Goal: Task Accomplishment & Management: Use online tool/utility

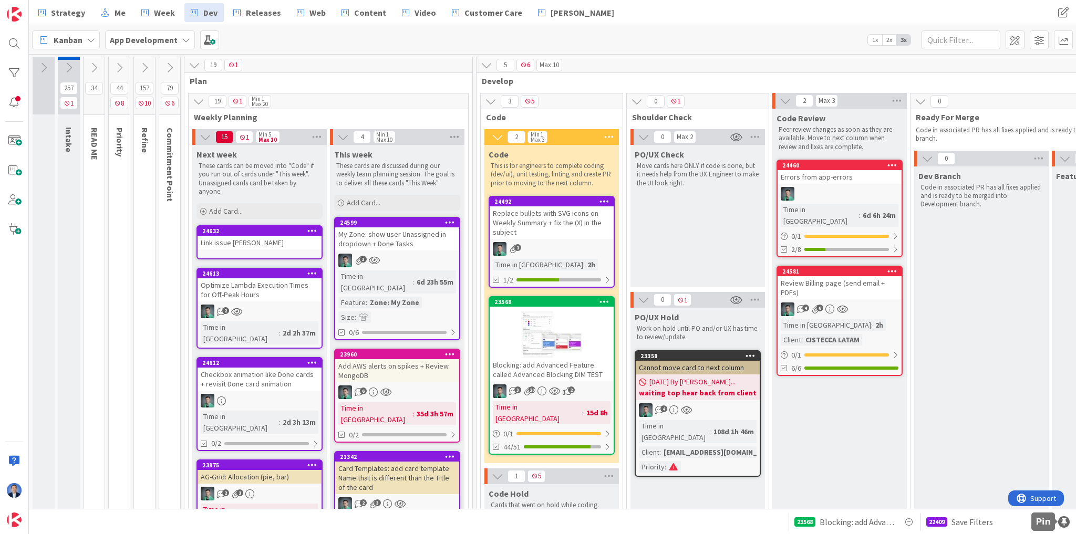
click at [1065, 521] on div at bounding box center [1064, 523] width 12 height 12
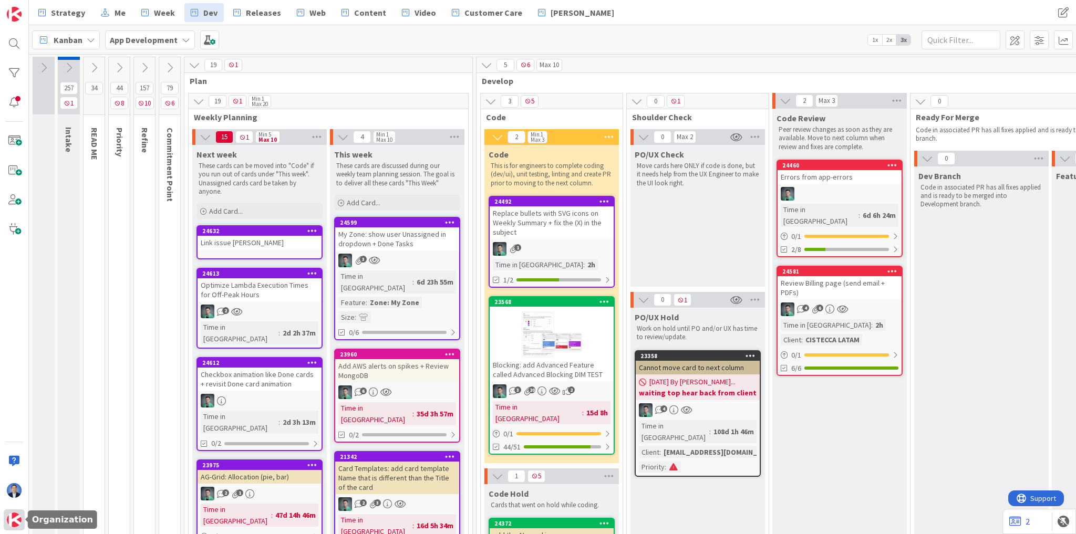
click at [17, 520] on img at bounding box center [14, 520] width 15 height 15
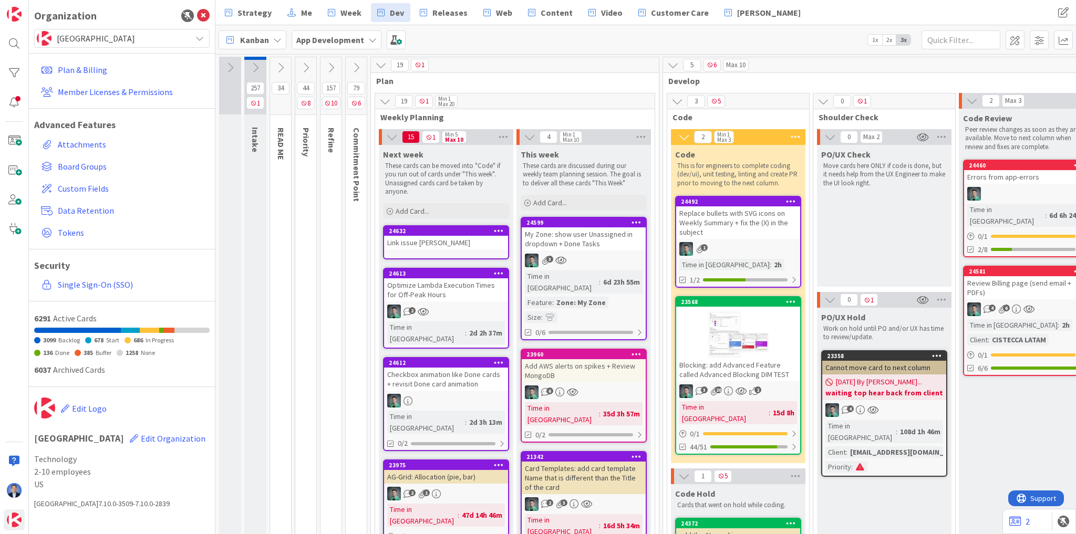
click at [120, 39] on span "[GEOGRAPHIC_DATA]" at bounding box center [121, 38] width 129 height 15
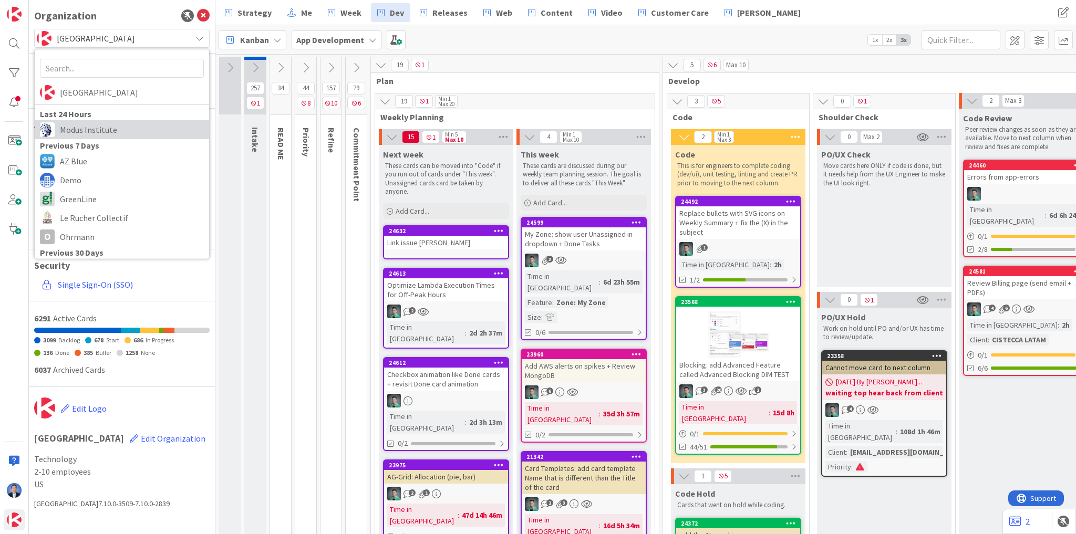
click at [96, 133] on span "Modus Institute" at bounding box center [132, 130] width 144 height 16
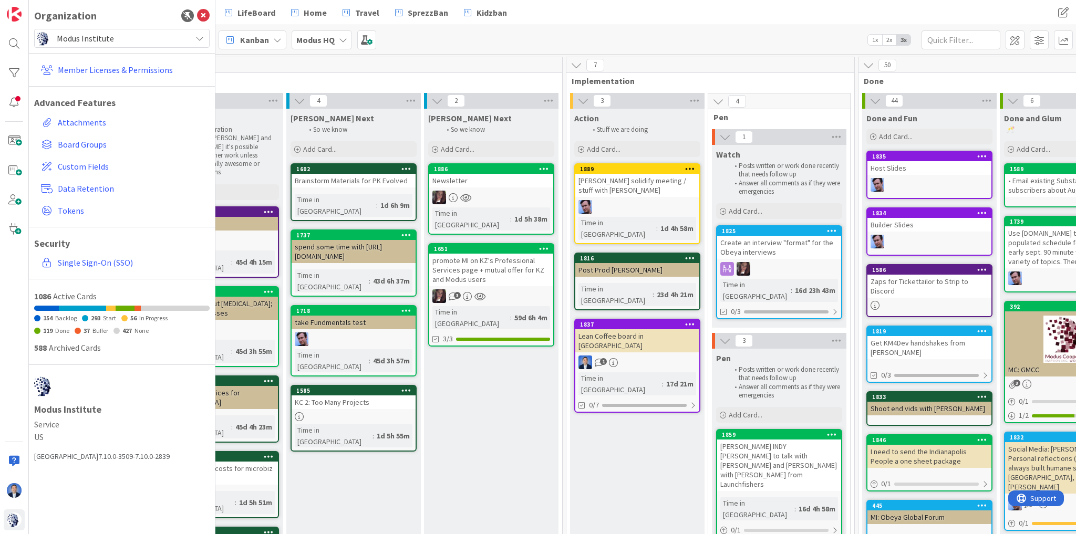
scroll to position [0, 378]
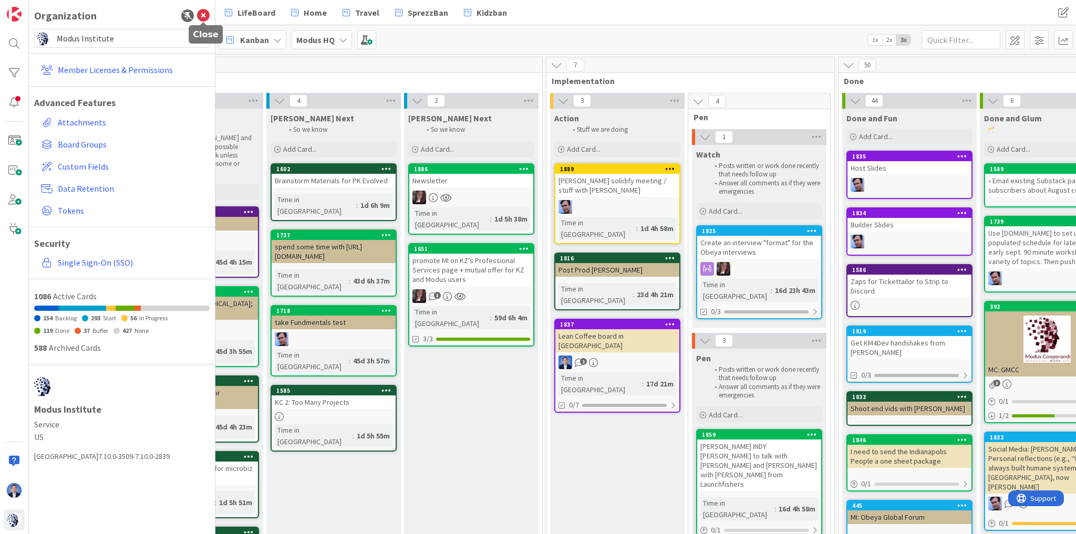
click at [208, 15] on icon at bounding box center [203, 15] width 13 height 13
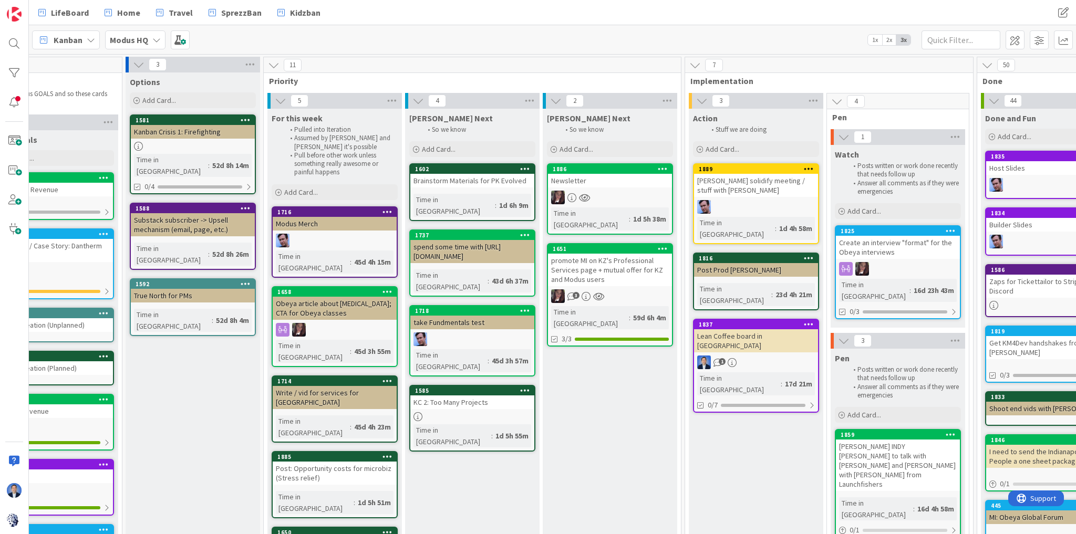
scroll to position [0, 0]
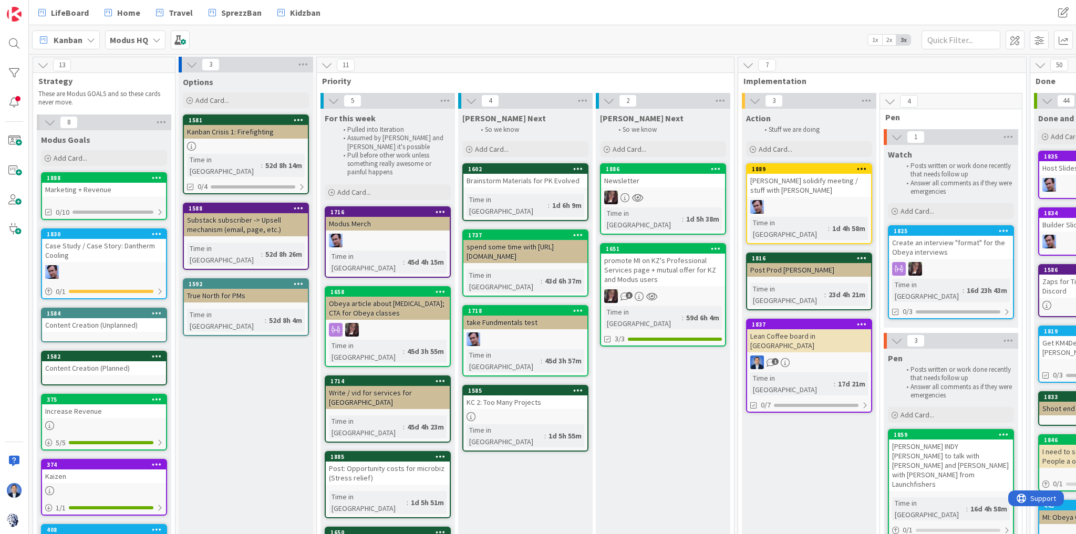
click at [40, 67] on icon at bounding box center [43, 65] width 12 height 12
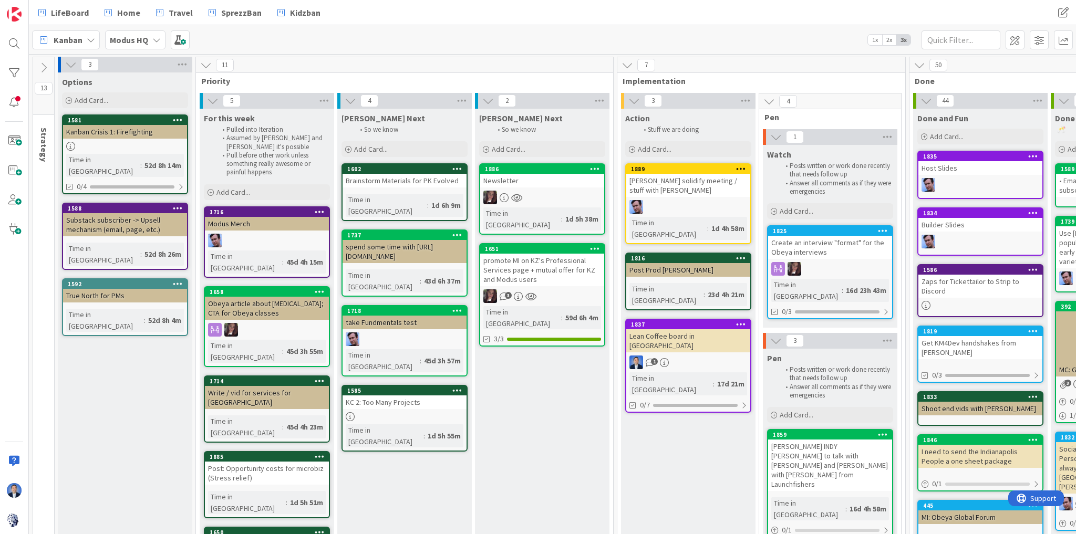
click at [135, 36] on b "Modus HQ" at bounding box center [129, 40] width 38 height 11
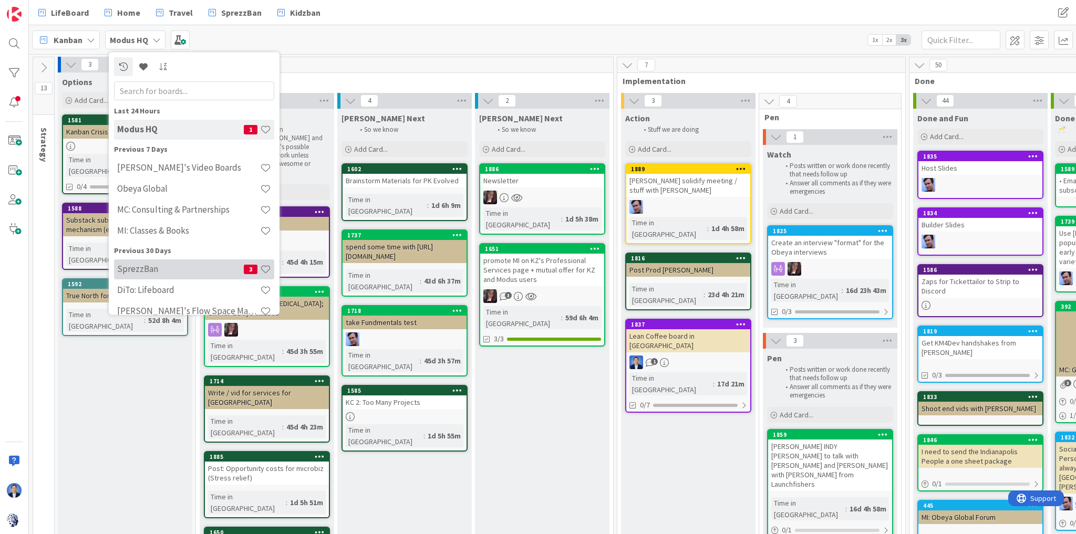
click at [163, 266] on h4 "SprezzBan" at bounding box center [180, 269] width 127 height 11
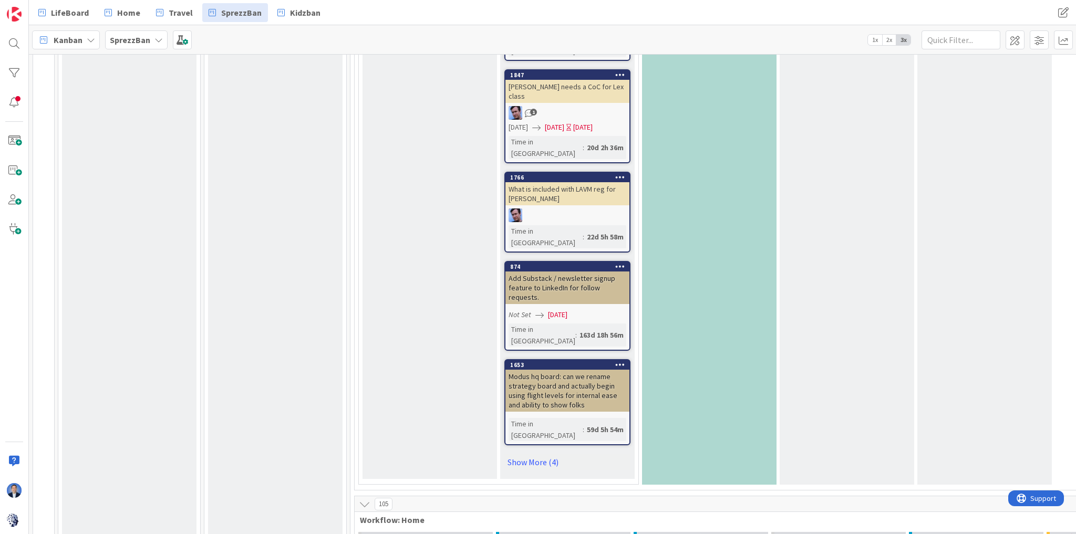
scroll to position [841, 0]
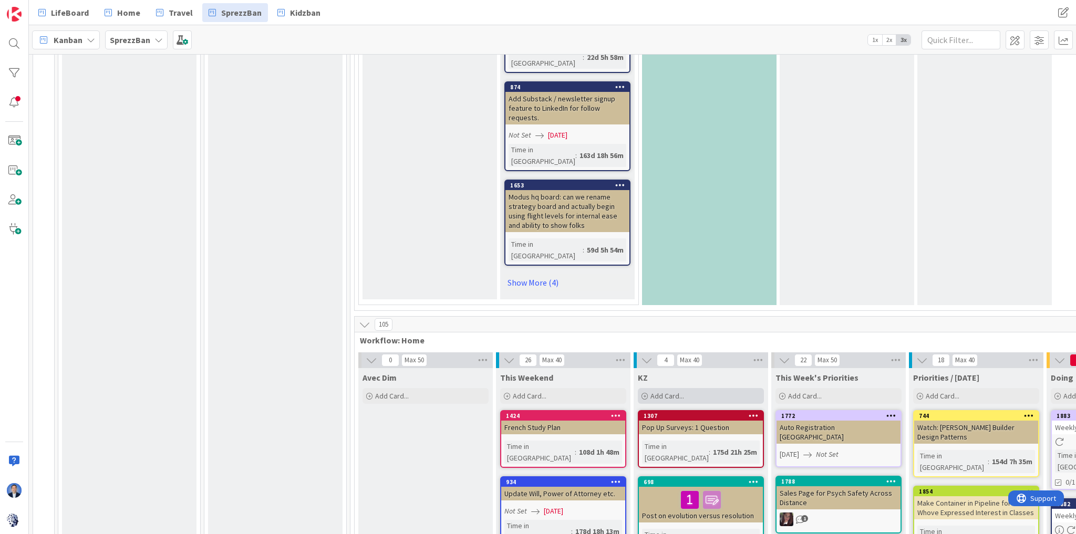
click at [668, 391] on span "Add Card..." at bounding box center [668, 395] width 34 height 9
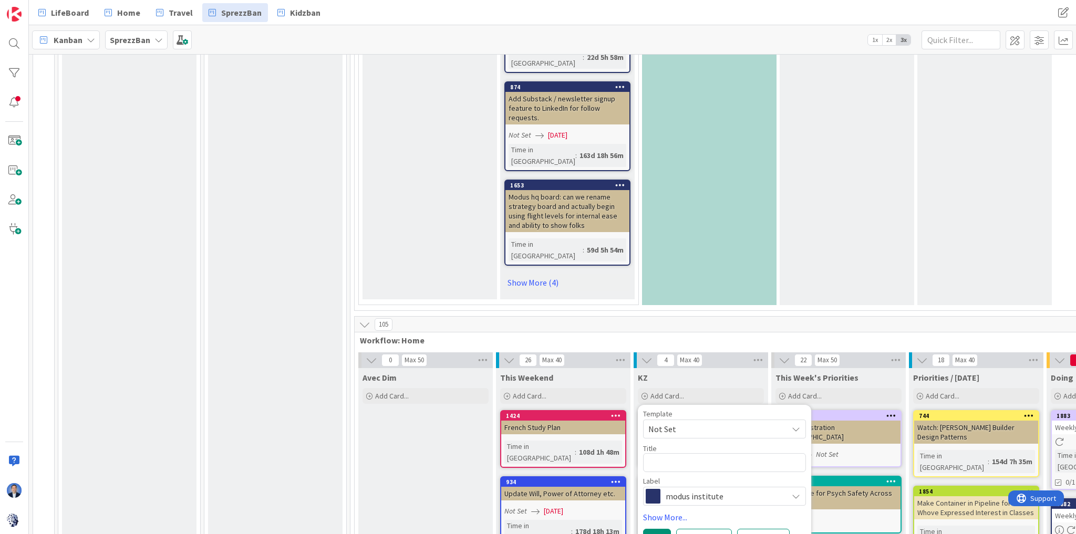
click at [690, 489] on span "modus institute" at bounding box center [724, 496] width 117 height 15
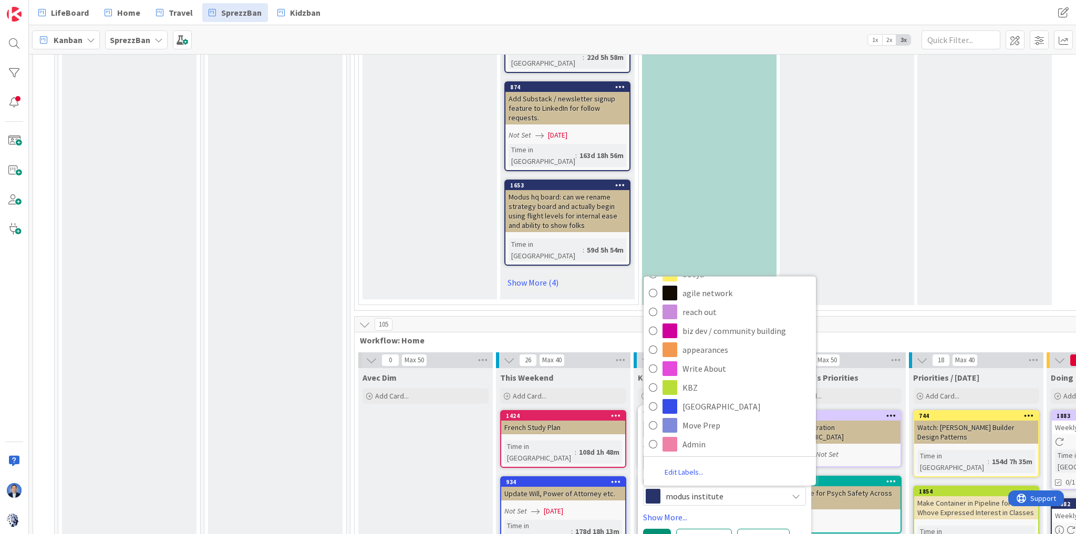
scroll to position [883, 0]
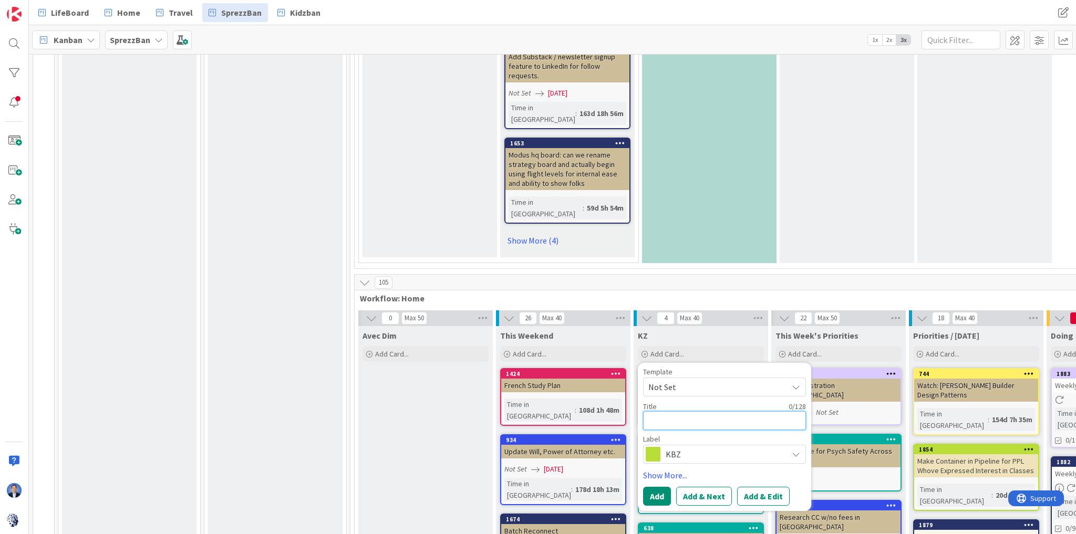
click at [680, 411] on textarea at bounding box center [724, 420] width 163 height 19
paste textarea "Workflow Software for Architecture & Engineering Firms"
type textarea "x"
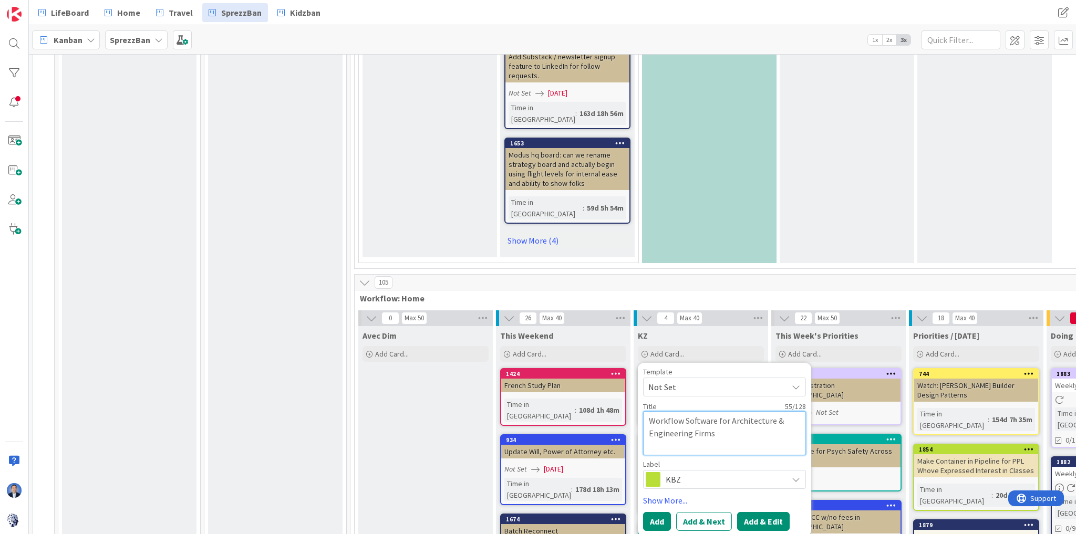
type textarea "Workflow Software for Architecture & Engineering Firms"
click at [767, 512] on button "Add & Edit" at bounding box center [763, 521] width 53 height 19
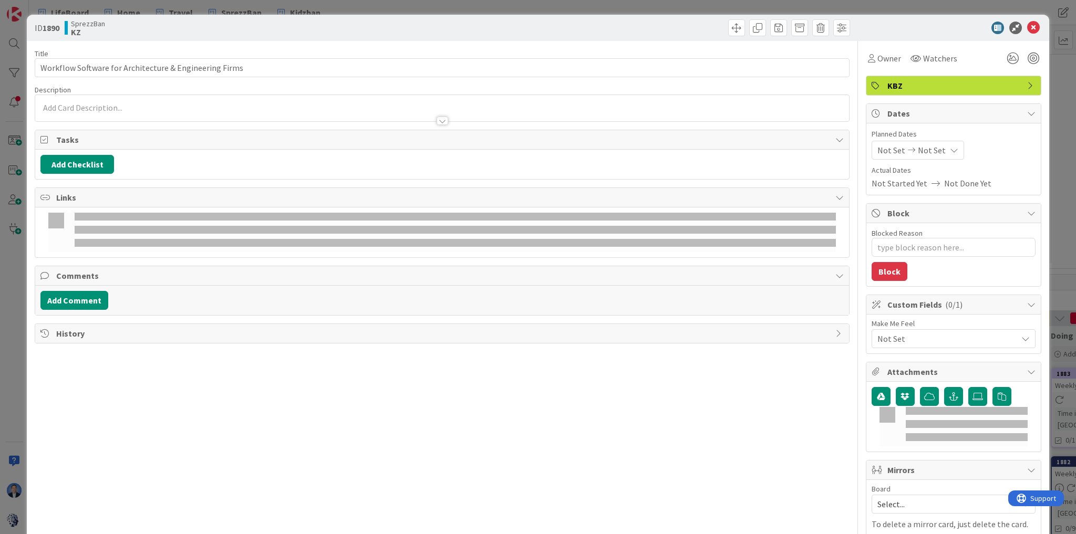
type textarea "x"
type input "Workflow Software for Architecture & Engineering Firms"
type textarea "x"
type input "Workflow Software for Architecture & Engineering Firms"
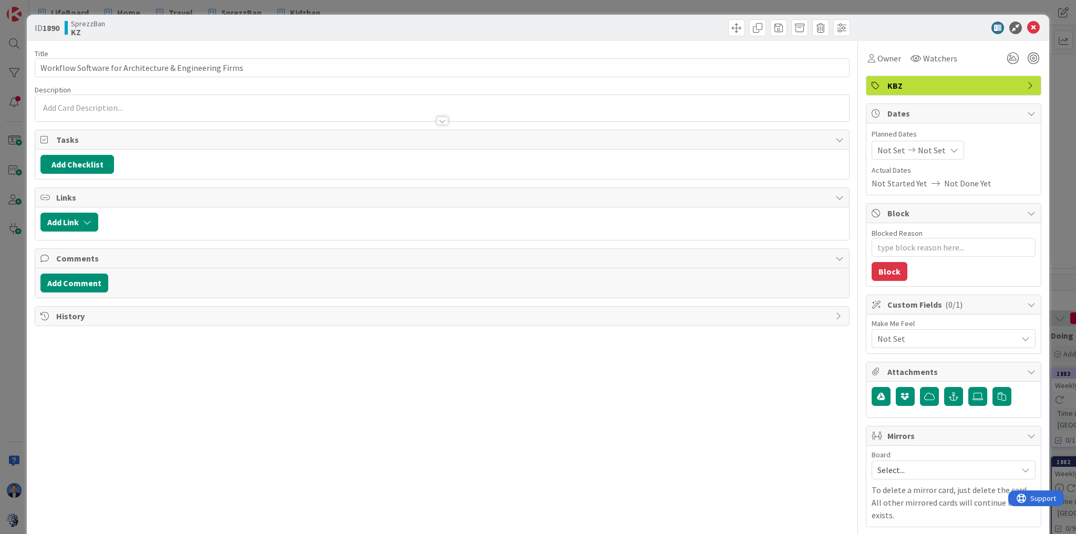
click at [81, 111] on div at bounding box center [442, 115] width 814 height 11
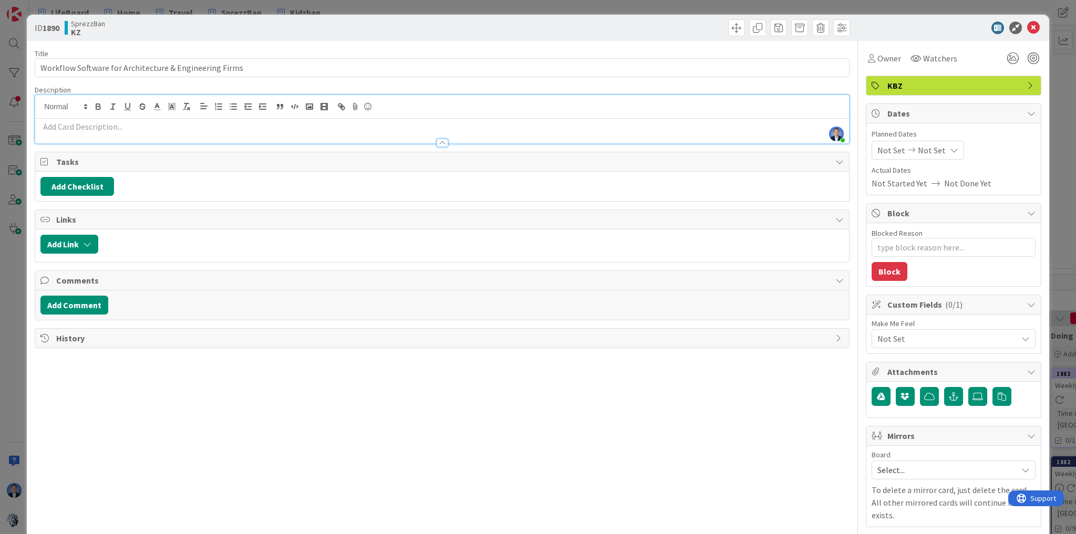
click at [125, 130] on p at bounding box center [441, 127] width 803 height 12
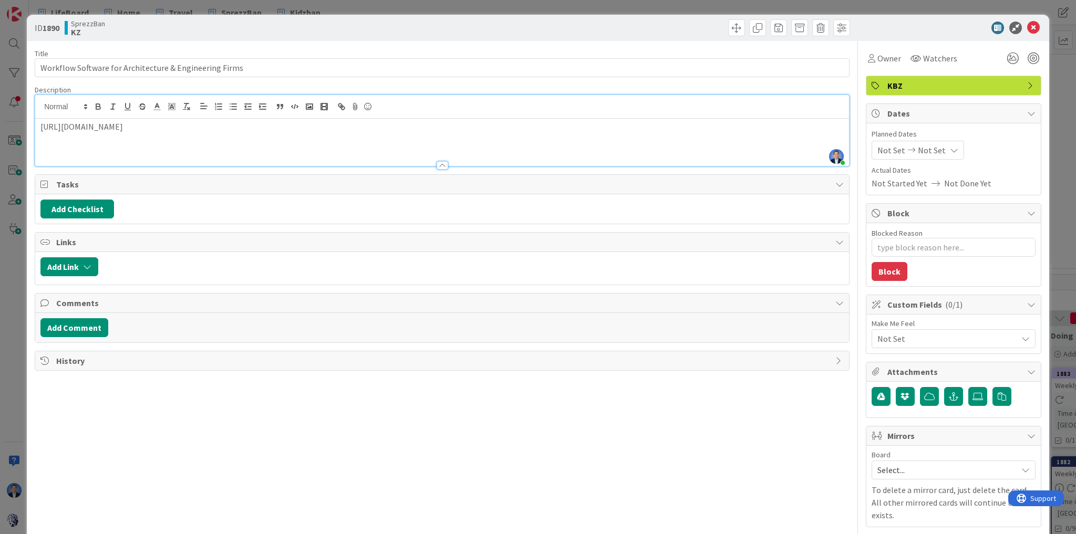
type textarea "x"
type input "Workflow Software for Architecture & Engineering Firms"
type textarea "x"
type input "Workflow Software for Architecture & Engineering Firms"
click at [749, 30] on span at bounding box center [757, 27] width 17 height 17
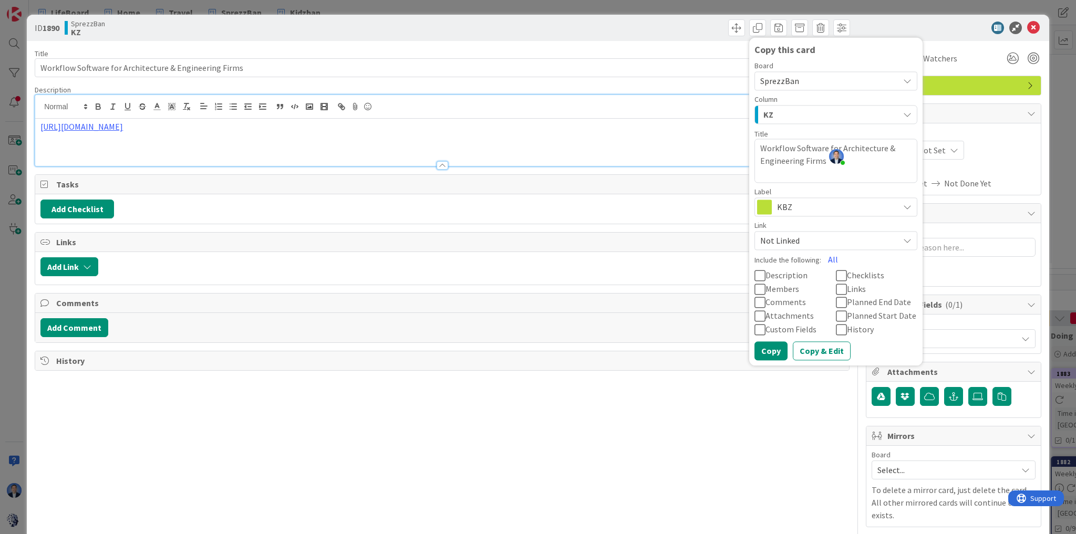
type textarea "x"
type input "Workflow Software for Architecture & Engineering Firms"
type textarea "x"
type input "Workflow Software for Architecture & Engineering Firms"
click at [787, 153] on textarea "Workflow Software for Architecture & Engineering Firms" at bounding box center [836, 161] width 163 height 44
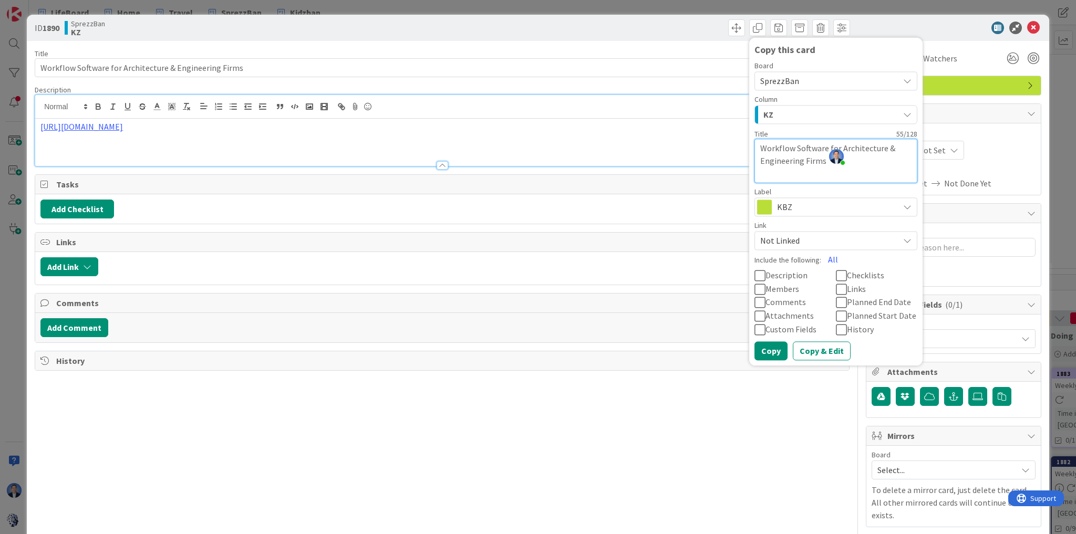
click at [787, 153] on textarea "Workflow Software for Architecture & Engineering Firms" at bounding box center [836, 161] width 163 height 44
paste textarea "Management for Account"
type textarea "x"
type textarea "Workflow Management for Accounting Firms"
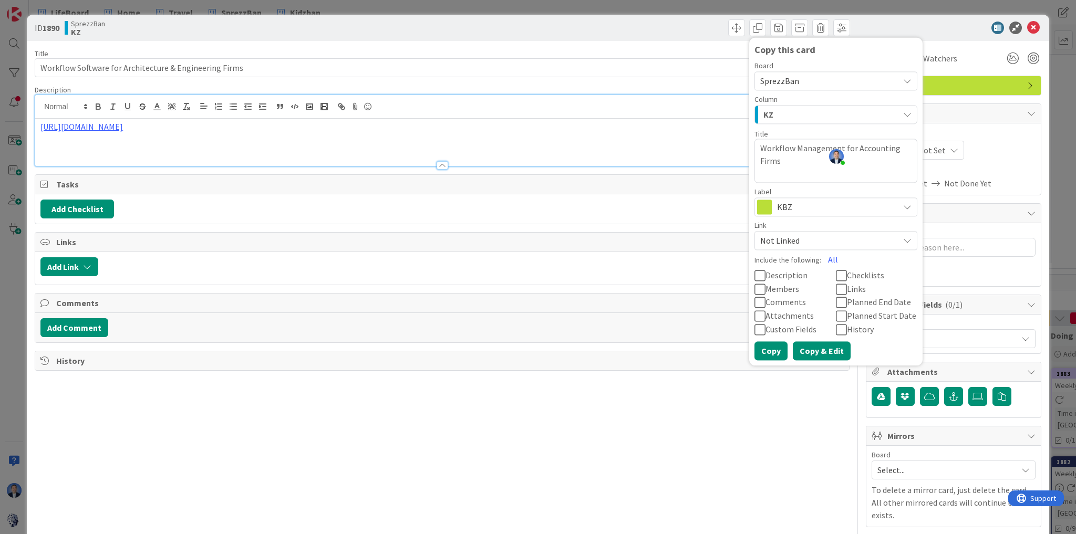
click at [808, 348] on button "Copy & Edit" at bounding box center [822, 351] width 58 height 19
type textarea "x"
type input "Workflow Software for Architecture & Engineering Firms"
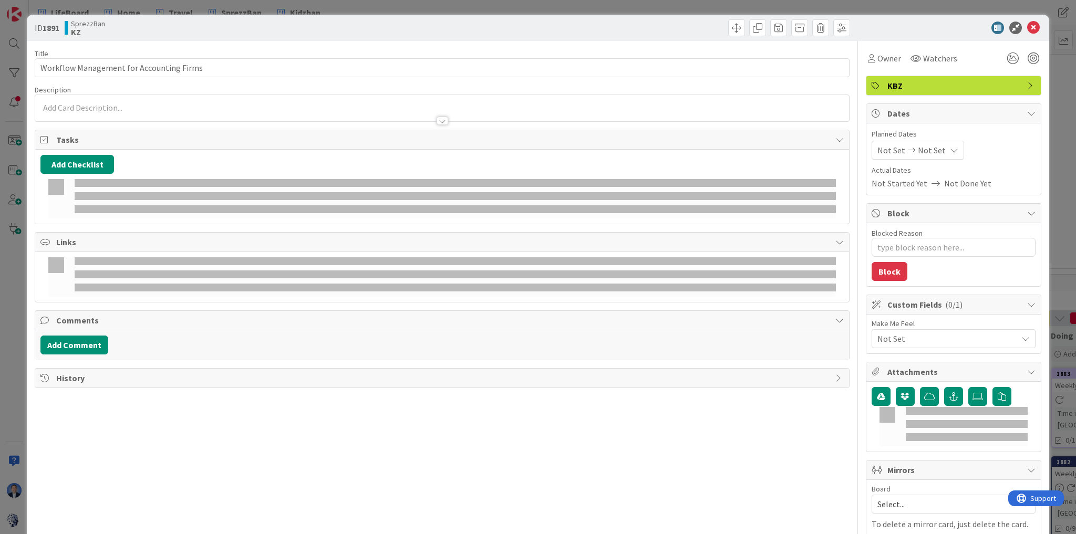
type textarea "x"
type input "Workflow Management for Accounting Firms"
type textarea "x"
type input "Workflow Management for Accounting Firms"
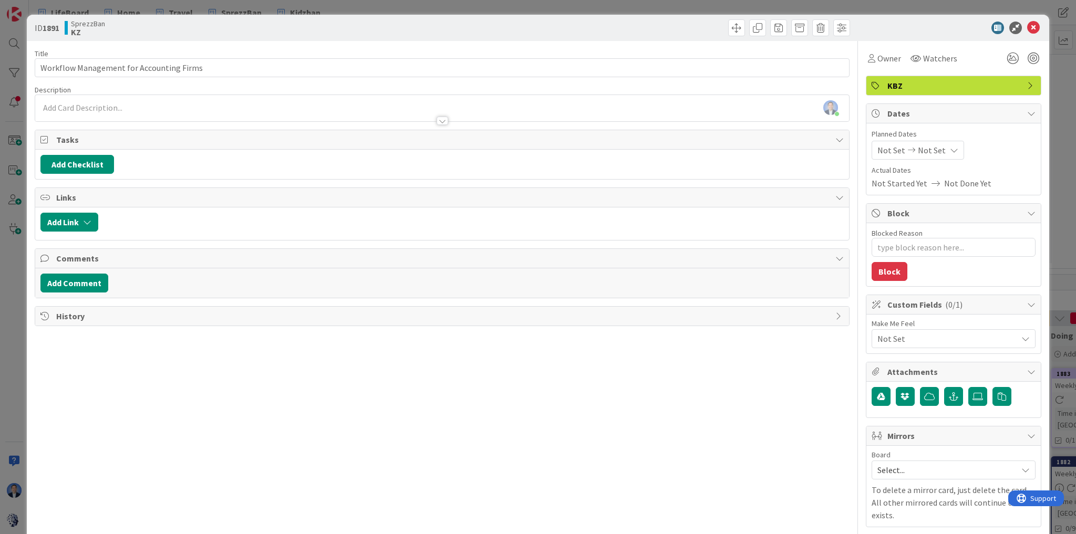
click at [94, 104] on div "[PERSON_NAME] just joined" at bounding box center [442, 108] width 814 height 26
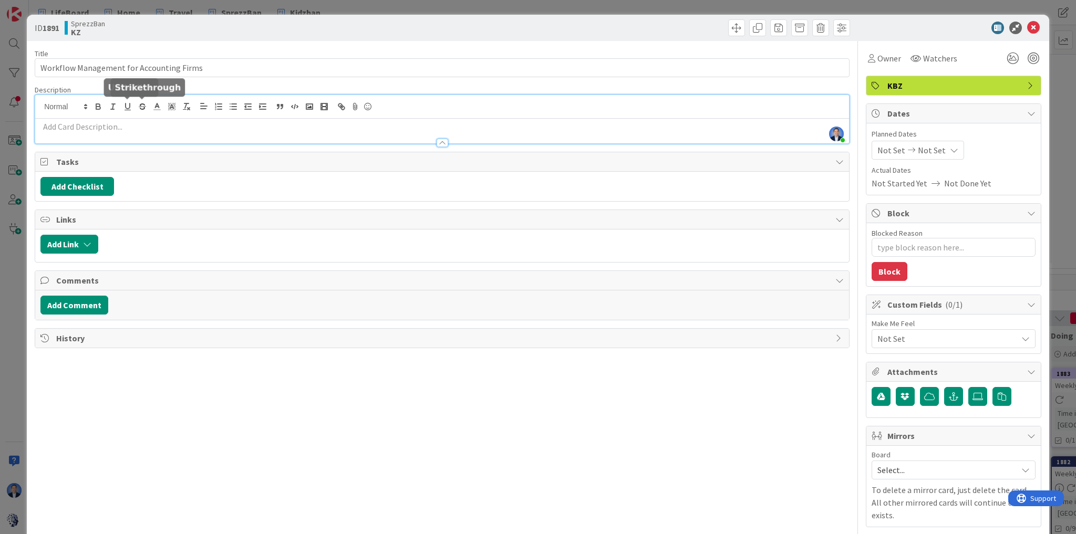
paste div
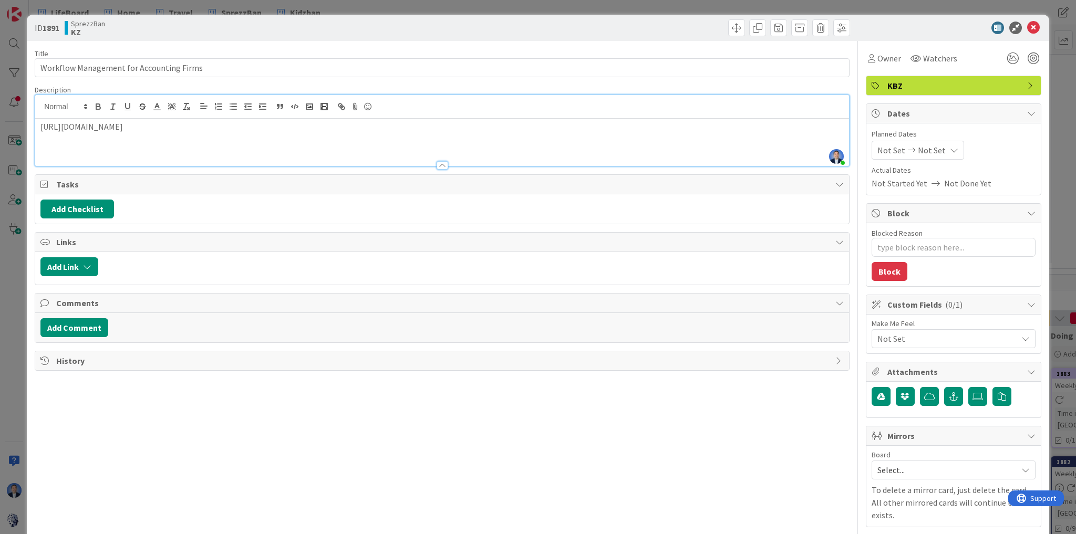
type textarea "x"
type input "Workflow Management for Accounting Firms"
type textarea "x"
type input "Workflow Management for Accounting Firms"
click at [1029, 29] on icon at bounding box center [1033, 28] width 13 height 13
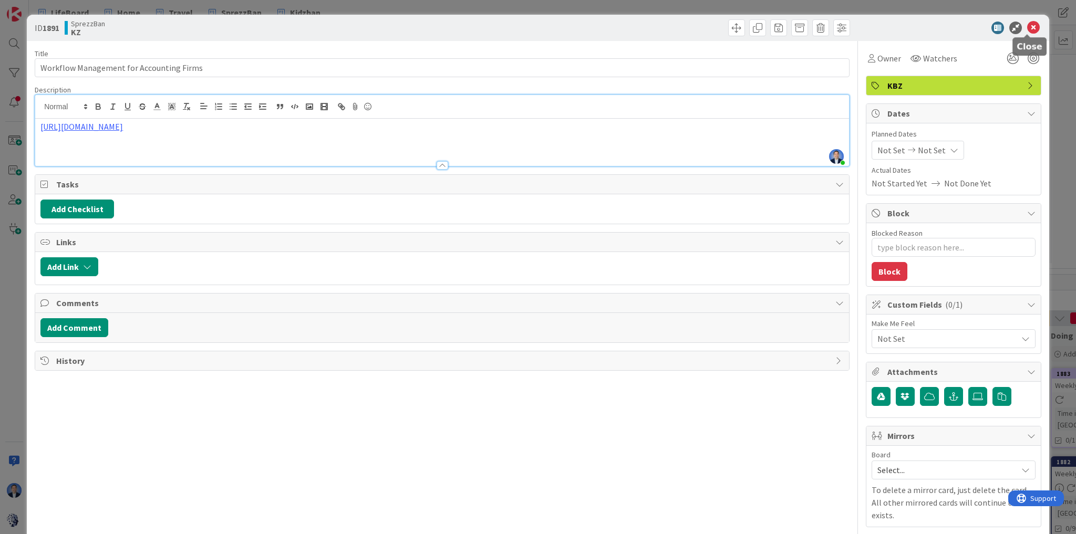
type textarea "x"
type input "Workflow Management for Accounting Firms"
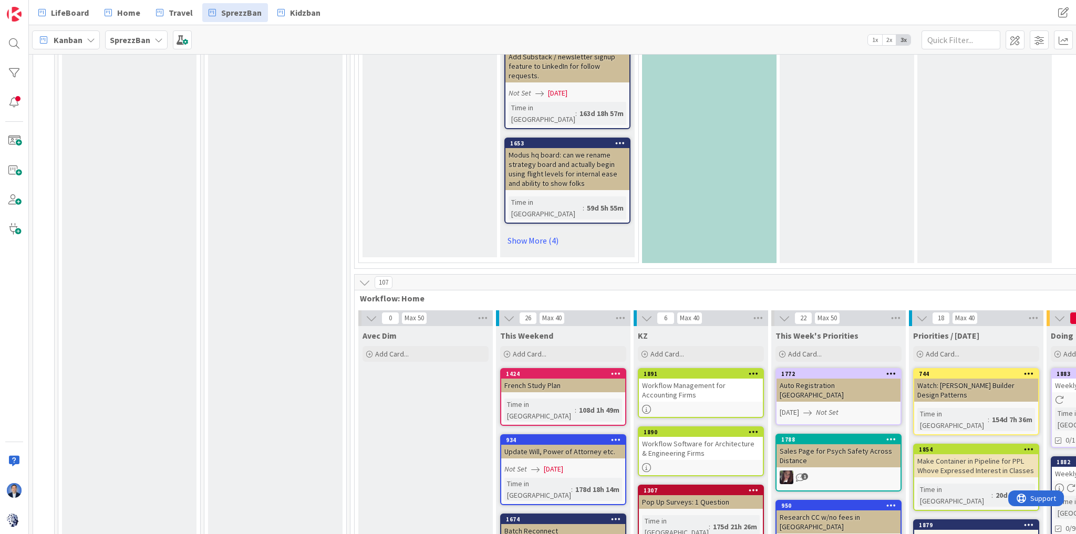
click at [698, 437] on div "Workflow Software for Architecture & Engineering Firms" at bounding box center [701, 448] width 124 height 23
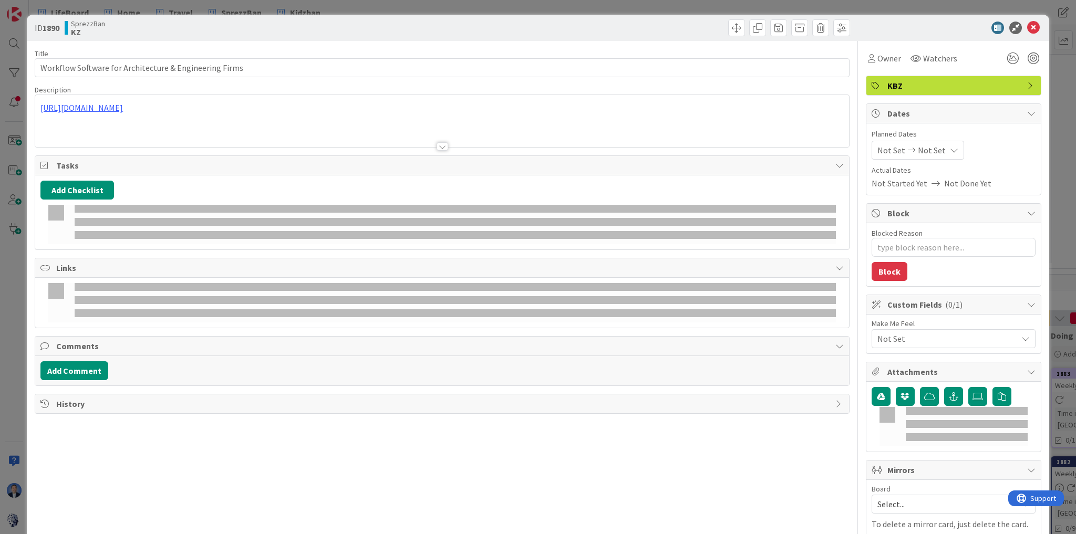
type textarea "x"
type input "Workflow Software for Architecture & Engineering Firms"
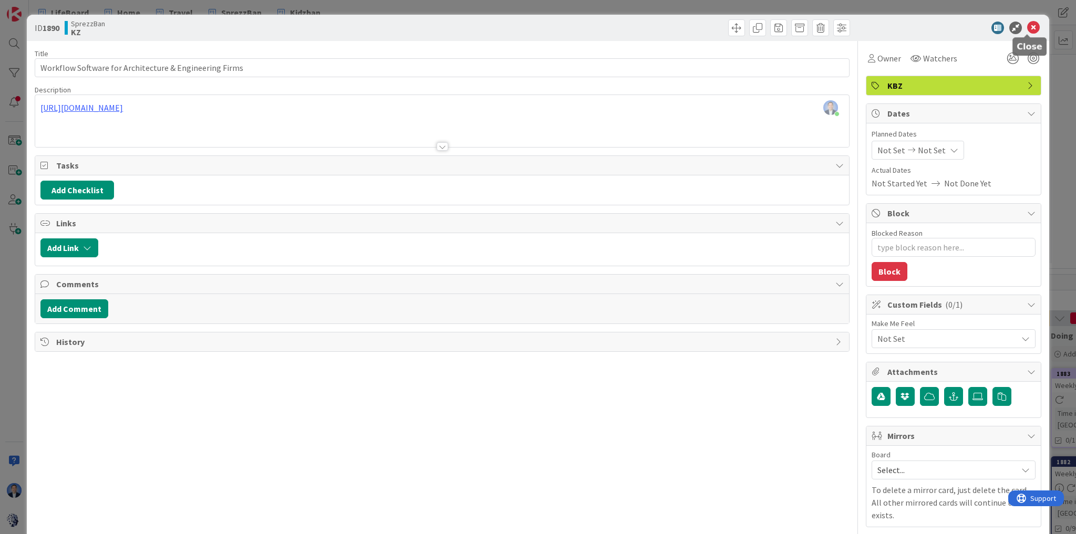
click at [1027, 33] on icon at bounding box center [1033, 28] width 13 height 13
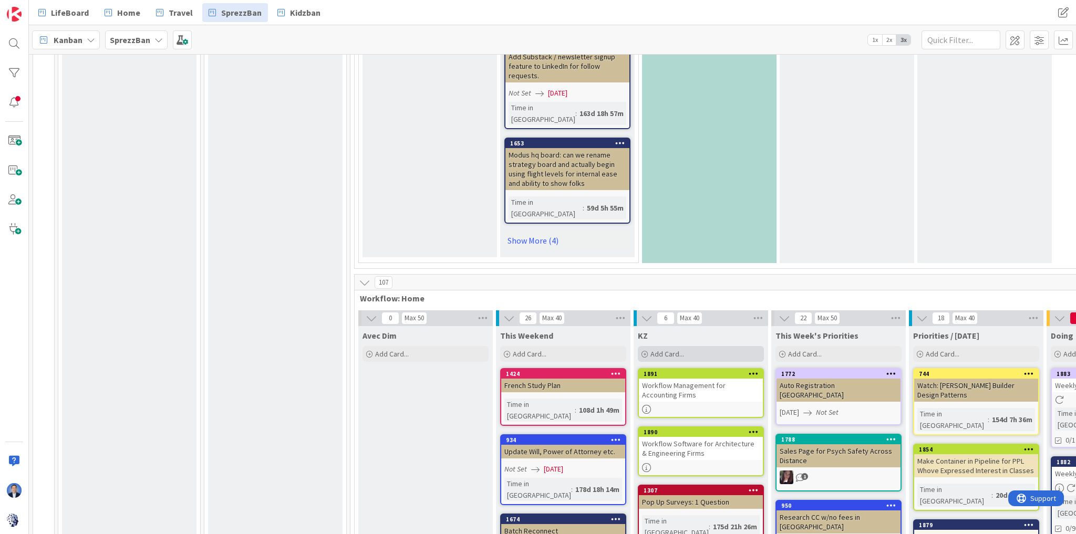
click at [679, 349] on span "Add Card..." at bounding box center [668, 353] width 34 height 9
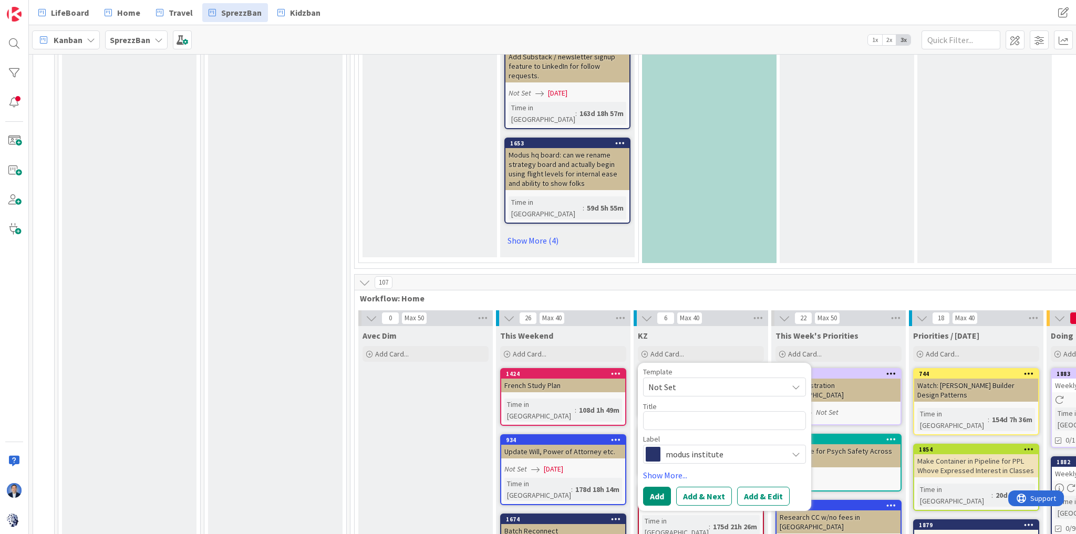
click at [715, 447] on span "modus institute" at bounding box center [724, 454] width 117 height 15
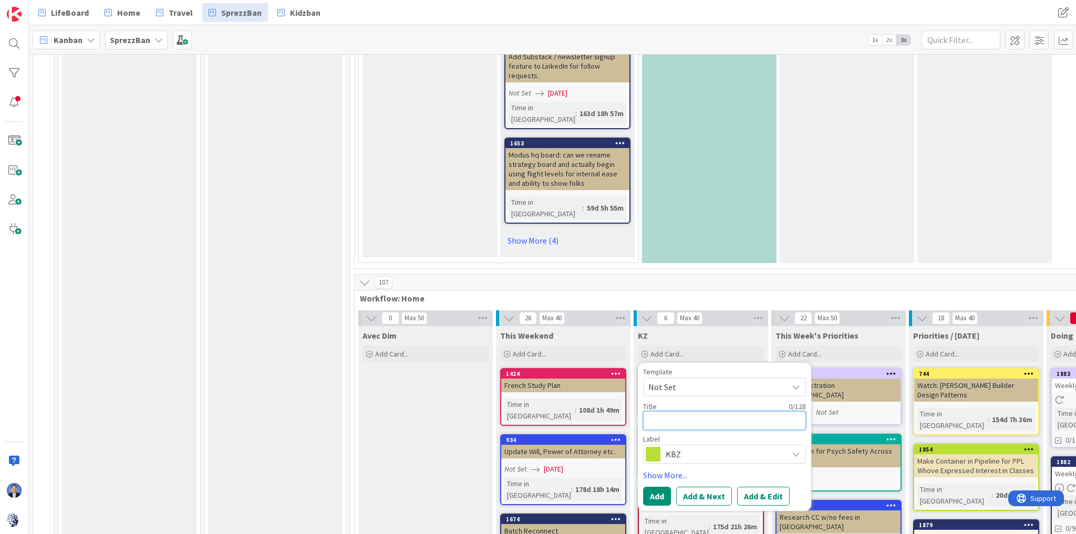
click at [683, 411] on textarea at bounding box center [724, 420] width 163 height 19
paste textarea "Workflow Management for Consulting Firms"
type textarea "x"
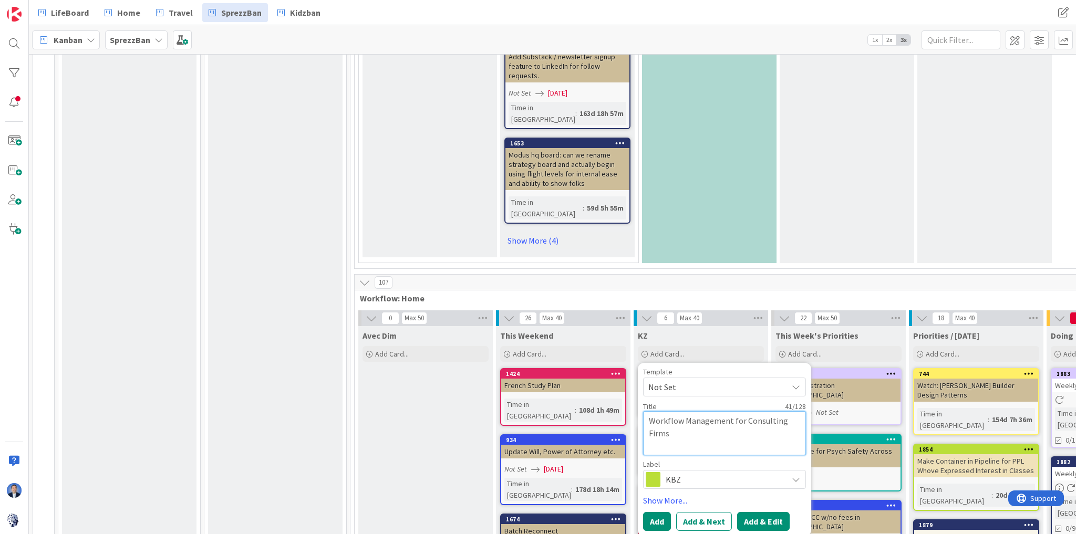
type textarea "Workflow Management for Consulting Firms"
click at [765, 512] on button "Add & Edit" at bounding box center [763, 521] width 53 height 19
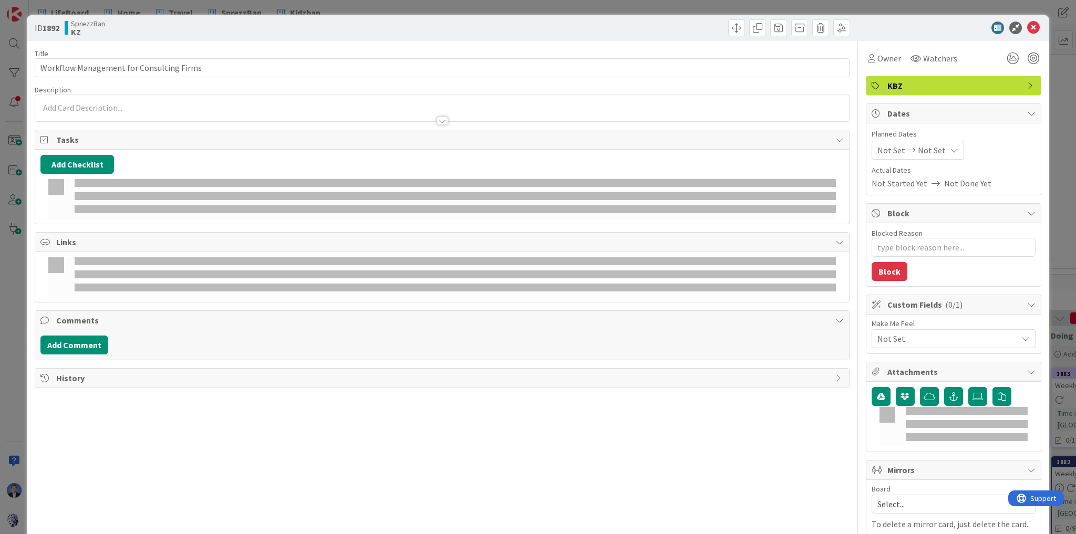
type textarea "x"
type input "Workflow Management for Consulting Firms"
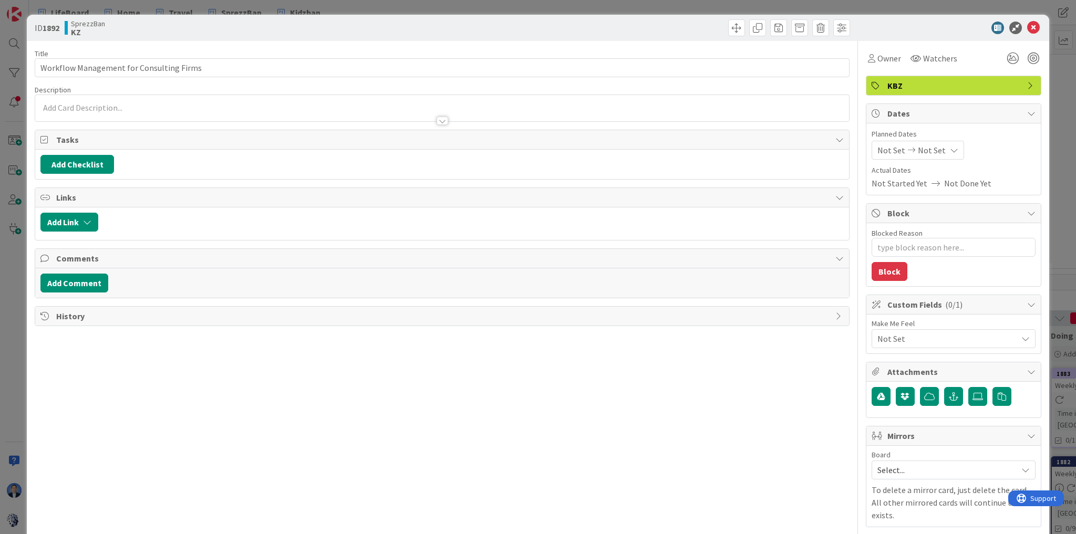
type textarea "x"
type input "Workflow Management for Consulting Firms"
click at [218, 111] on div at bounding box center [442, 115] width 814 height 11
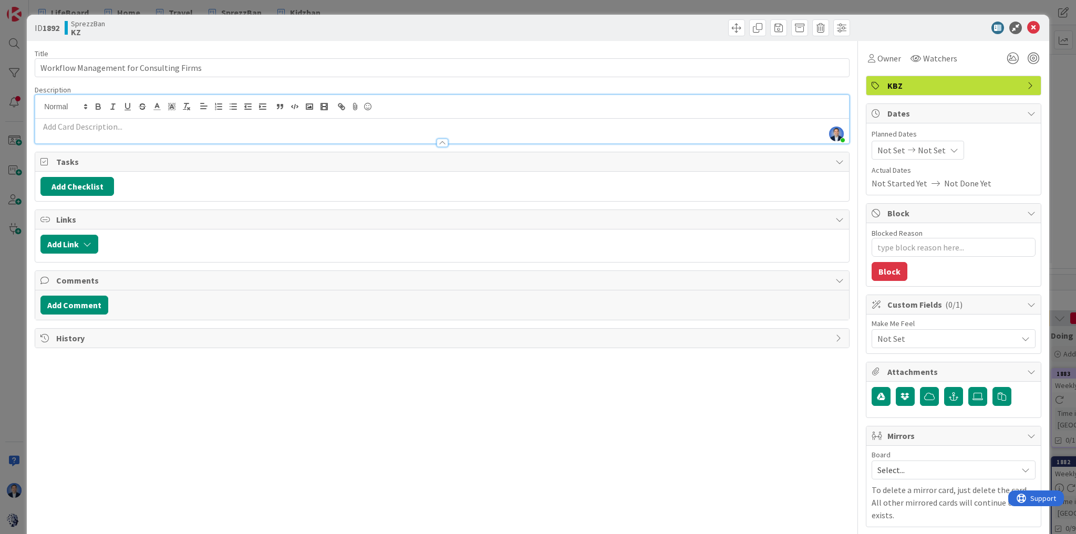
click at [195, 126] on p at bounding box center [441, 127] width 803 height 12
paste div
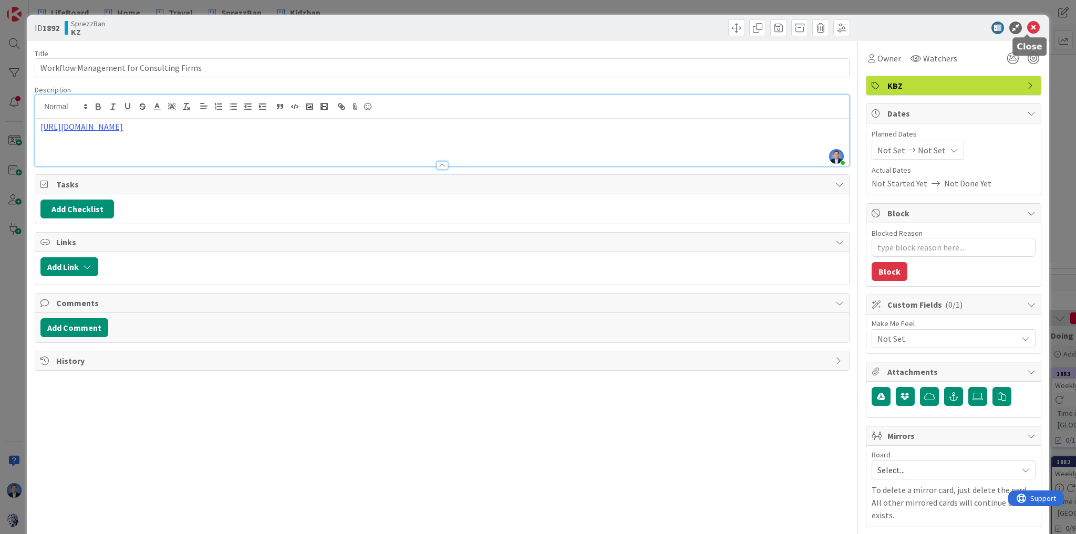
type textarea "x"
type input "Workflow Management for Consulting Firms"
click at [1028, 23] on icon at bounding box center [1033, 28] width 13 height 13
type textarea "x"
type input "Workflow Management for Consulting Firms"
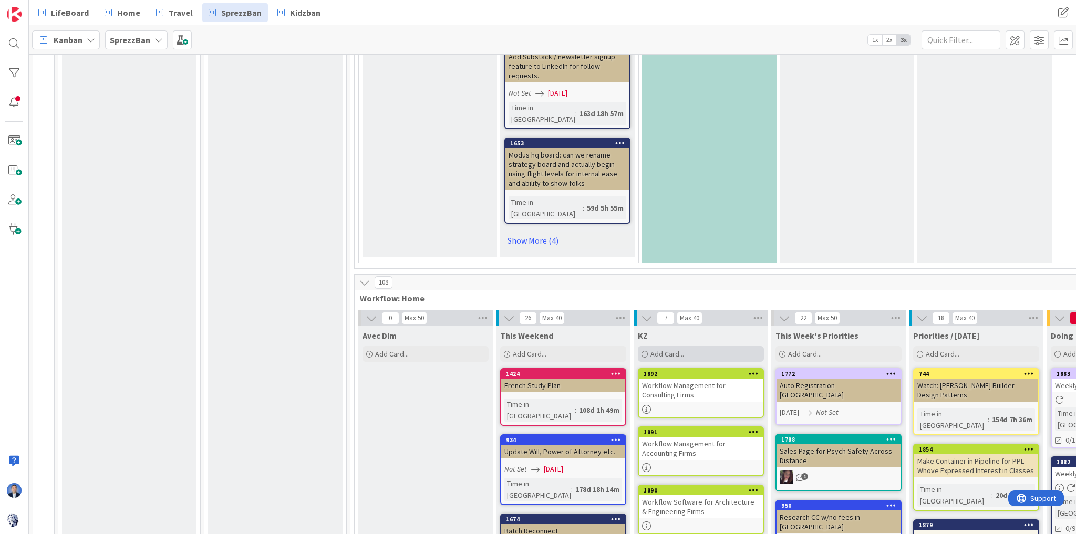
click at [671, 349] on span "Add Card..." at bounding box center [668, 353] width 34 height 9
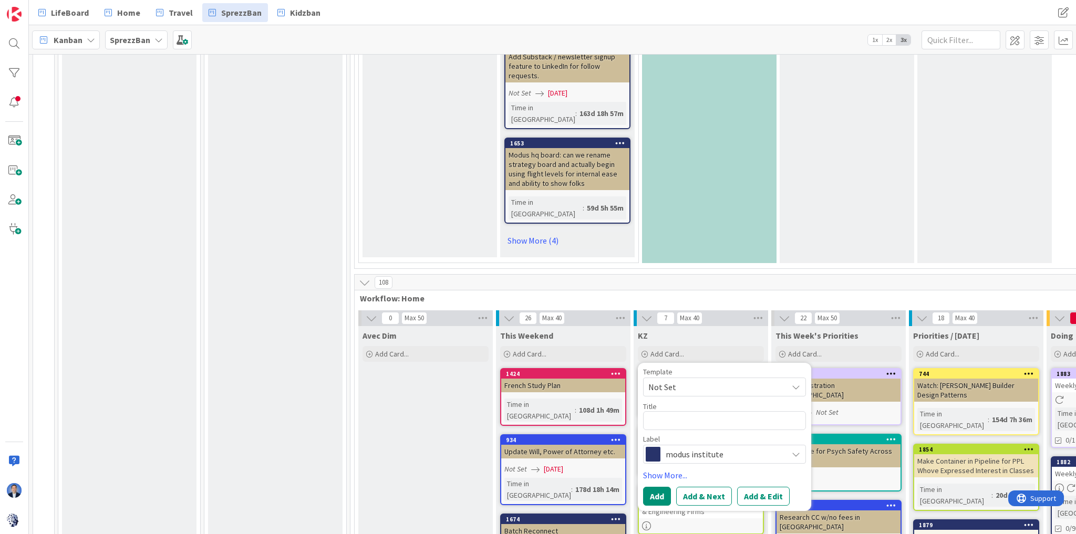
click at [690, 447] on span "modus institute" at bounding box center [724, 454] width 117 height 15
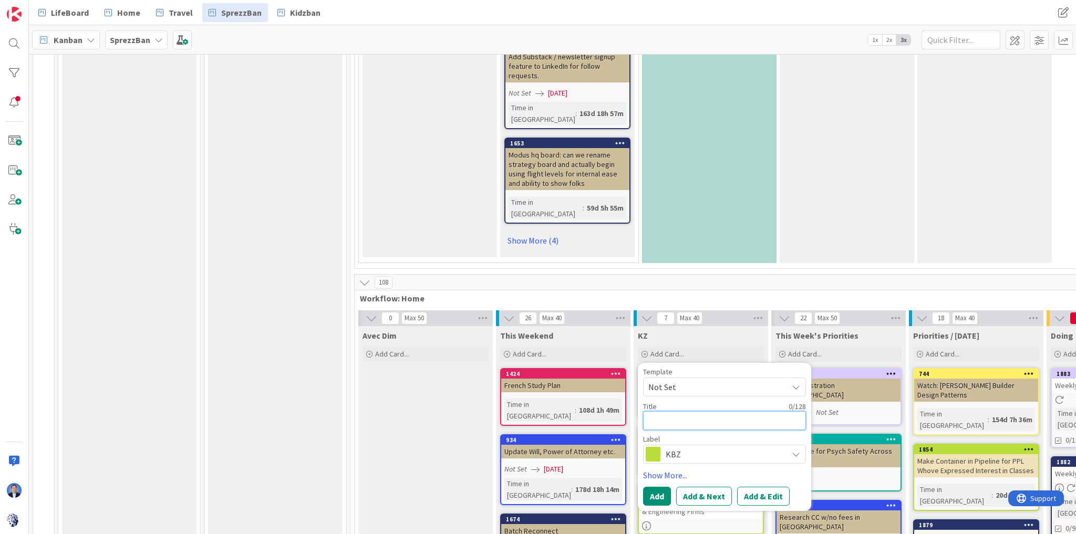
click at [681, 411] on textarea at bounding box center [724, 420] width 163 height 19
paste textarea "Workflow Management for Law Firms"
type textarea "x"
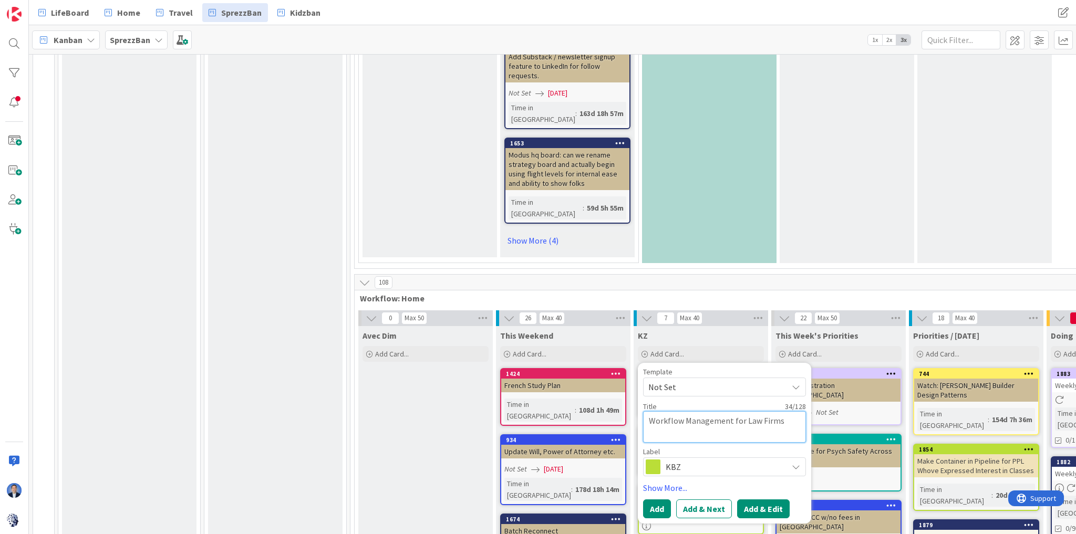
type textarea "Workflow Management for Law Firms"
click at [773, 500] on button "Add & Edit" at bounding box center [763, 509] width 53 height 19
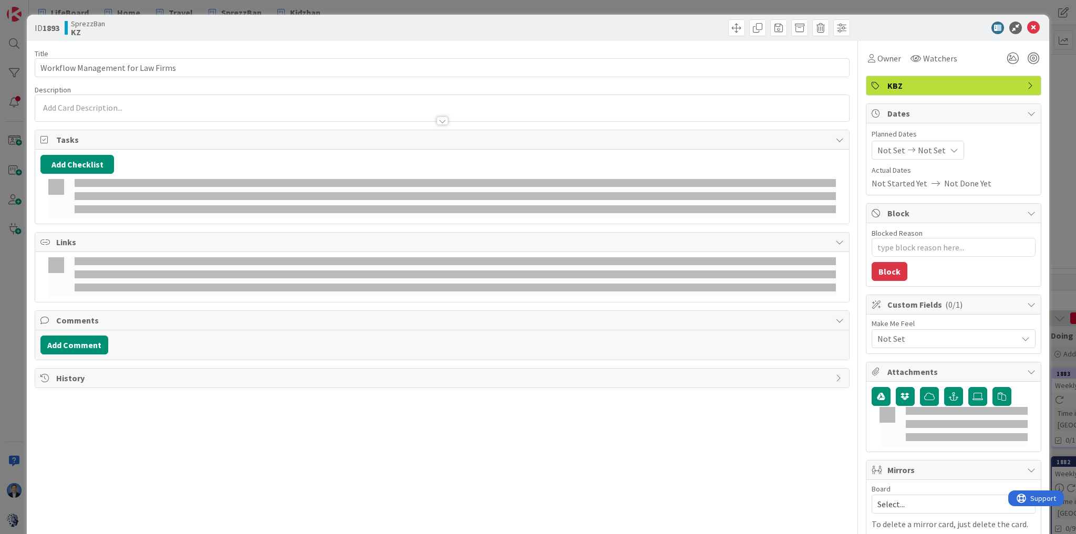
type textarea "x"
type input "Workflow Management for Law Firms"
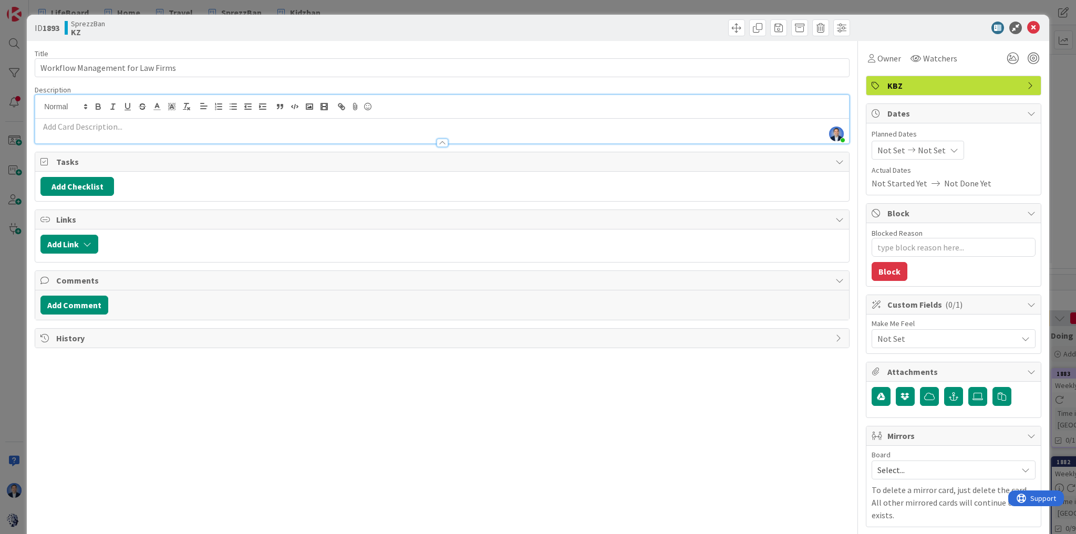
click at [419, 106] on div "[PERSON_NAME] just joined" at bounding box center [442, 119] width 814 height 48
paste div
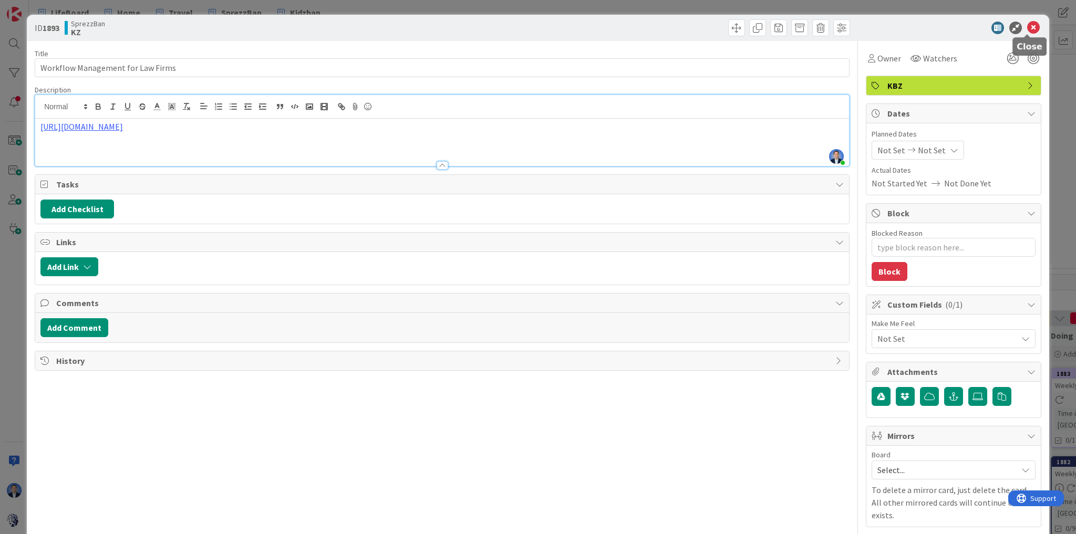
click at [1027, 31] on icon at bounding box center [1033, 28] width 13 height 13
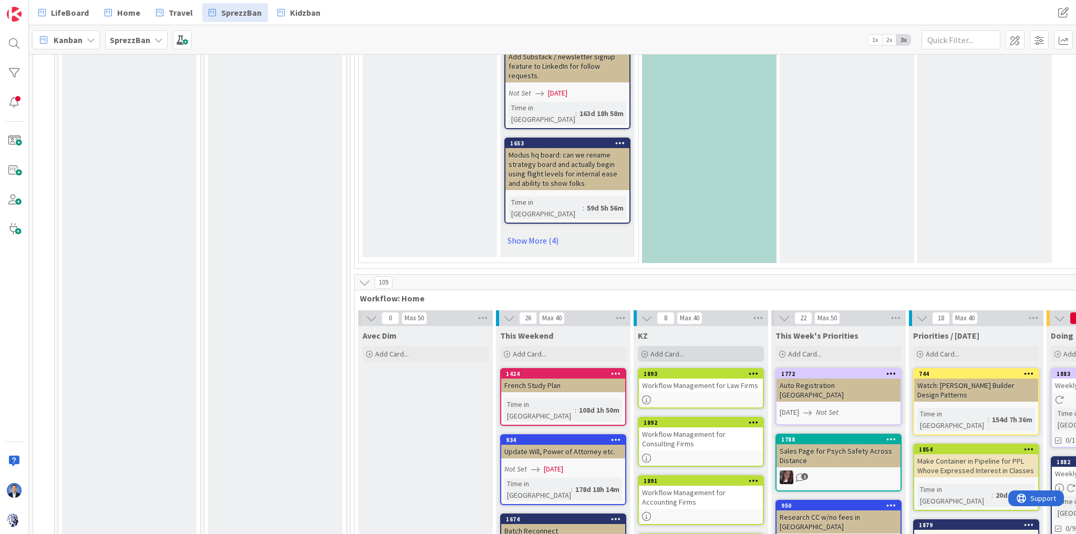
click at [655, 349] on span "Add Card..." at bounding box center [668, 353] width 34 height 9
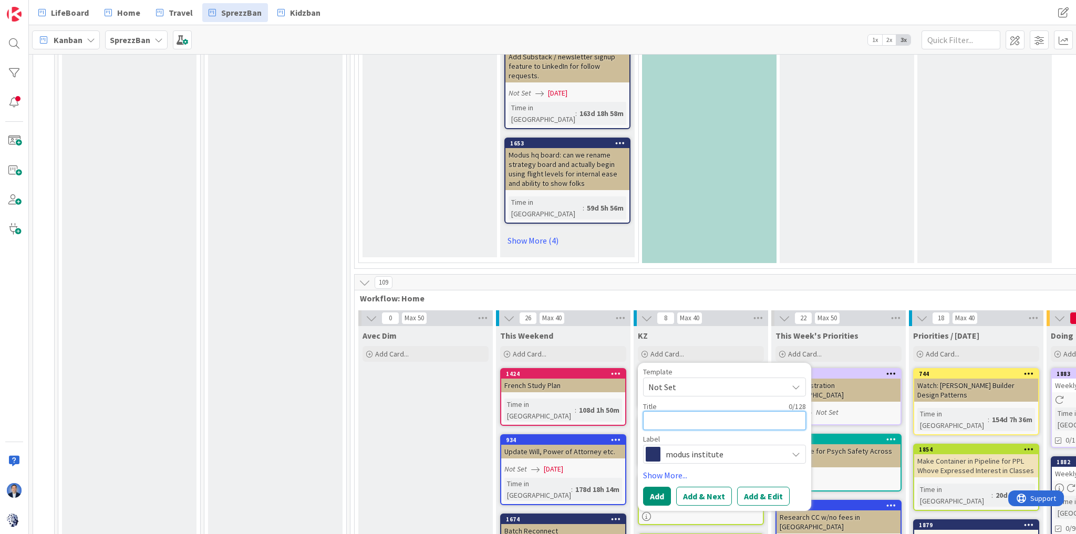
click at [680, 411] on textarea at bounding box center [724, 420] width 163 height 19
paste textarea "Workflow Software for Marketing & Creative Agencies"
type textarea "x"
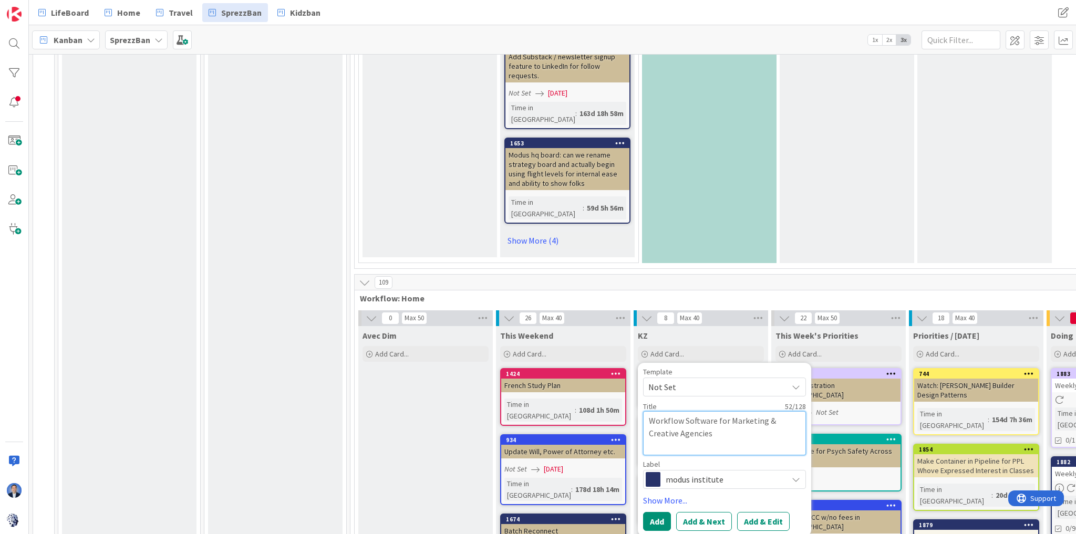
type textarea "Workflow Software for Marketing & Creative Agencies"
click at [726, 472] on span "modus institute" at bounding box center [724, 479] width 117 height 15
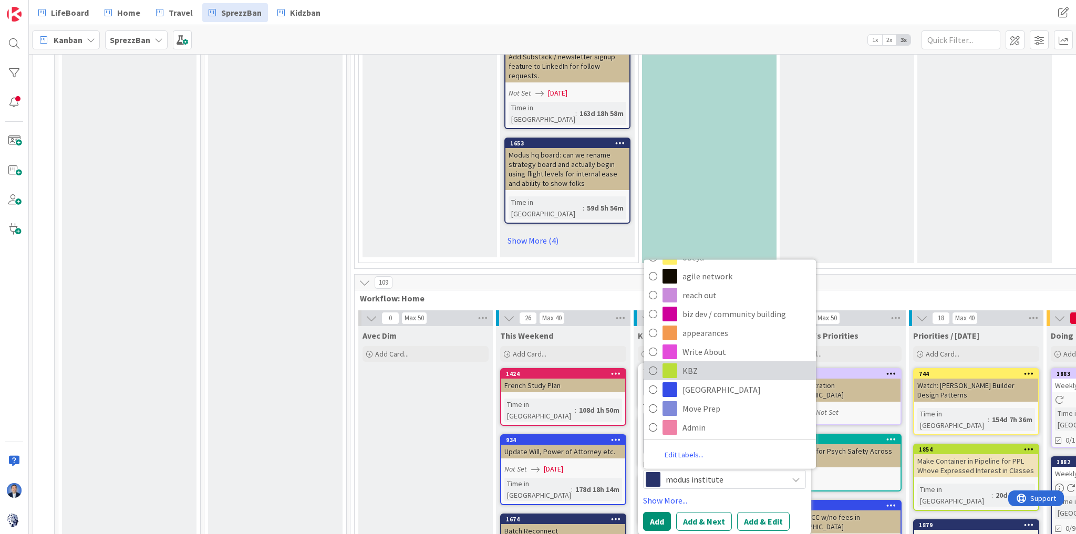
click at [702, 363] on span "KBZ" at bounding box center [747, 371] width 128 height 16
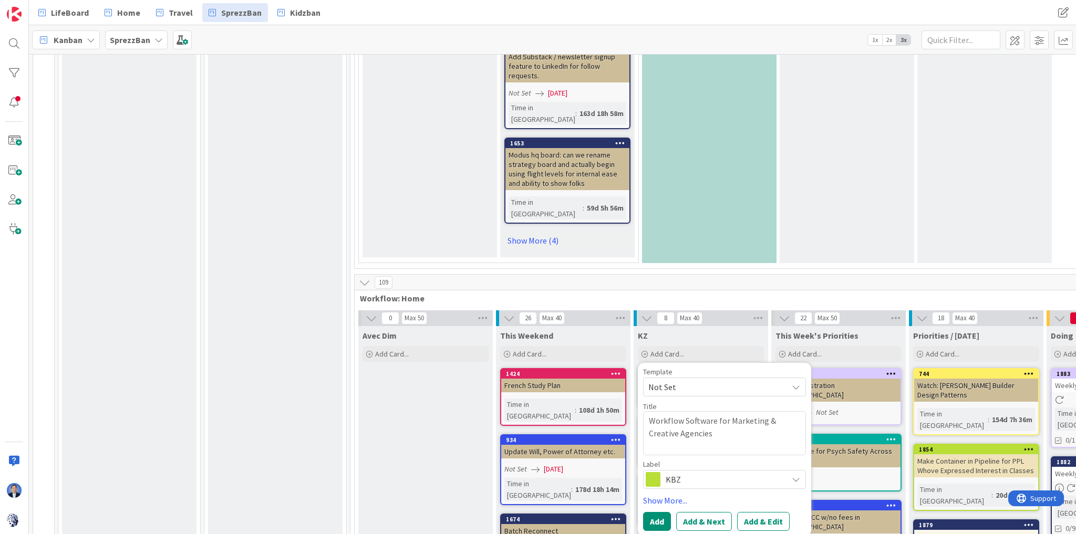
click at [760, 512] on button "Add & Edit" at bounding box center [763, 521] width 53 height 19
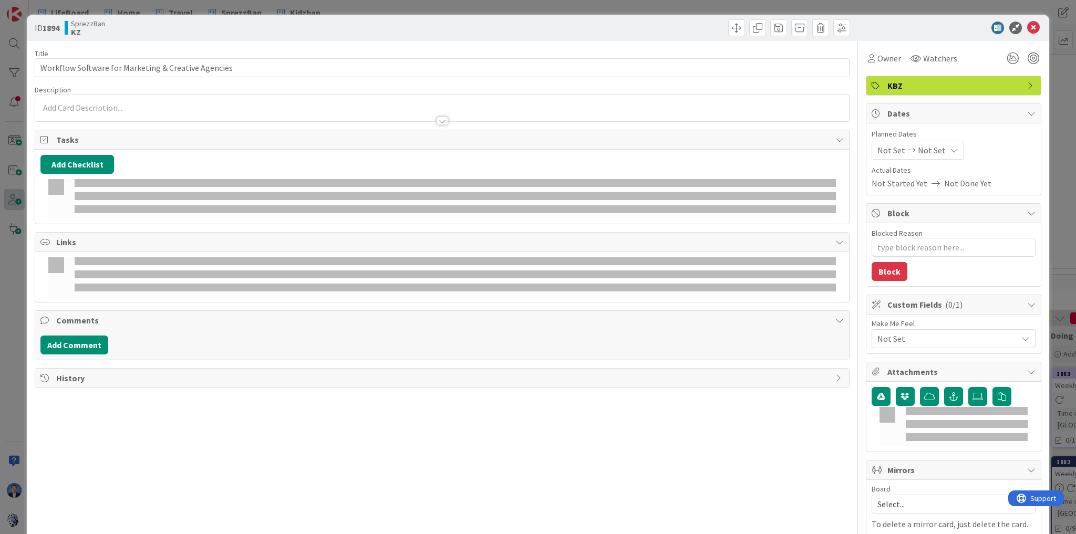
type textarea "x"
type input "Workflow Software for Marketing & Creative Agencies"
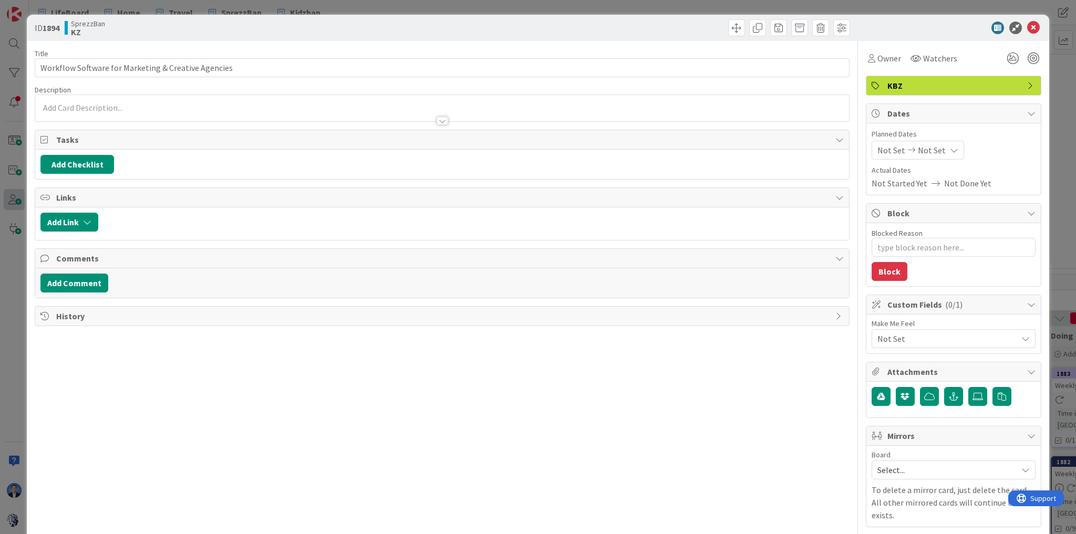
type textarea "x"
type input "Workflow Software for Marketing & Creative Agencies"
click at [105, 108] on div at bounding box center [442, 108] width 814 height 26
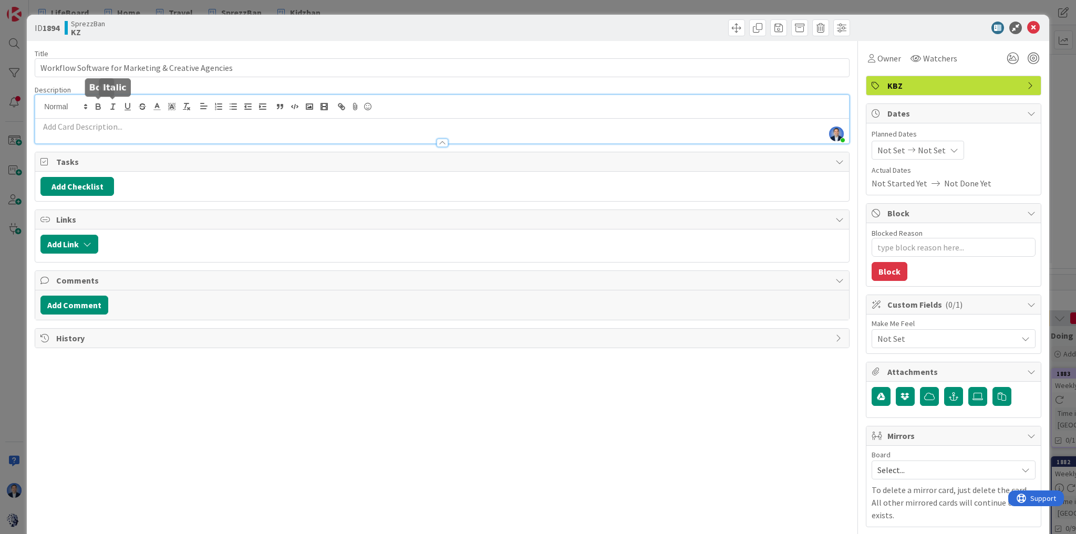
paste div
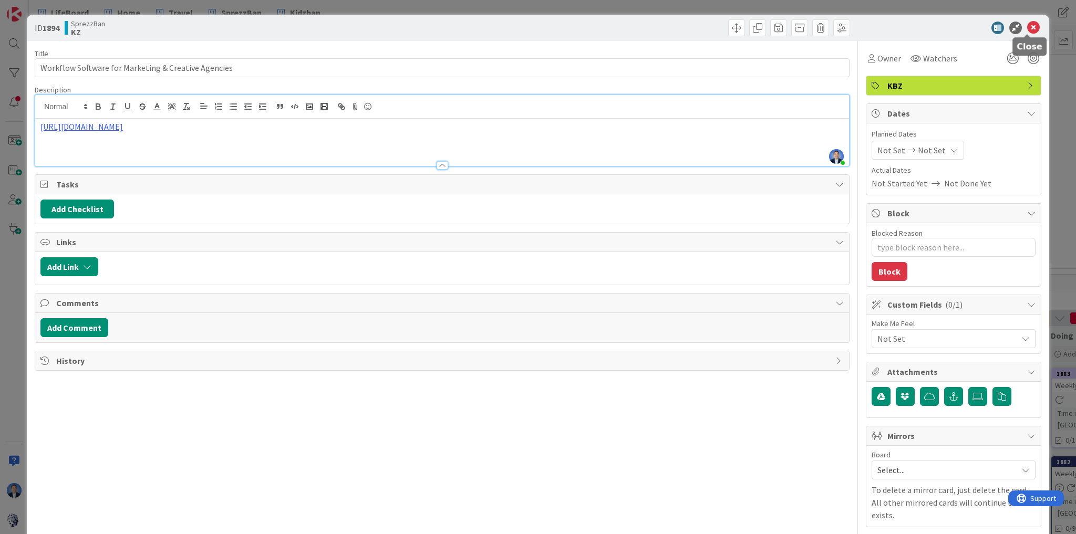
click at [1033, 27] on icon at bounding box center [1033, 28] width 13 height 13
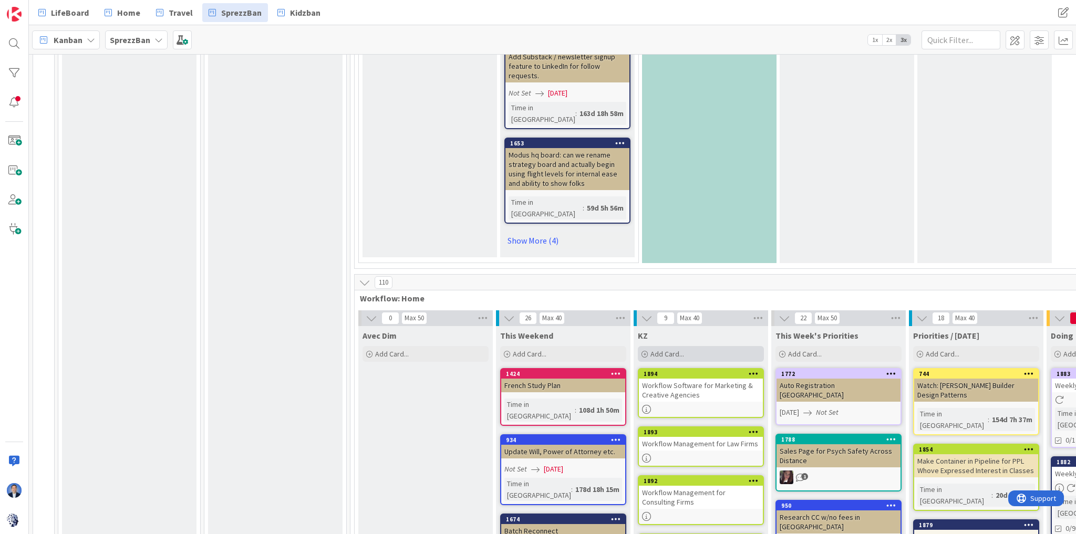
click at [702, 346] on div "Add Card..." at bounding box center [701, 354] width 126 height 16
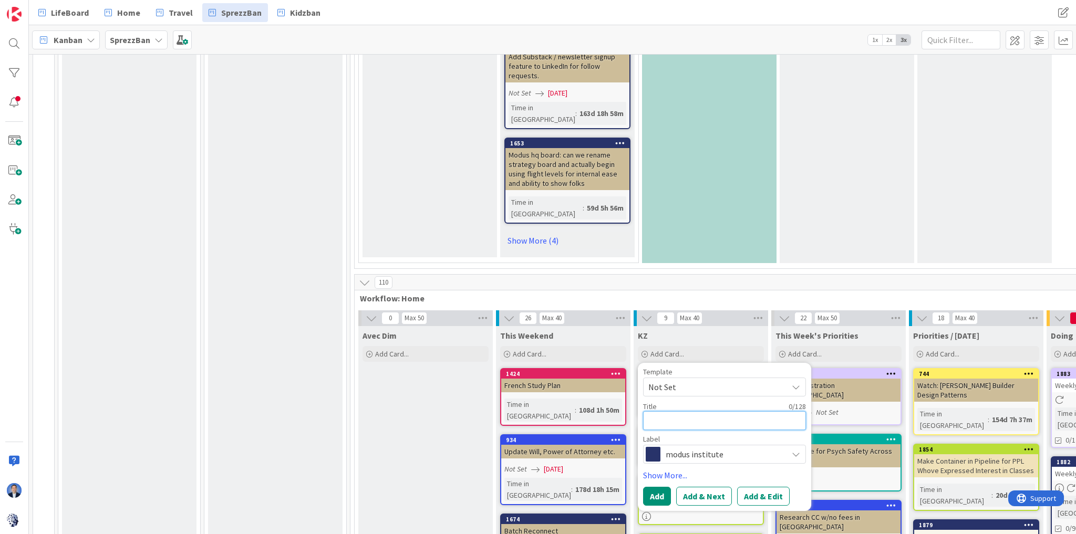
paste textarea "Workflow Software for Recruitment & Staffing Agencies"
type textarea "x"
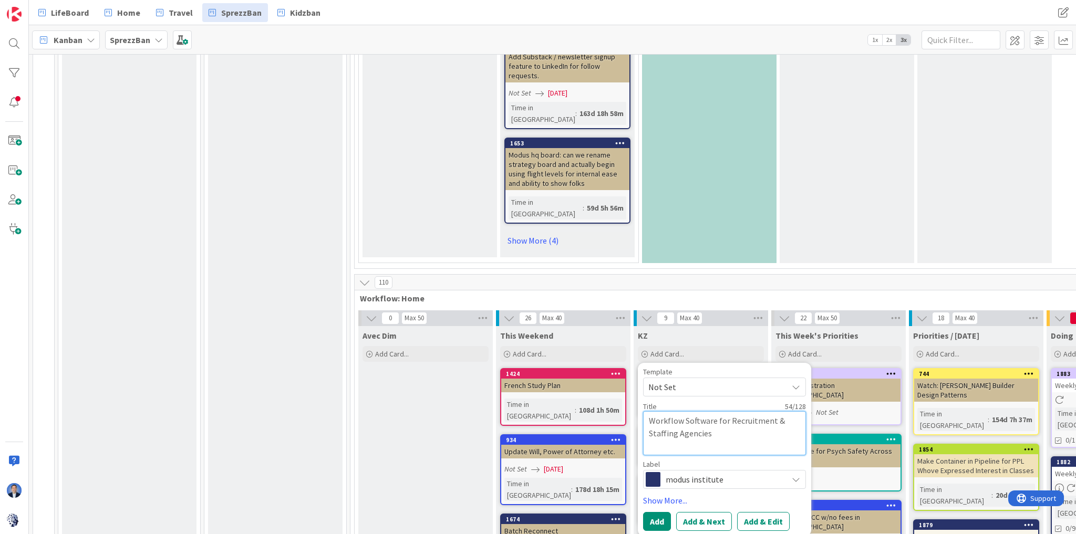
type textarea "Workflow Software for Recruitment & Staffing Agencies"
click at [711, 472] on span "modus institute" at bounding box center [724, 479] width 117 height 15
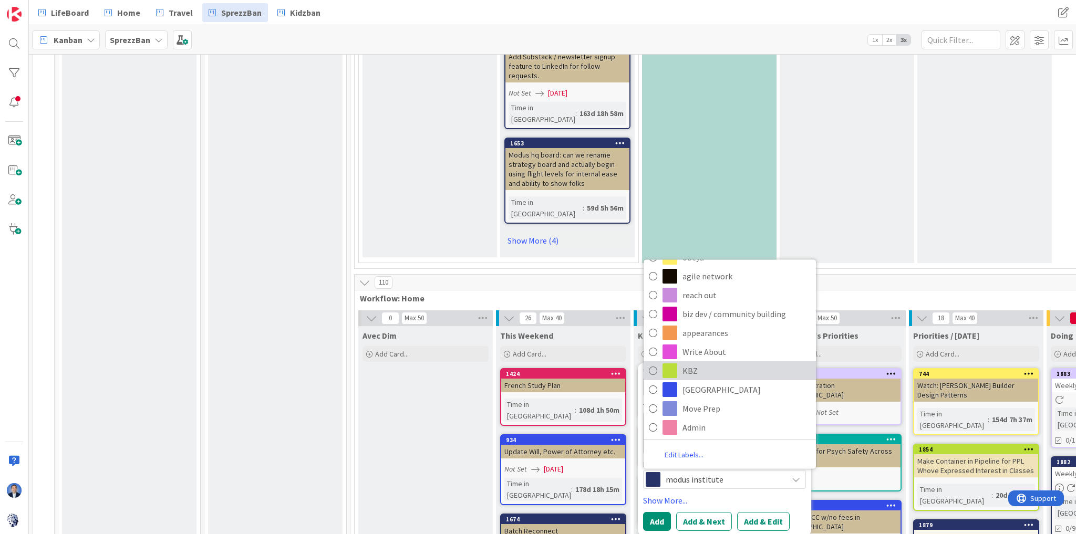
click at [719, 363] on span "KBZ" at bounding box center [747, 371] width 128 height 16
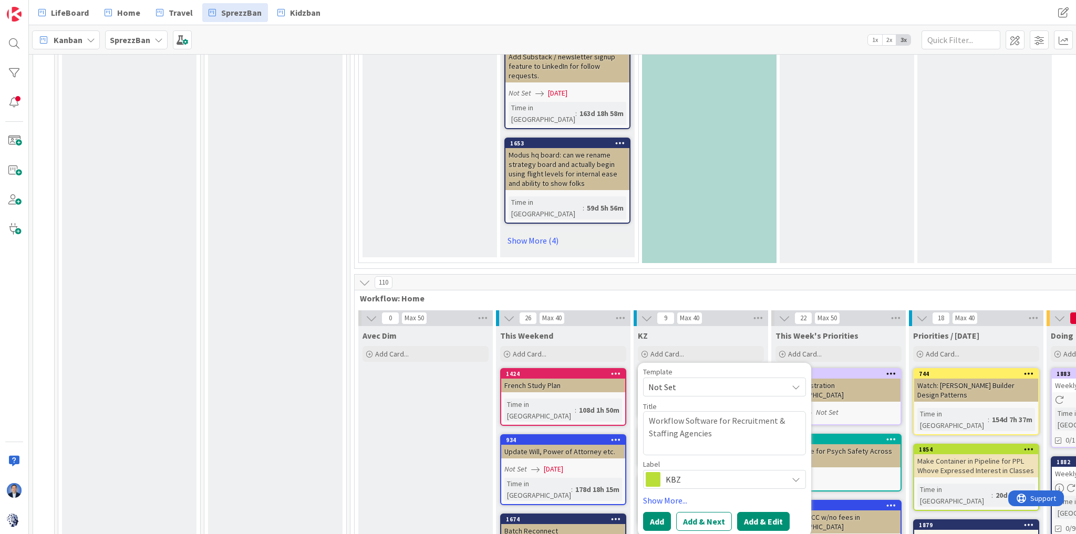
click at [755, 512] on button "Add & Edit" at bounding box center [763, 521] width 53 height 19
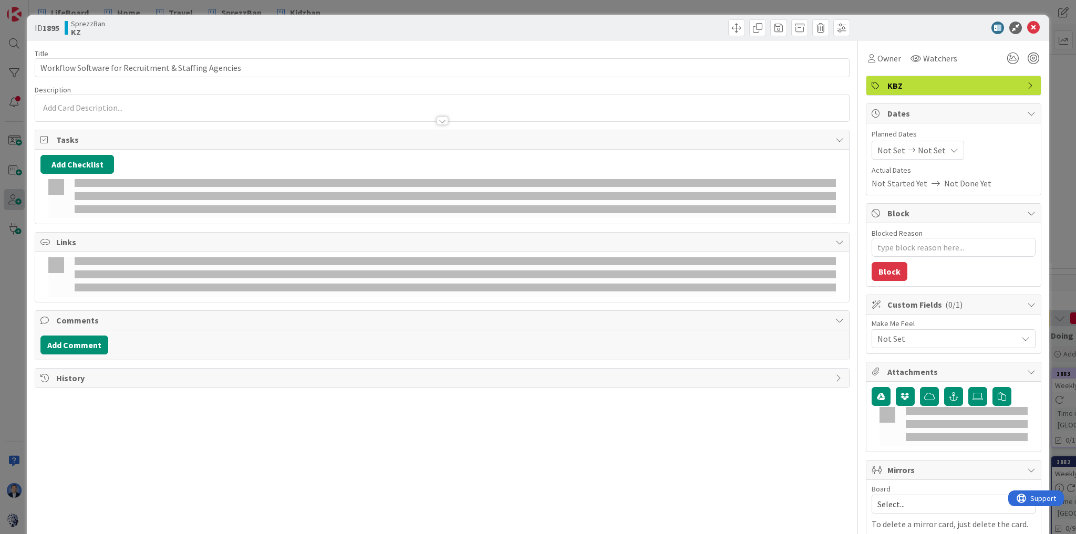
type textarea "x"
type input "Workflow Software for Recruitment & Staffing Agencies"
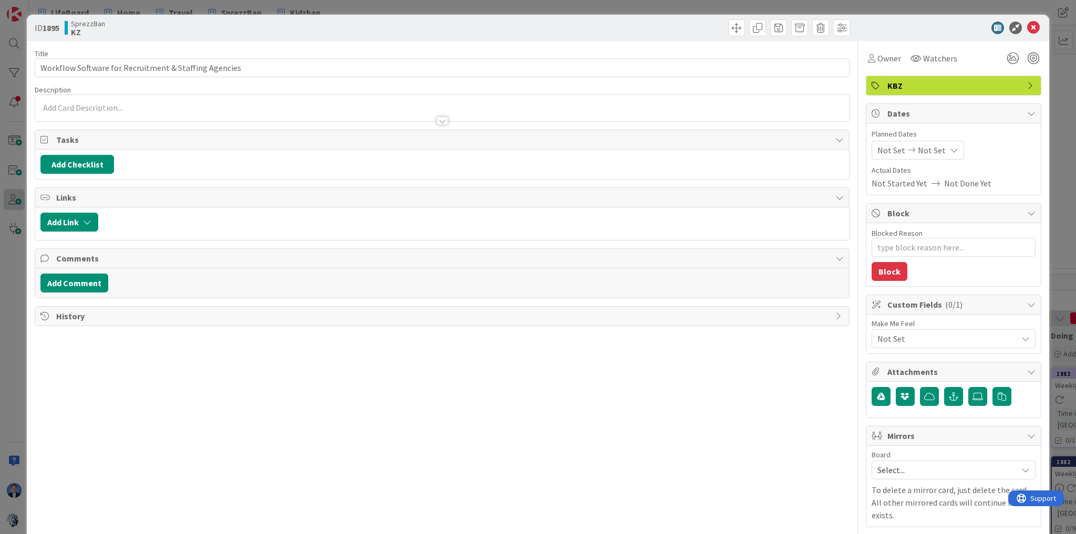
type textarea "x"
type input "Workflow Software for Recruitment & Staffing Agencies"
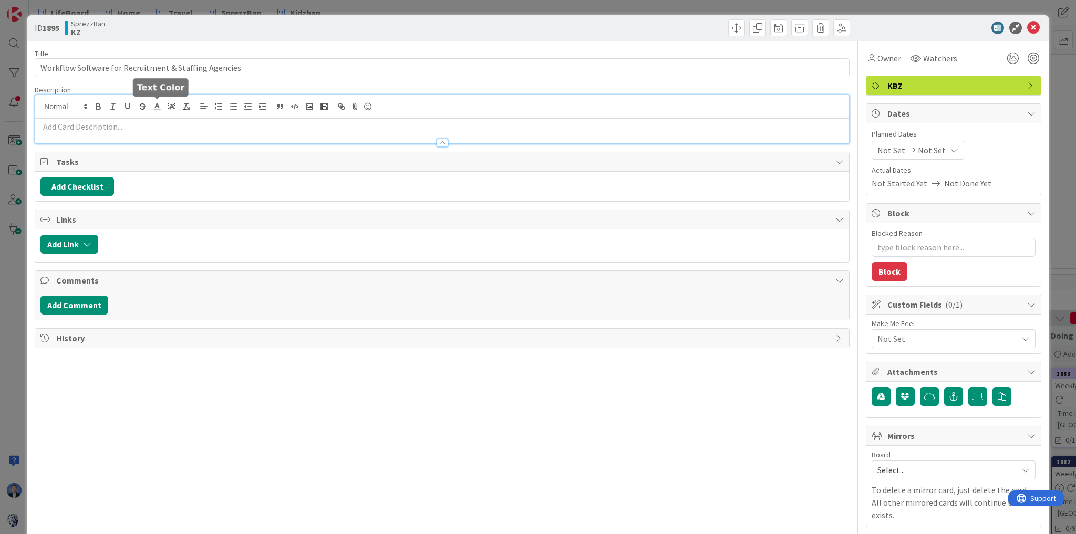
click at [158, 101] on div at bounding box center [442, 119] width 814 height 48
paste div
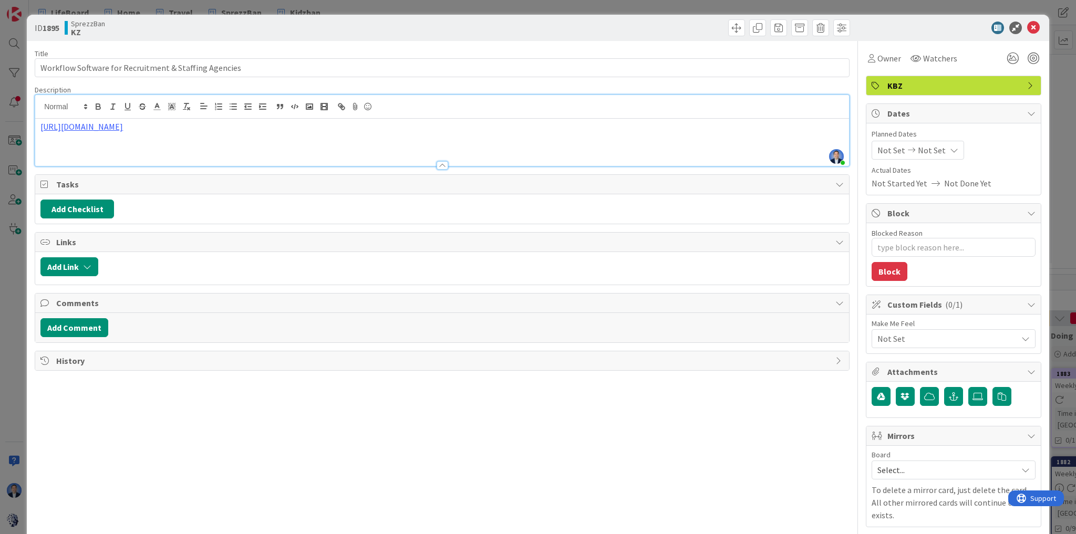
type textarea "x"
type input "Workflow Software for Recruitment & Staffing Agencies"
type textarea "x"
type input "Workflow Software for Recruitment & Staffing Agencies"
drag, startPoint x: 1029, startPoint y: 27, endPoint x: 838, endPoint y: 27, distance: 191.8
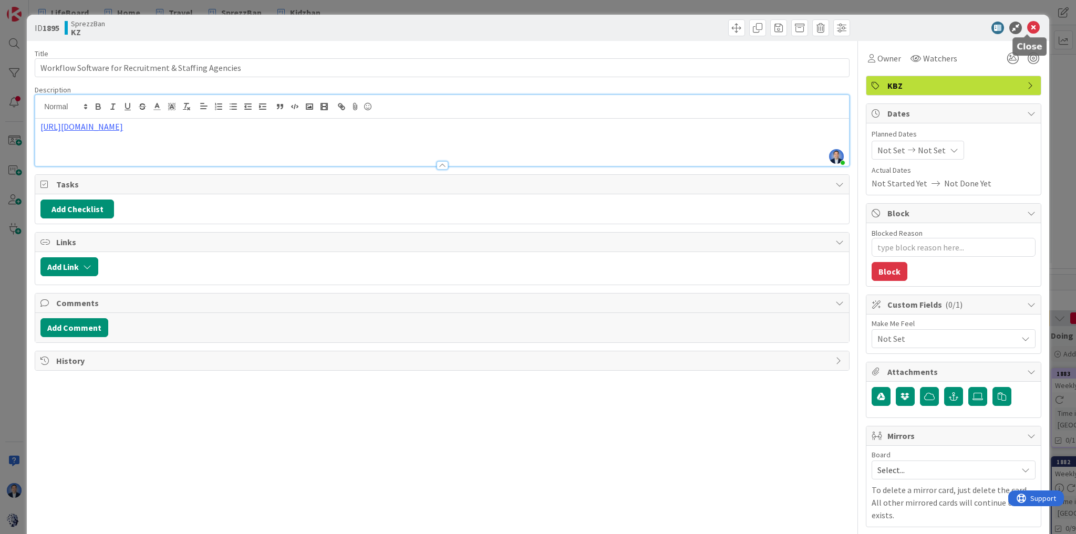
click at [1029, 27] on icon at bounding box center [1033, 28] width 13 height 13
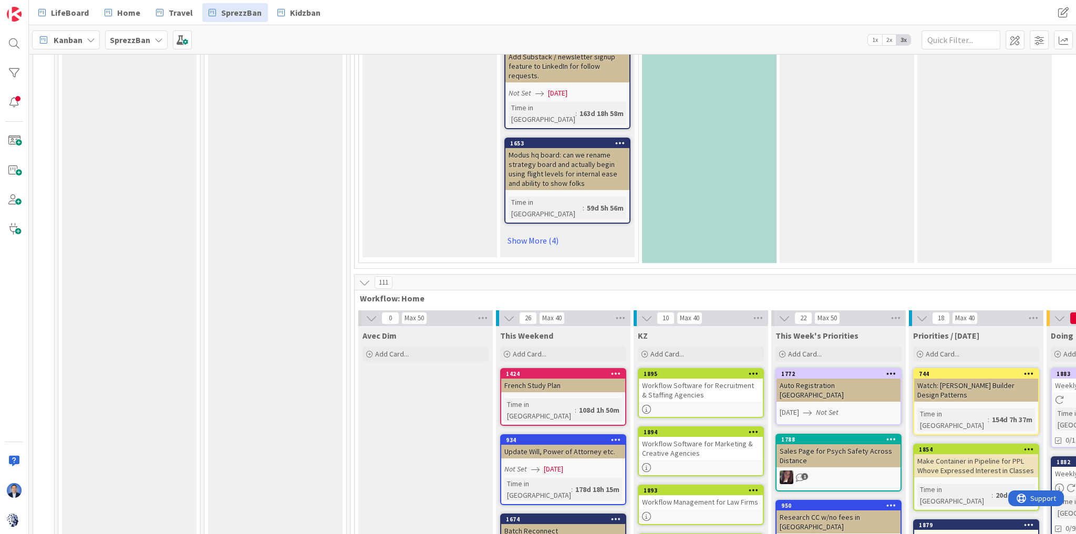
click at [677, 326] on div "KZ Add Card... Template Not Set Title 0 / 128 Label modus institute personal cl…" at bounding box center [701, 345] width 135 height 38
click at [683, 349] on span "Add Card..." at bounding box center [668, 353] width 34 height 9
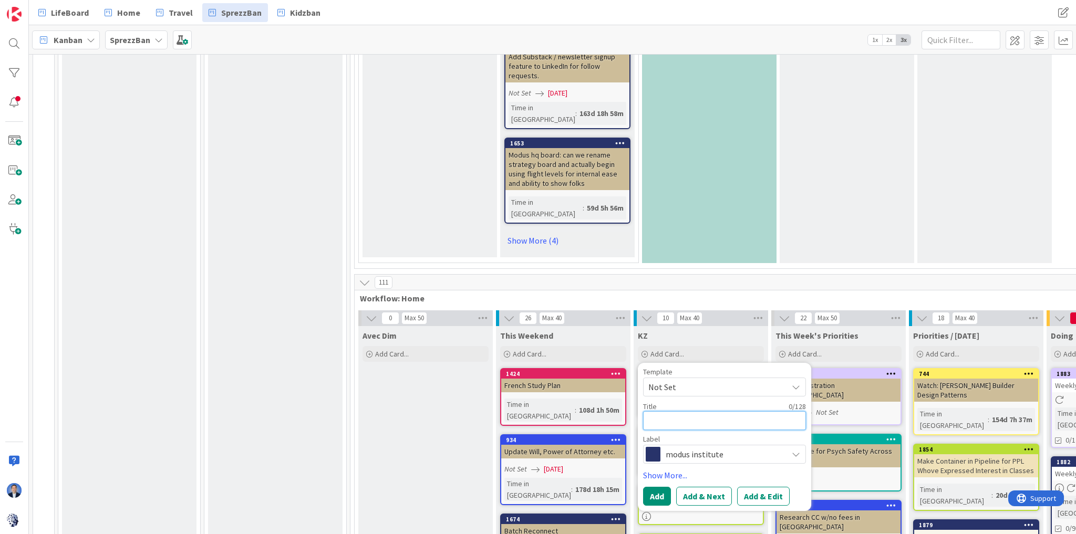
type textarea "x"
type textarea "I"
type textarea "x"
type textarea "In"
type textarea "x"
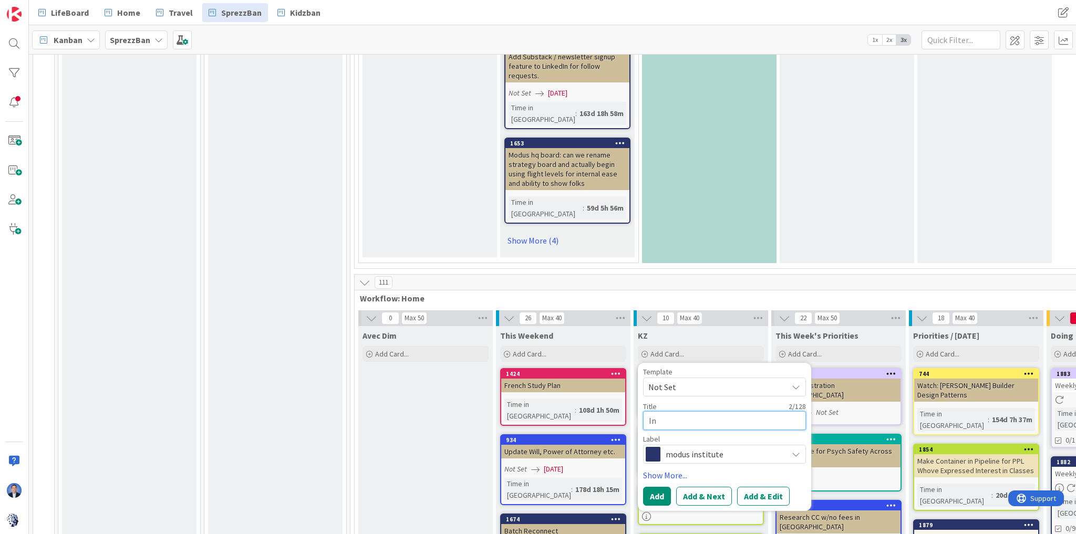
type textarea "Ind"
type textarea "x"
type textarea "Indu"
type textarea "x"
type textarea "Indus"
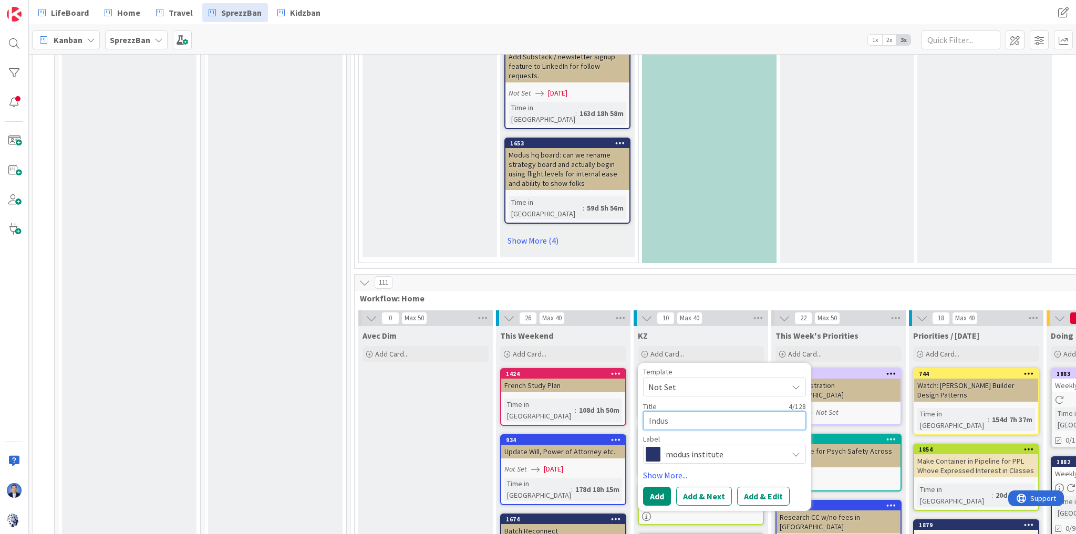
type textarea "x"
type textarea "Indust"
type textarea "x"
type textarea "Industr"
type textarea "x"
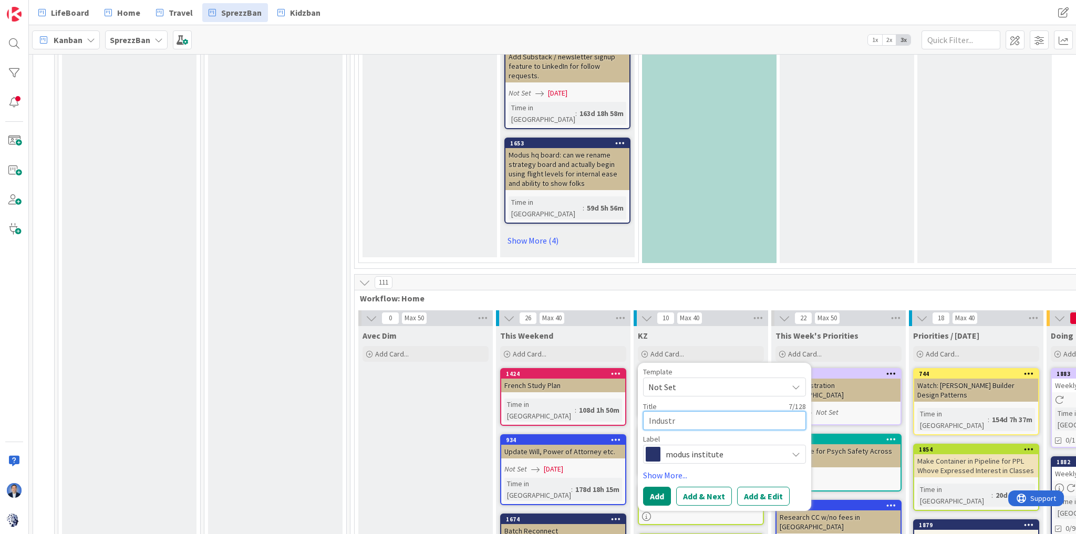
type textarea "Industry"
type textarea "x"
type textarea "Industry:"
type textarea "x"
type textarea "Industry:"
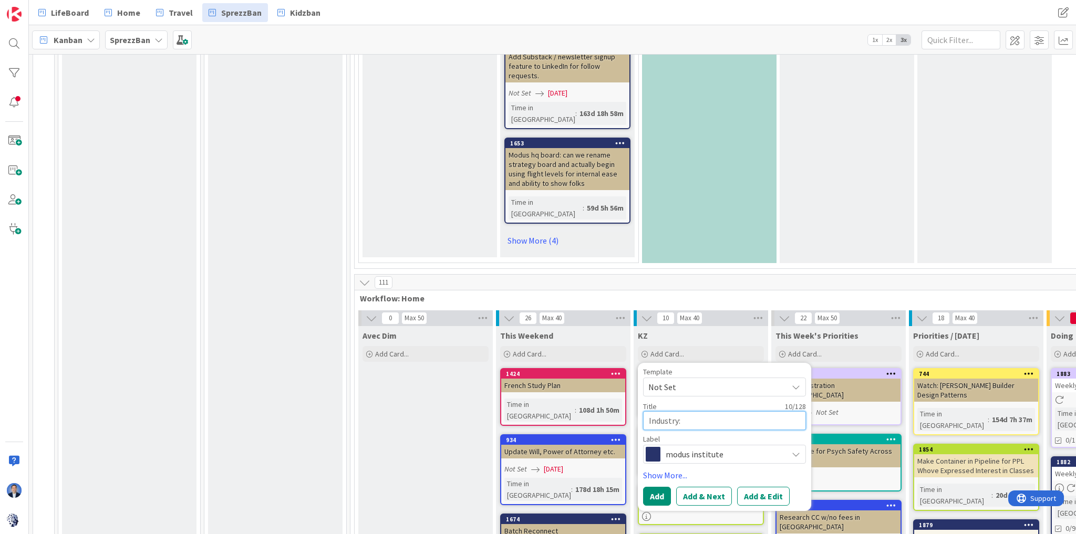
paste textarea "Workflow Management for Education"
type textarea "x"
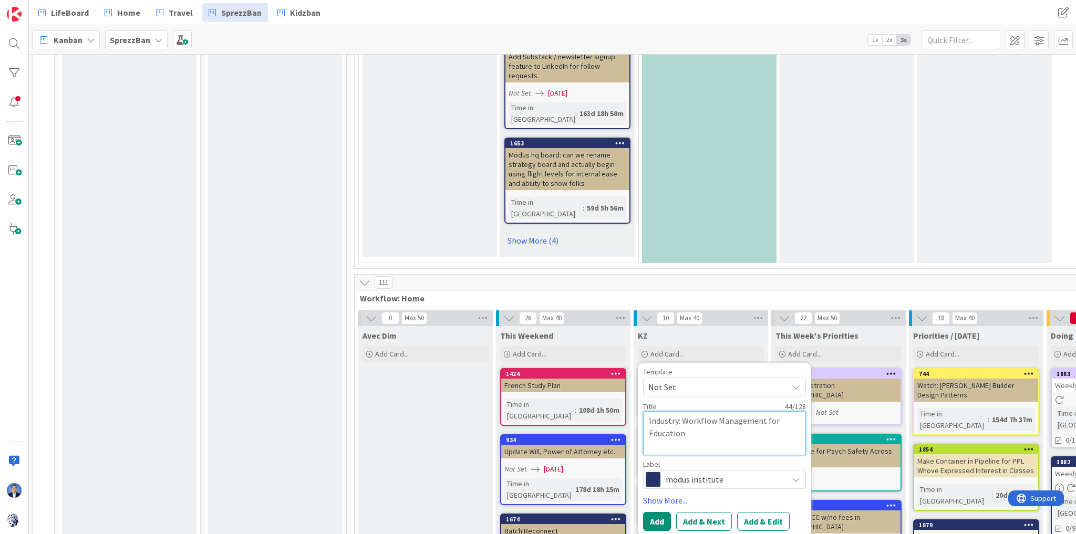
type textarea "Industry: Workflow Management for Education"
click at [718, 472] on span "modus institute" at bounding box center [724, 479] width 117 height 15
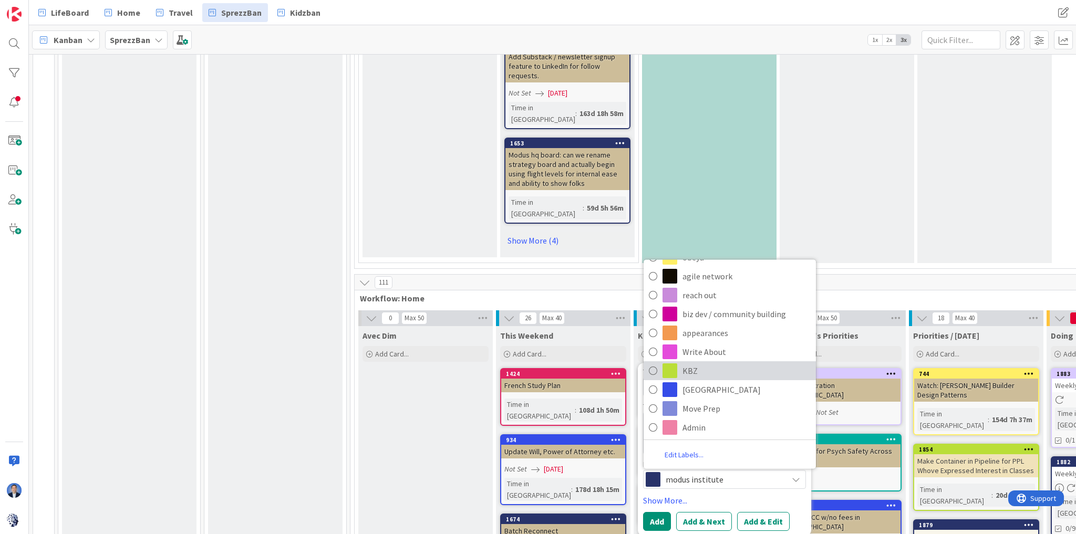
click at [701, 363] on span "KBZ" at bounding box center [747, 371] width 128 height 16
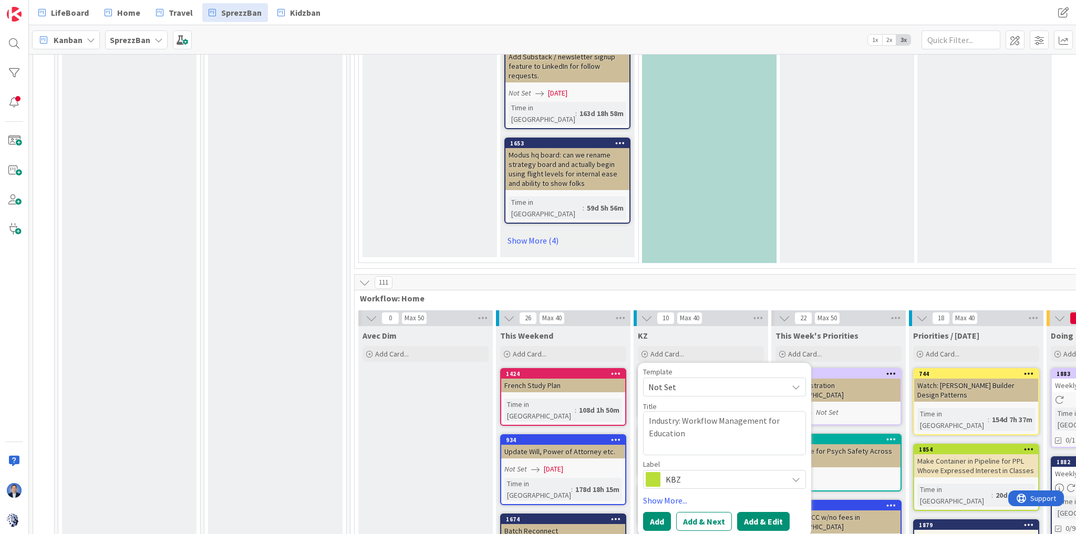
click at [786, 512] on button "Add & Edit" at bounding box center [763, 521] width 53 height 19
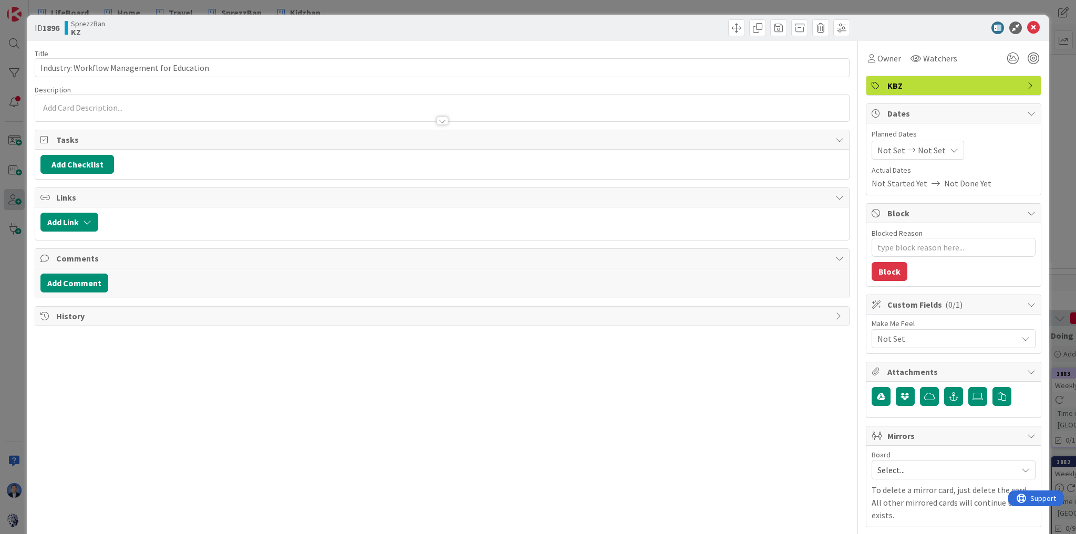
type textarea "x"
click at [456, 101] on div "[PERSON_NAME] just joined" at bounding box center [442, 108] width 814 height 26
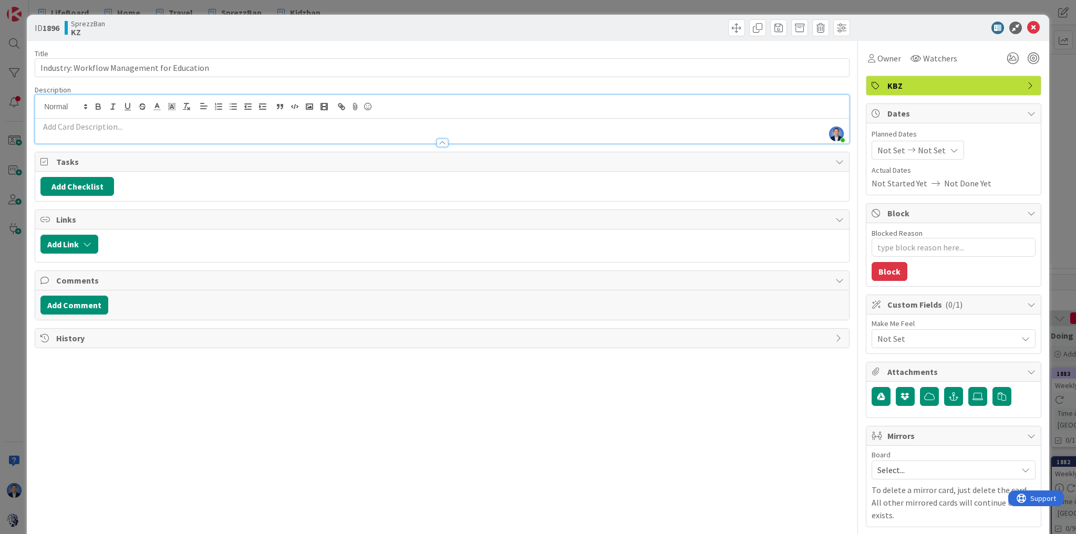
paste div
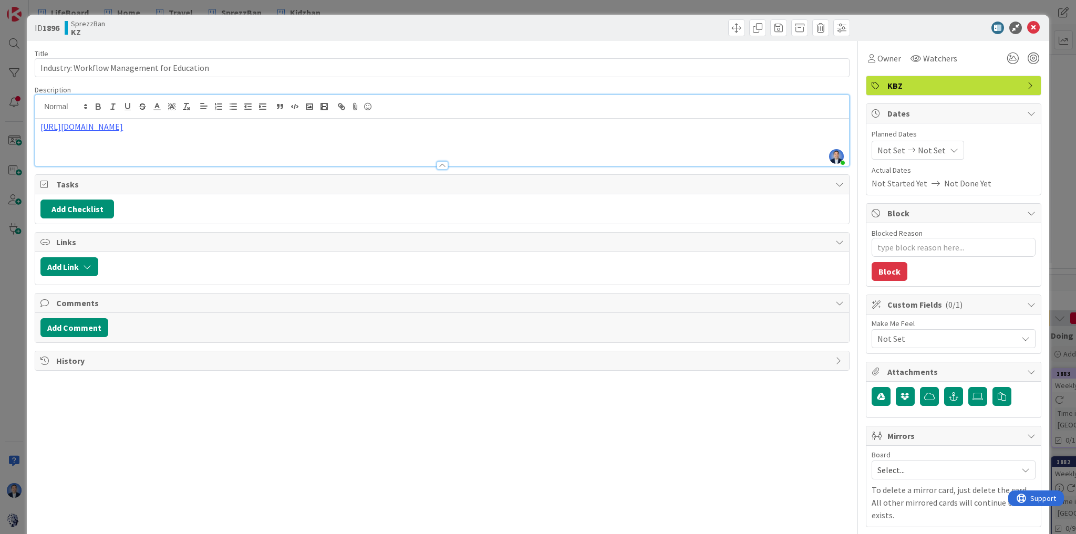
type textarea "x"
type input "Industry: Workflow Management for Education"
type textarea "x"
type input "Industry: Workflow Management for Education"
click at [1027, 27] on icon at bounding box center [1033, 28] width 13 height 13
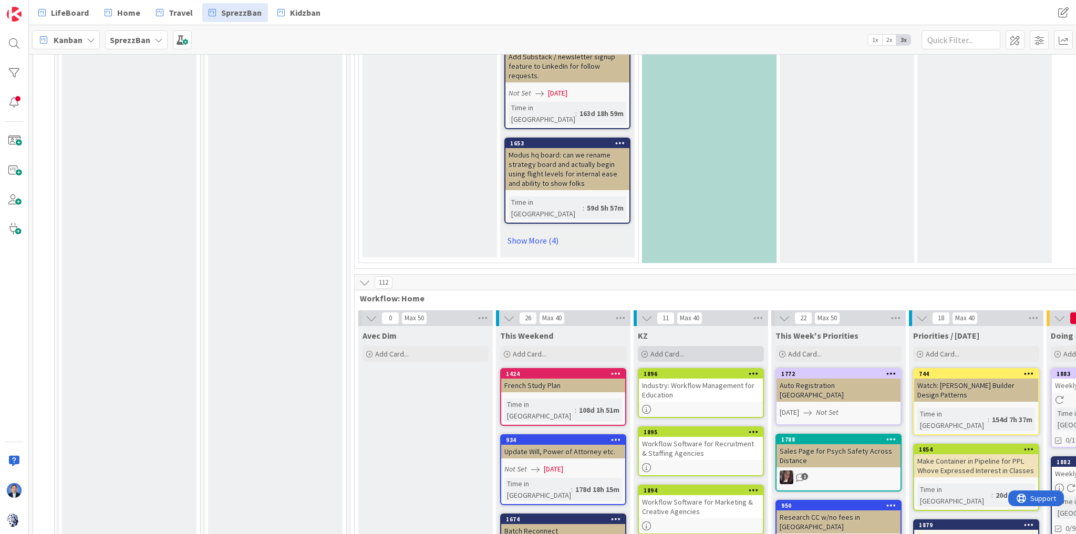
click at [675, 349] on span "Add Card..." at bounding box center [668, 353] width 34 height 9
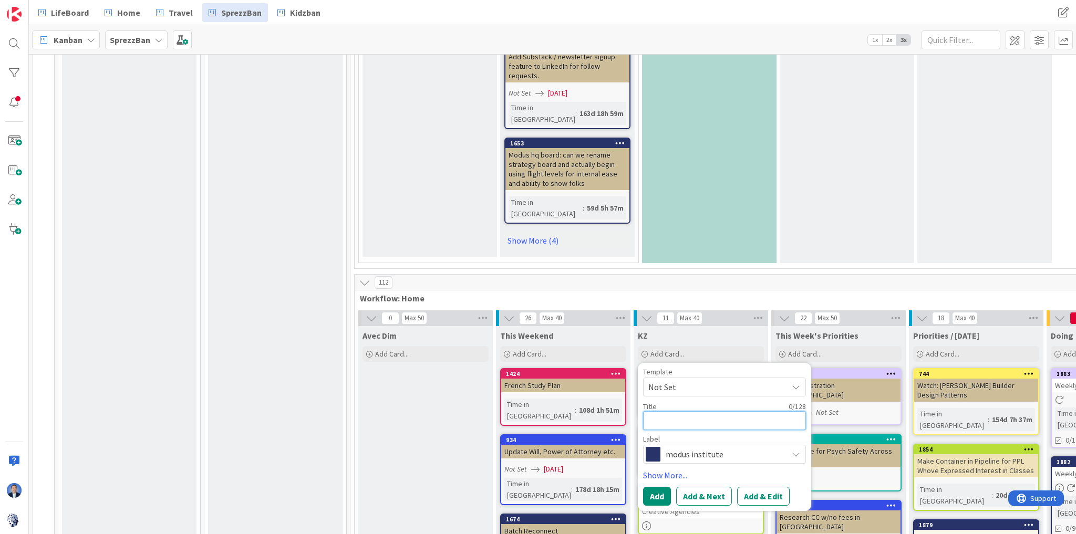
paste textarea "Workflow Management for Government"
type textarea "x"
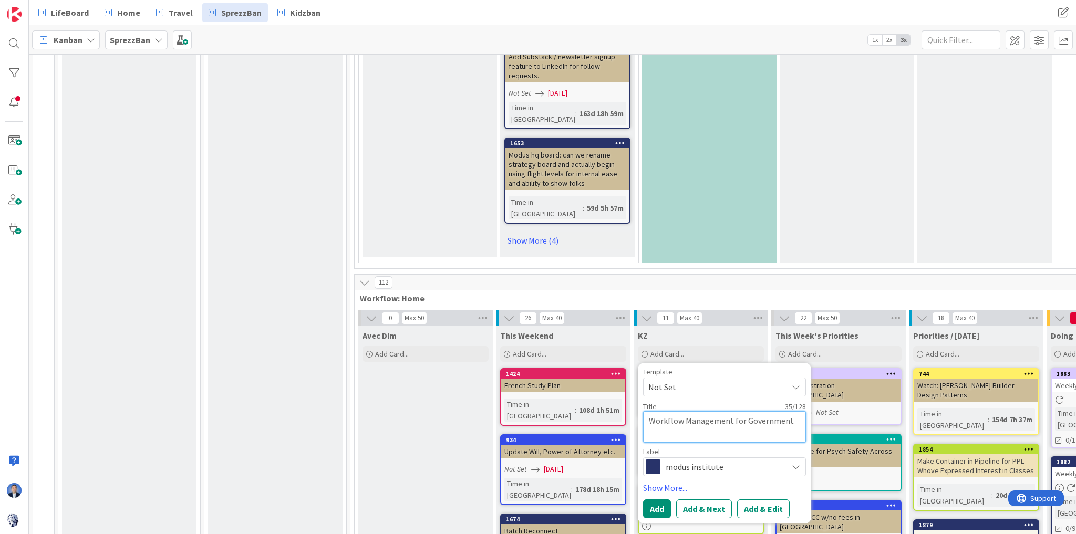
type textarea "Workflow Management for Government"
click at [690, 460] on span "modus institute" at bounding box center [724, 467] width 117 height 15
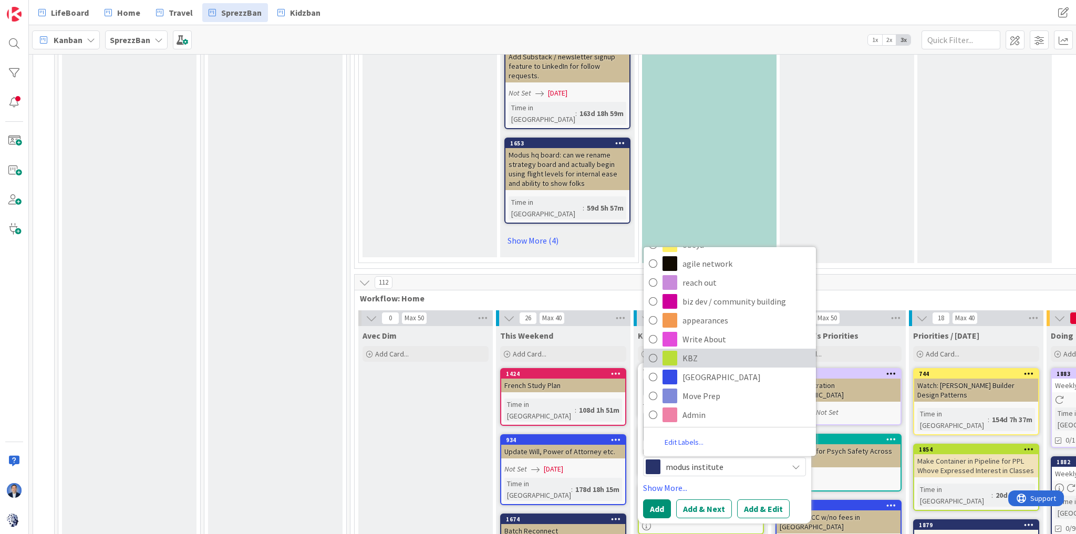
click at [707, 350] on span "KBZ" at bounding box center [747, 358] width 128 height 16
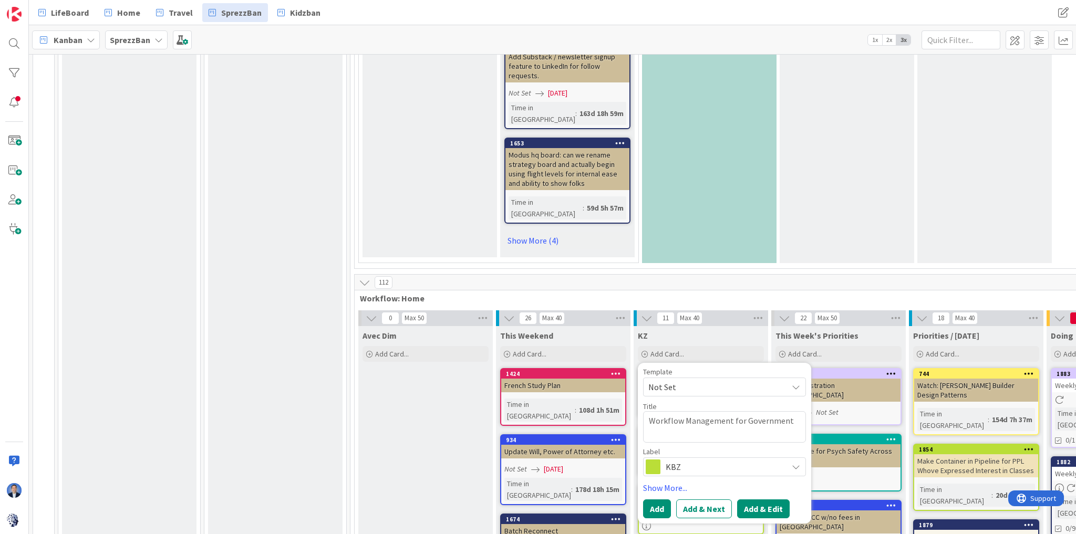
drag, startPoint x: 769, startPoint y: 357, endPoint x: 13, endPoint y: 193, distance: 774.1
click at [769, 500] on button "Add & Edit" at bounding box center [763, 509] width 53 height 19
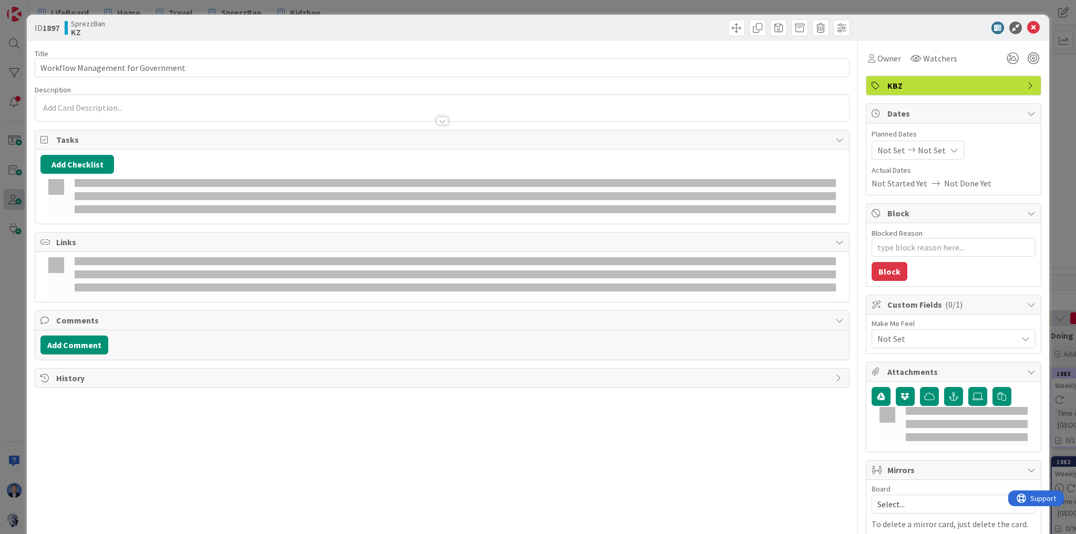
type textarea "x"
type input "Workflow Management for Government"
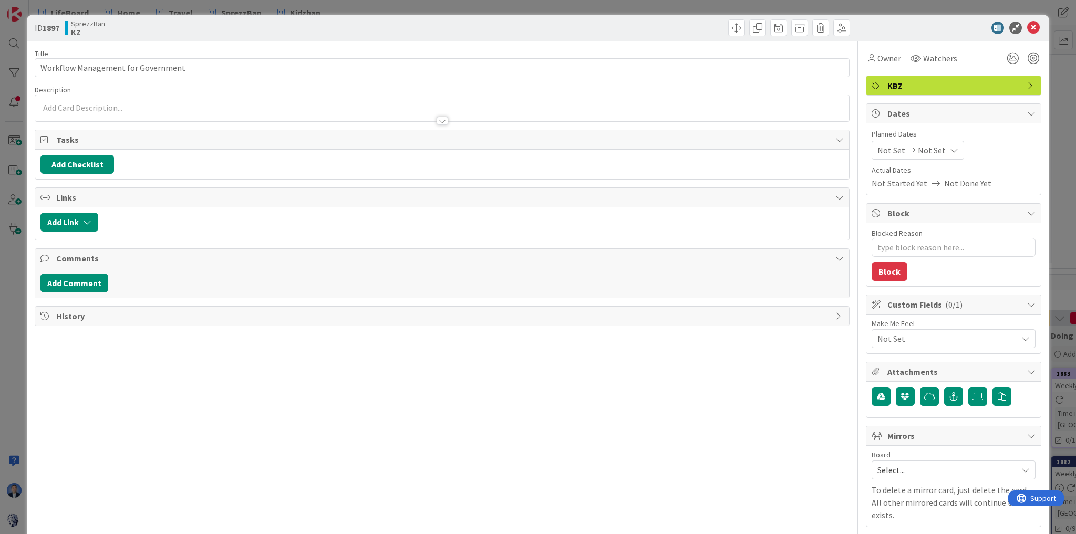
click at [193, 101] on div at bounding box center [442, 108] width 814 height 26
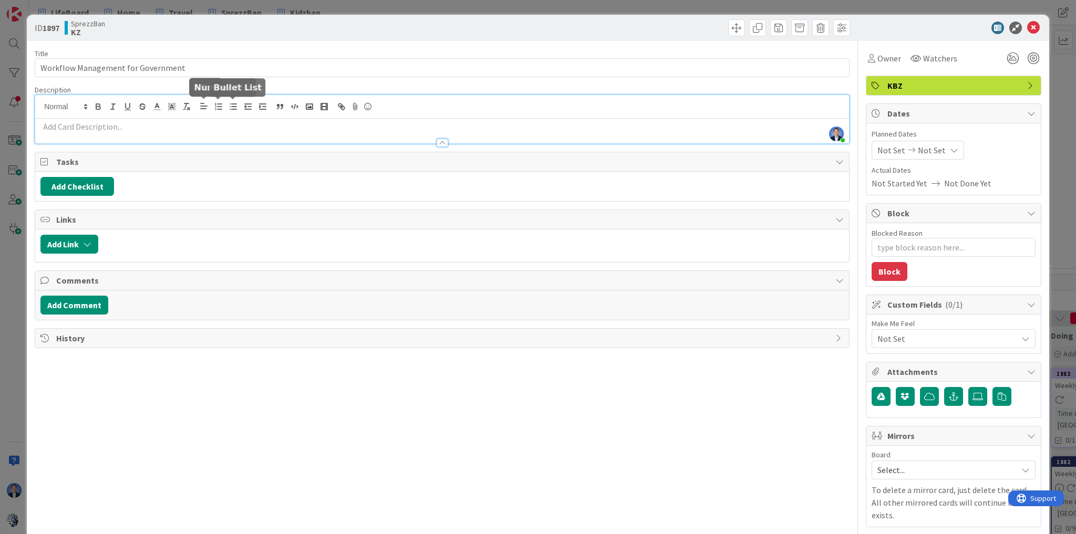
paste div
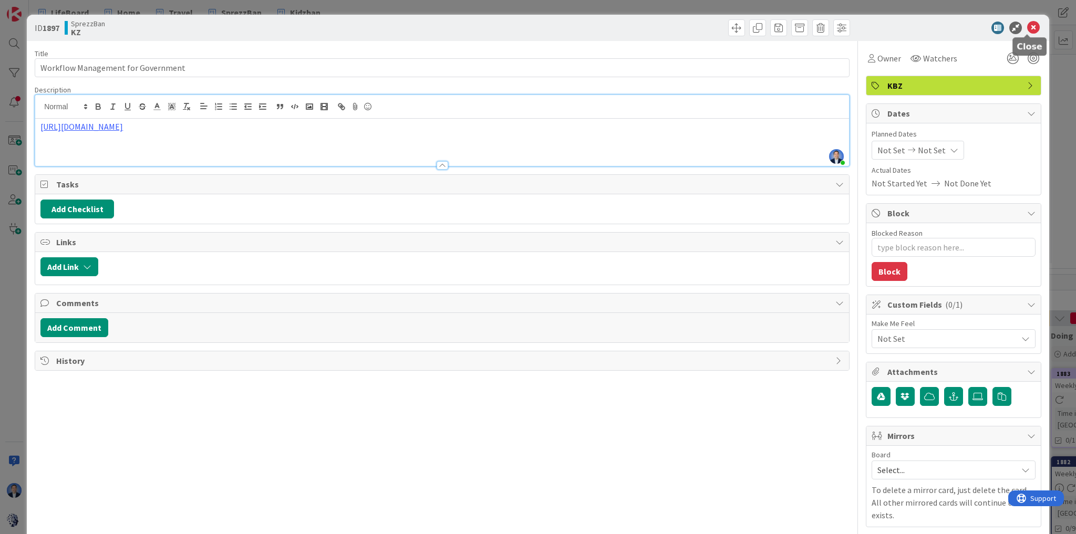
type textarea "x"
type input "Workflow Management for Government"
type textarea "x"
type input "Workflow Management for Government"
click at [1030, 27] on icon at bounding box center [1033, 28] width 13 height 13
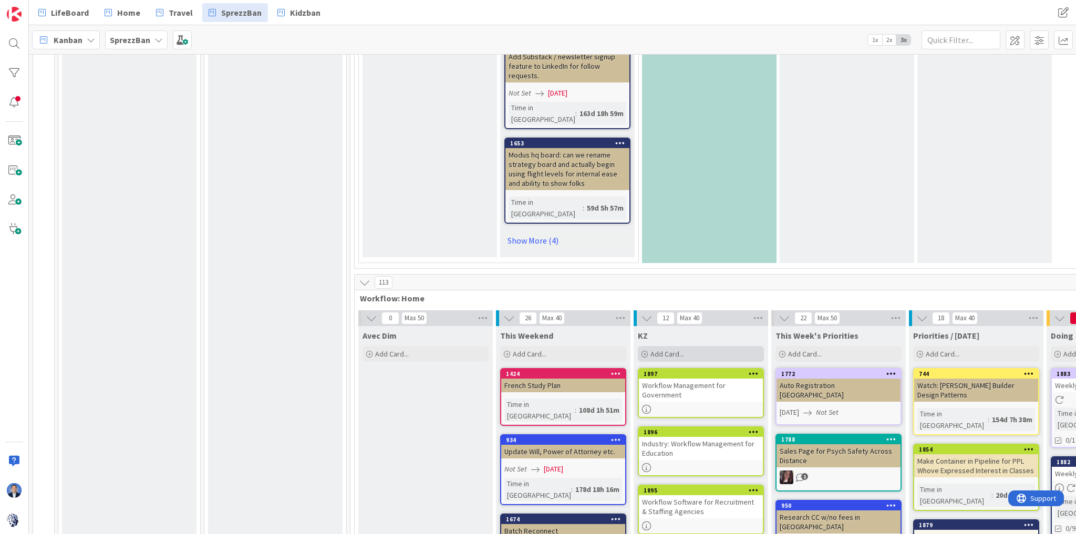
click at [699, 346] on div "Add Card..." at bounding box center [701, 354] width 126 height 16
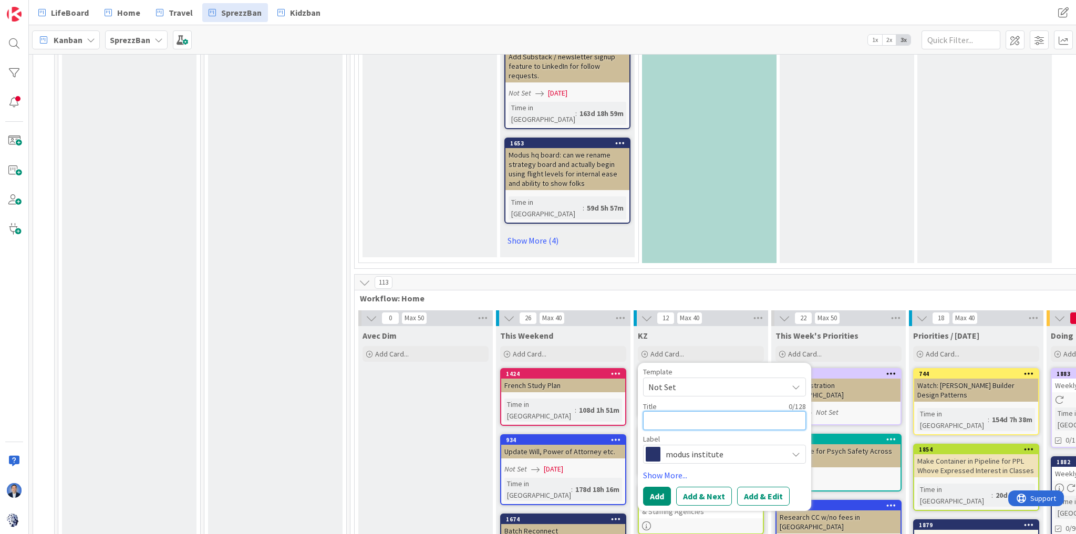
paste textarea "Kanban Workflow System for Manufacturing"
type textarea "x"
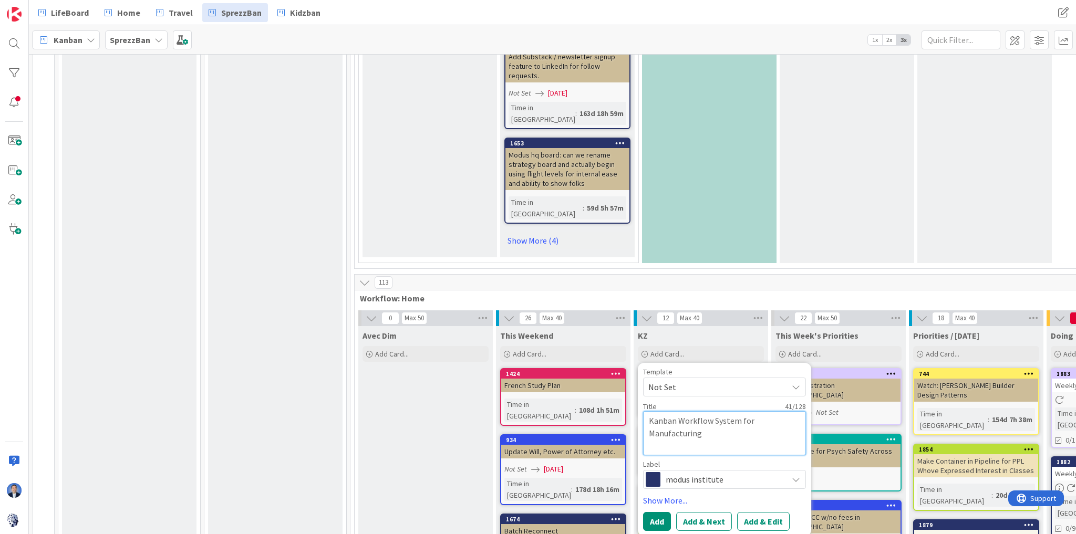
type textarea "Kanban Workflow System for Manufacturing"
click at [719, 472] on span "modus institute" at bounding box center [724, 479] width 117 height 15
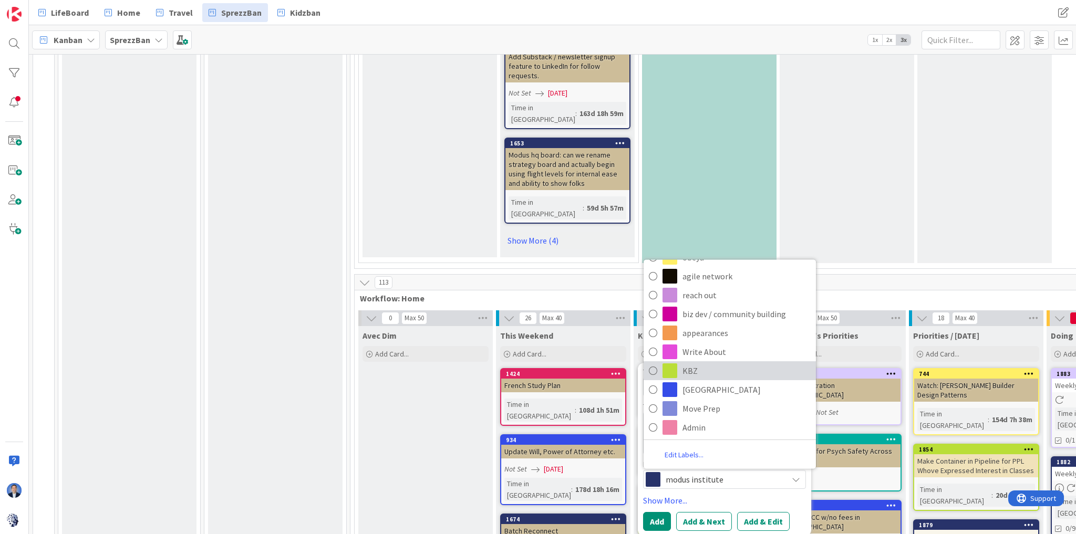
click at [706, 363] on span "KBZ" at bounding box center [747, 371] width 128 height 16
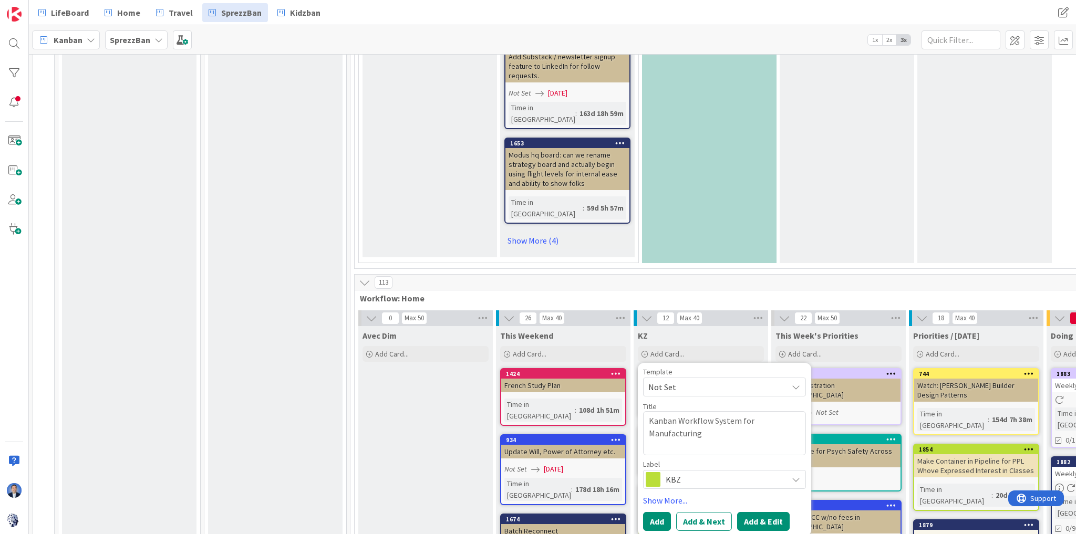
click at [753, 512] on button "Add & Edit" at bounding box center [763, 521] width 53 height 19
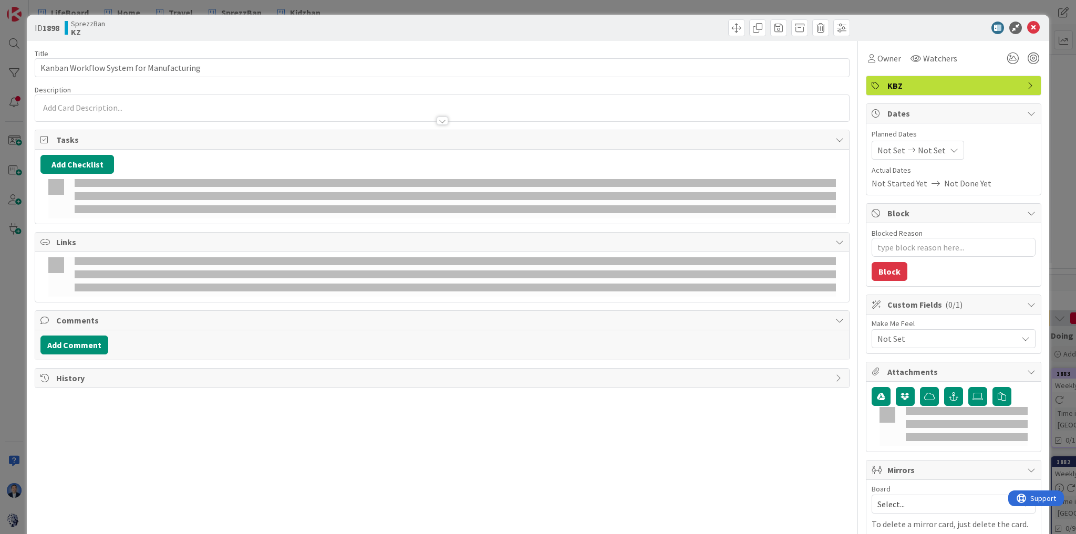
type textarea "x"
type input "Kanban Workflow System for Manufacturing"
type textarea "x"
type input "Kanban Workflow System for Manufacturing"
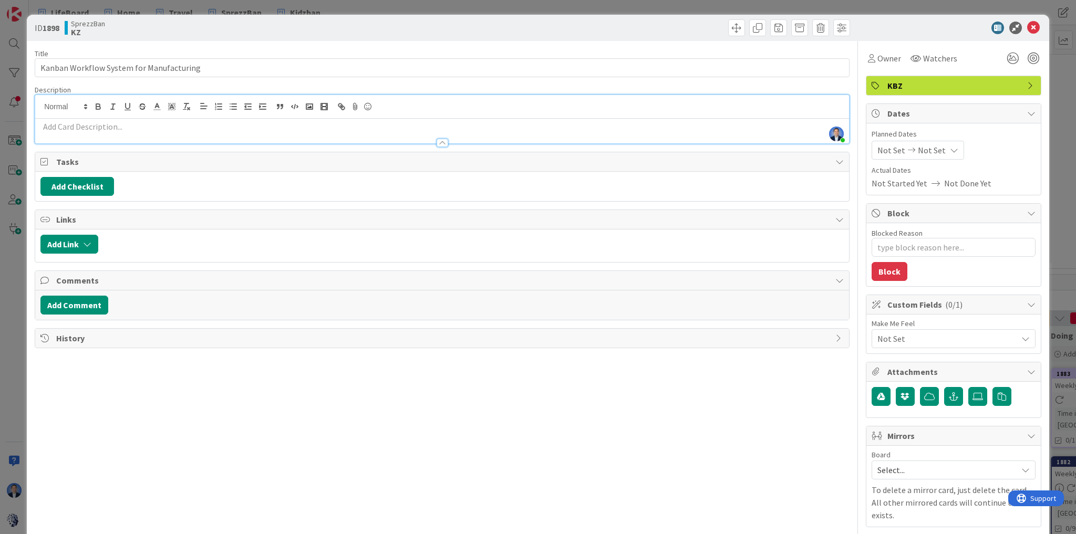
click at [506, 107] on div "[PERSON_NAME] just joined" at bounding box center [442, 119] width 814 height 48
paste div
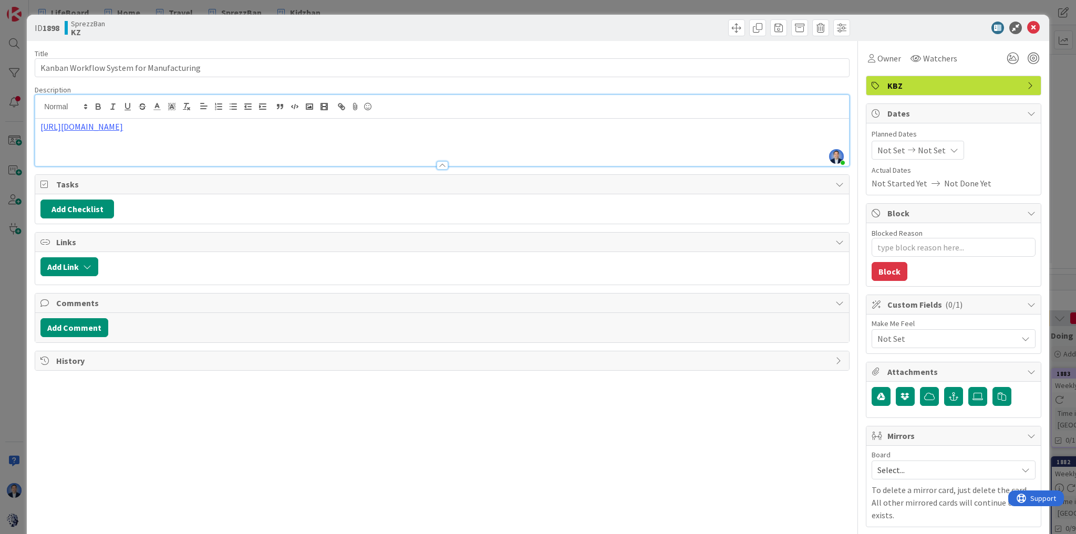
type textarea "x"
type input "Kanban Workflow System for Manufacturing"
type textarea "x"
type input "Kanban Workflow System for Manufacturing"
click at [1028, 29] on icon at bounding box center [1033, 28] width 13 height 13
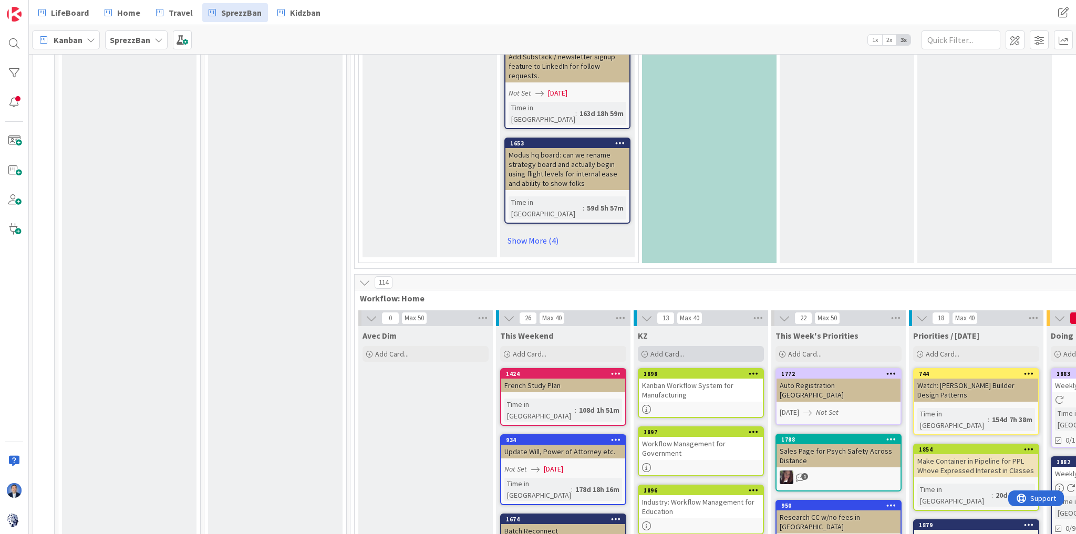
click at [694, 346] on div "Add Card..." at bounding box center [701, 354] width 126 height 16
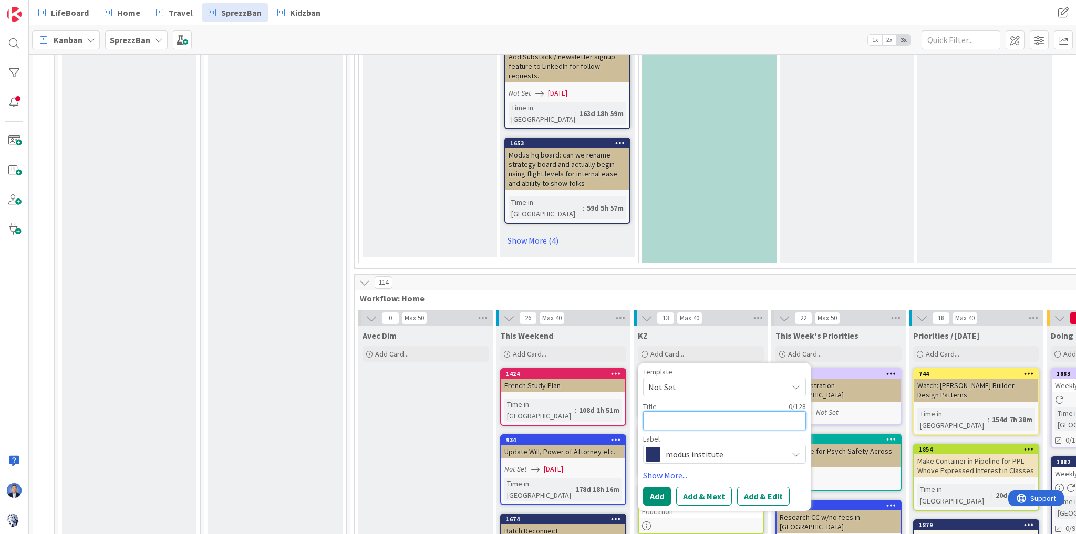
paste textarea "Workflow Management for Nonprofits"
type textarea "x"
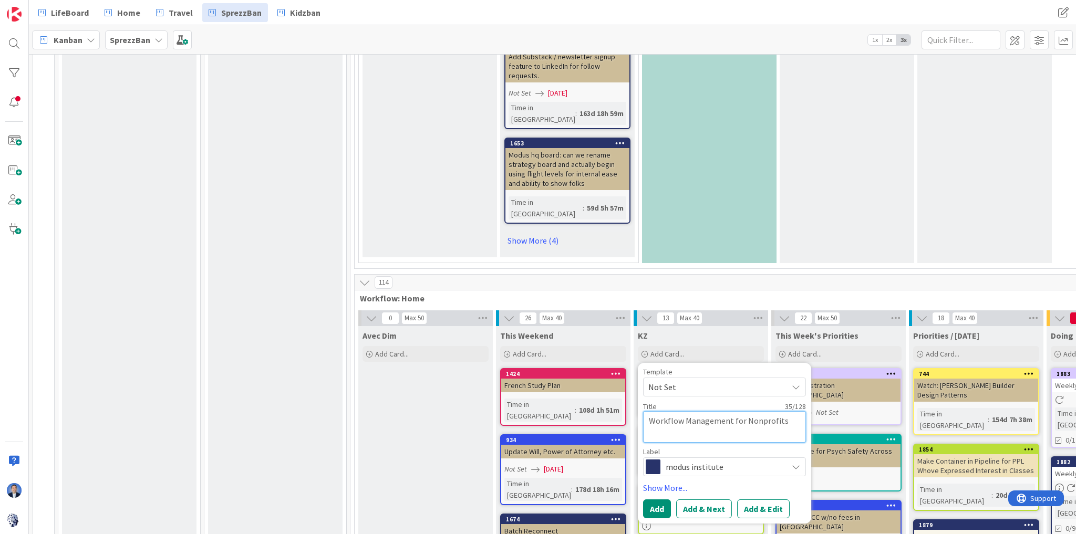
type textarea "Workflow Management for Nonprofits"
click at [727, 460] on span "modus institute" at bounding box center [724, 467] width 117 height 15
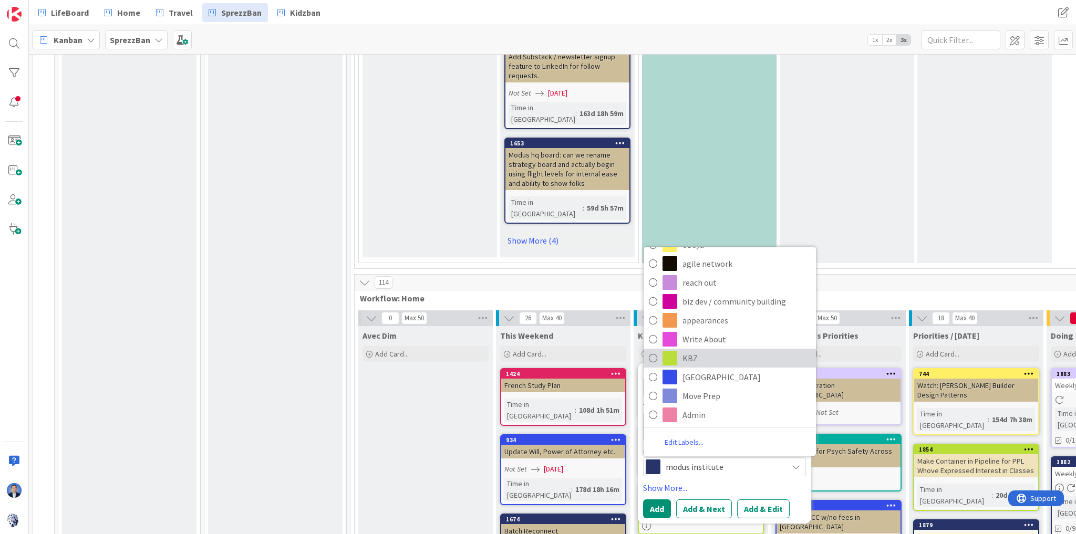
click at [716, 350] on span "KBZ" at bounding box center [747, 358] width 128 height 16
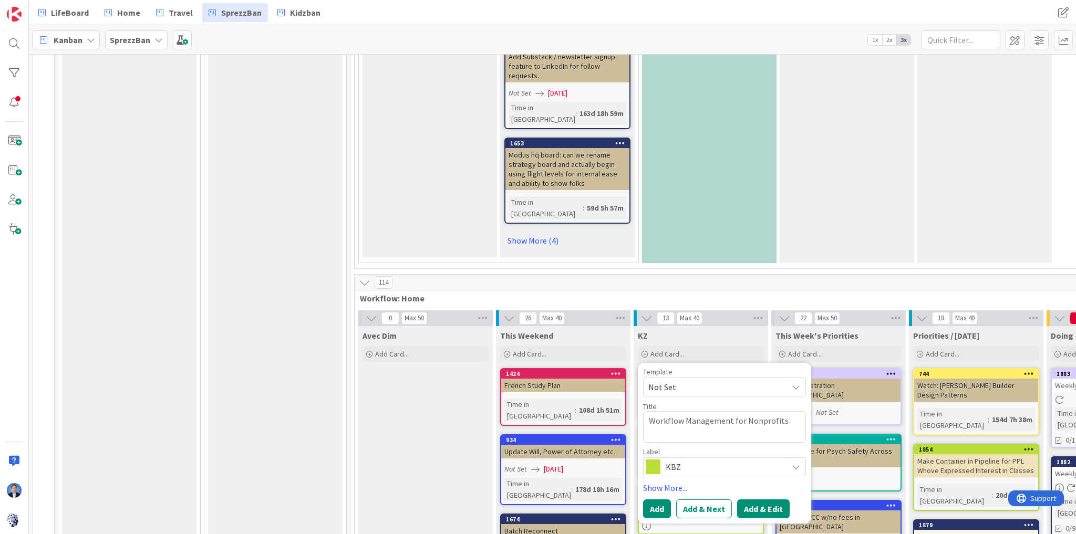
click at [775, 500] on button "Add & Edit" at bounding box center [763, 509] width 53 height 19
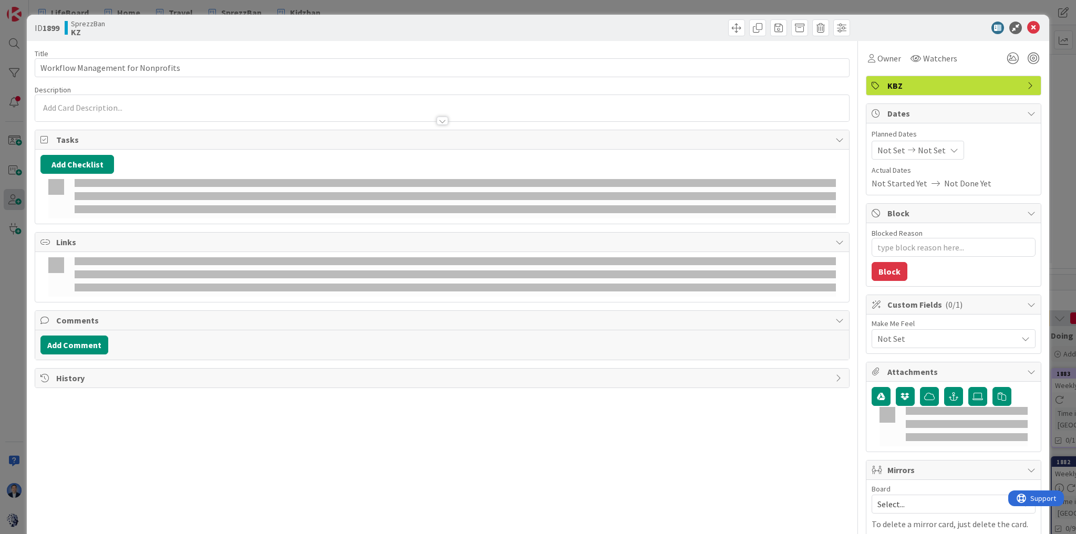
type textarea "x"
type input "Workflow Management for Nonprofits"
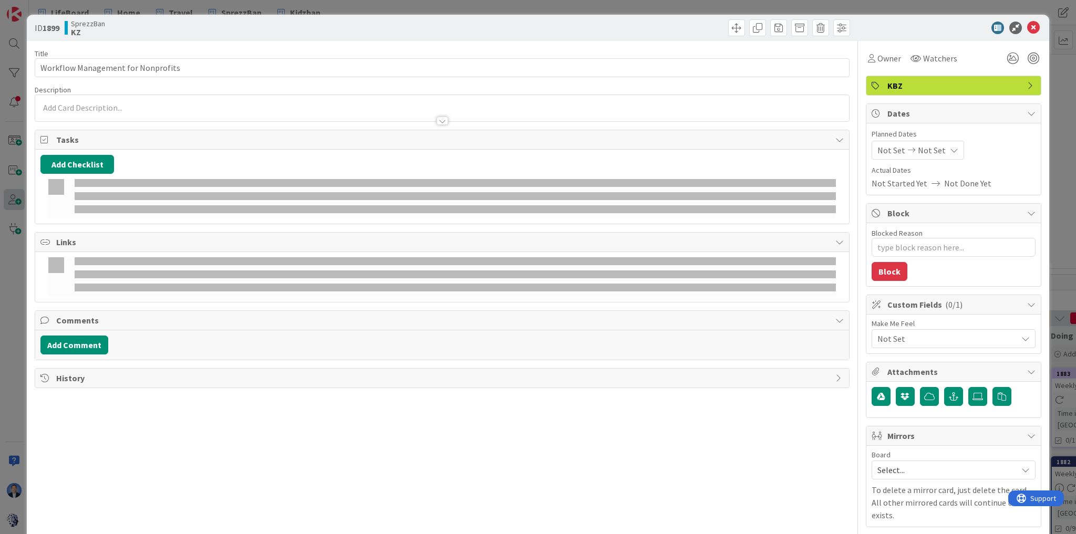
type textarea "x"
type input "Workflow Management for Nonprofits"
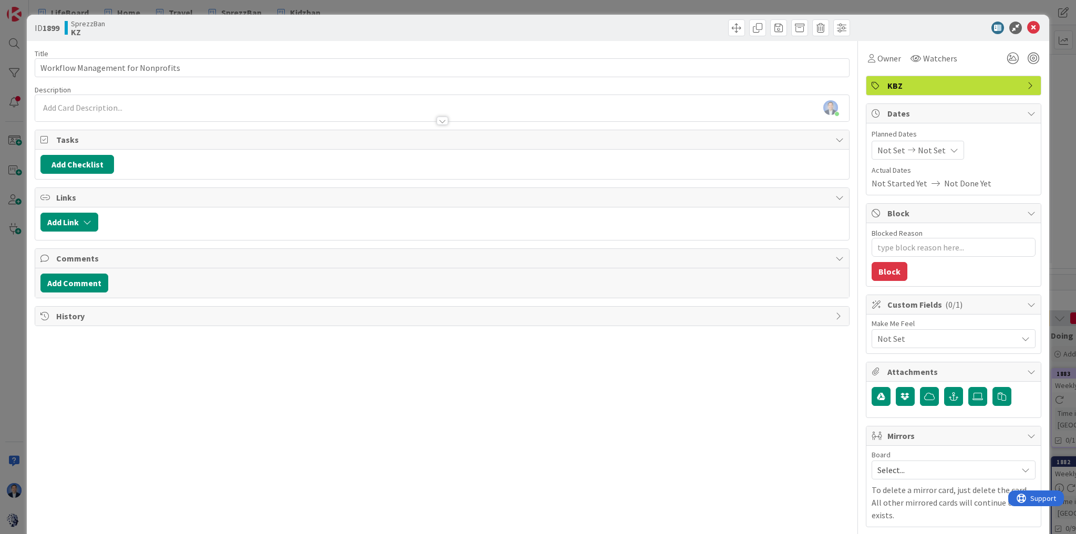
click at [558, 104] on div "[PERSON_NAME] just joined" at bounding box center [442, 108] width 814 height 26
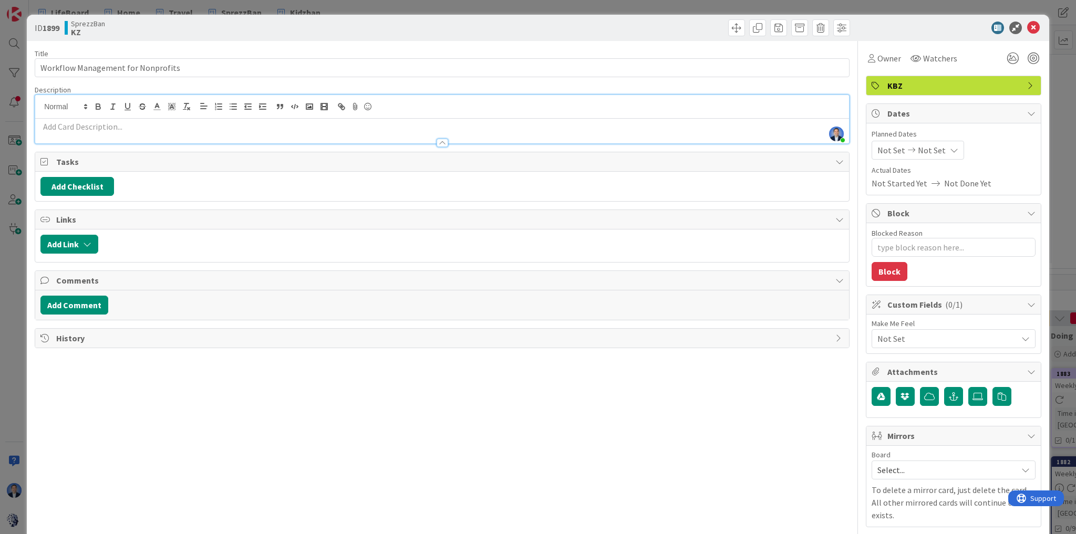
paste div
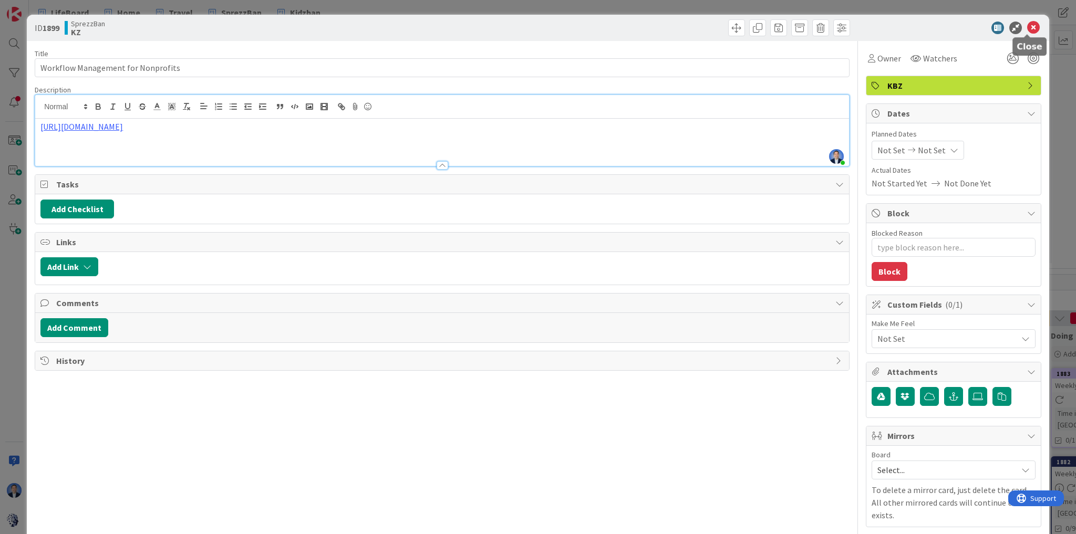
type textarea "x"
type input "Workflow Management for Nonprofits"
type textarea "x"
type input "Workflow Management for Nonprofits"
click at [1027, 22] on icon at bounding box center [1033, 28] width 13 height 13
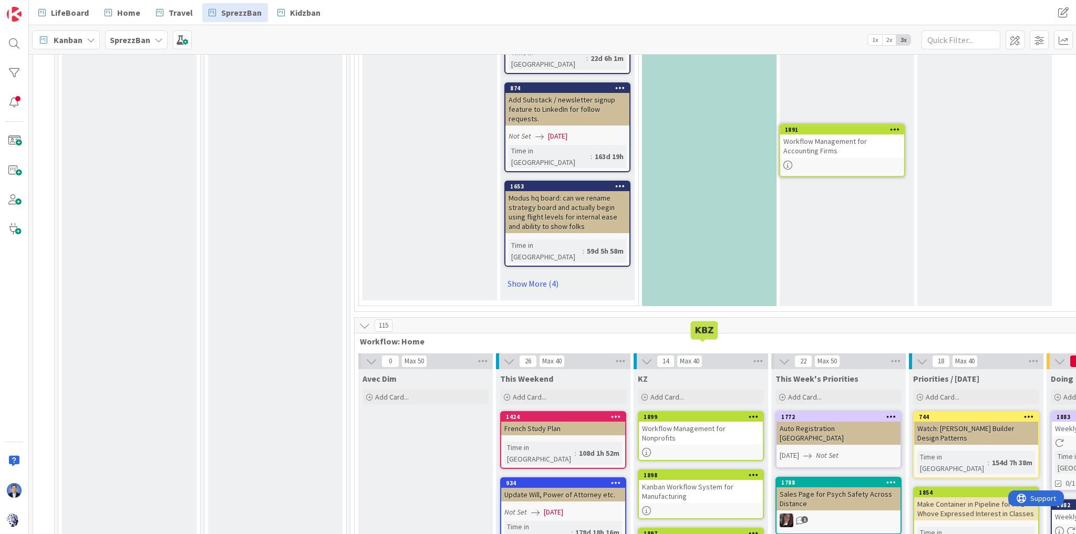
scroll to position [840, 0]
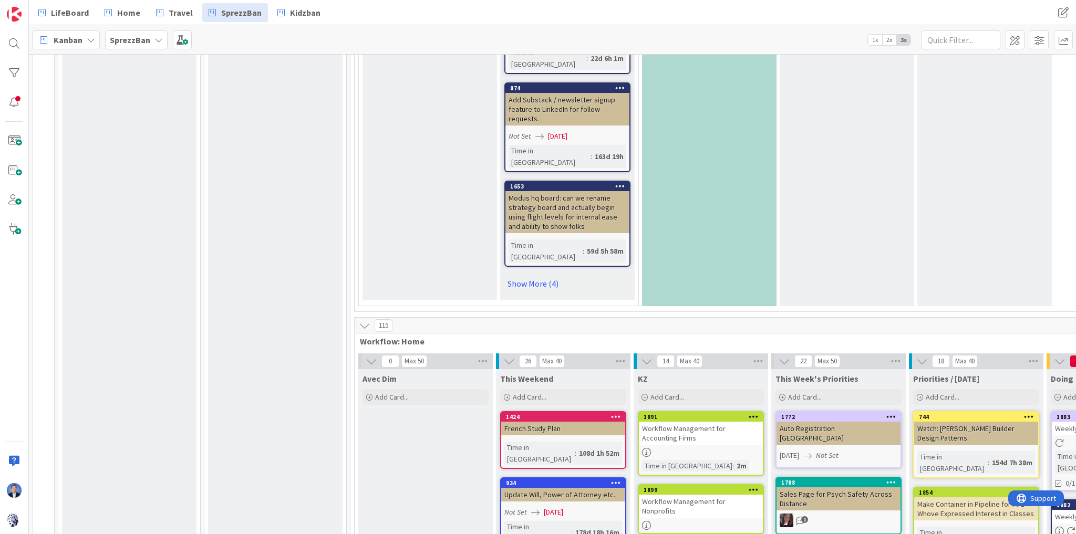
click at [675, 422] on div "Workflow Management for Accounting Firms" at bounding box center [701, 433] width 124 height 23
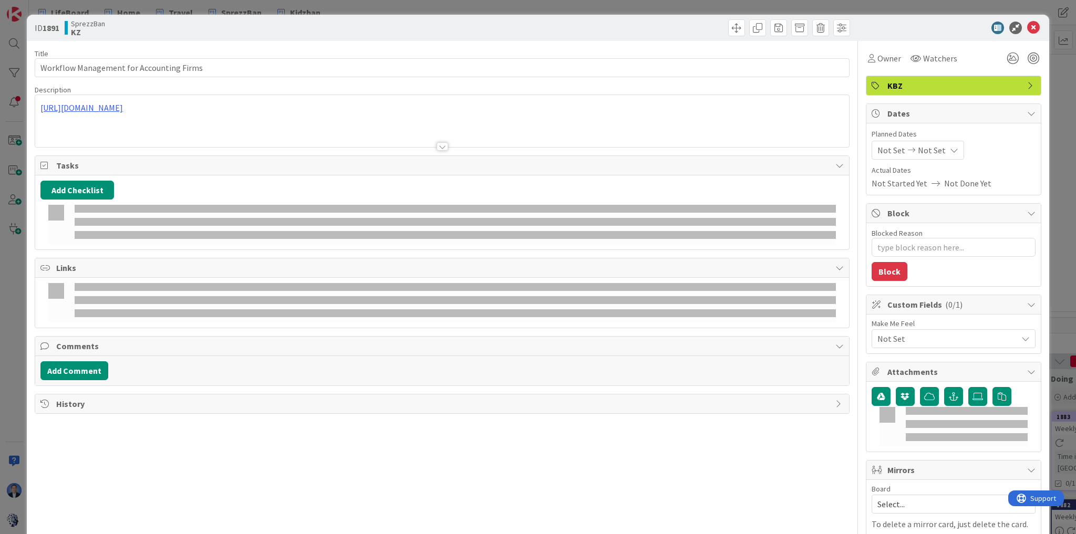
type textarea "x"
type input "Workflow Management for Accounting Firms"
type textarea "x"
type input "Workflow Management for Accounting Firms"
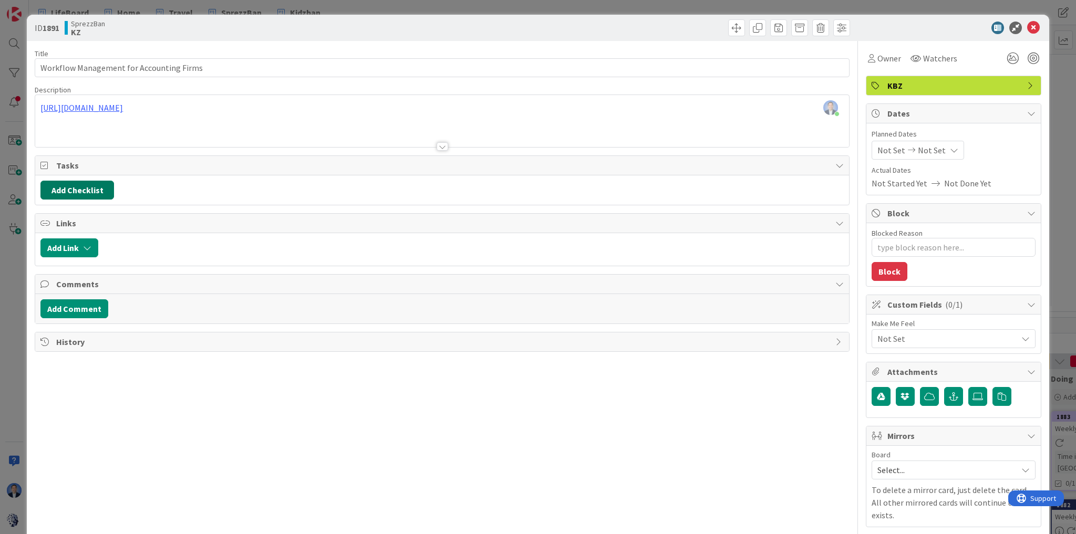
click at [99, 188] on button "Add Checklist" at bounding box center [77, 190] width 74 height 19
type input "Edits"
type textarea "x"
type input "Workflow Management for Accounting Firms"
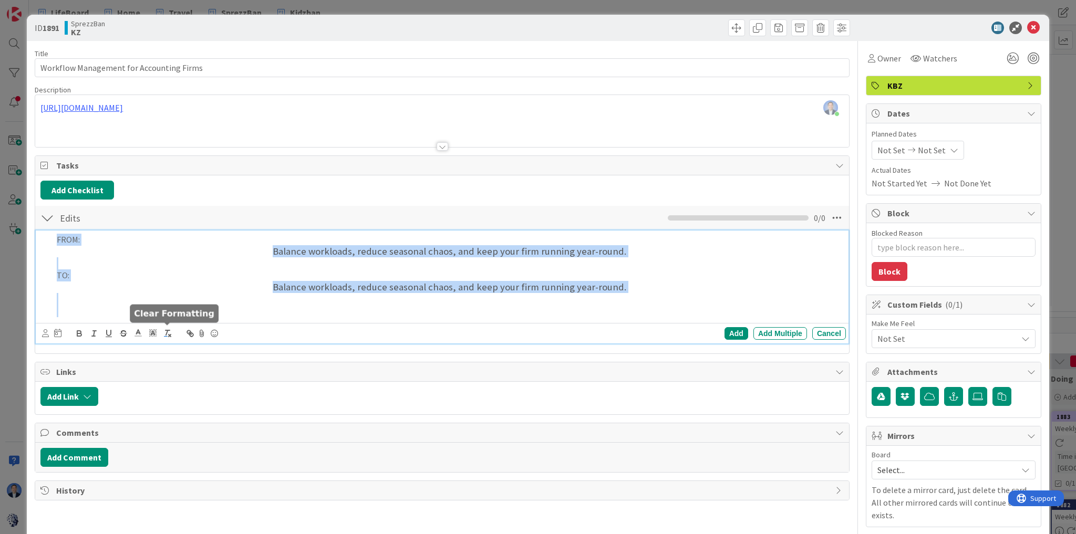
click at [171, 335] on line "button" at bounding box center [170, 336] width 2 height 2
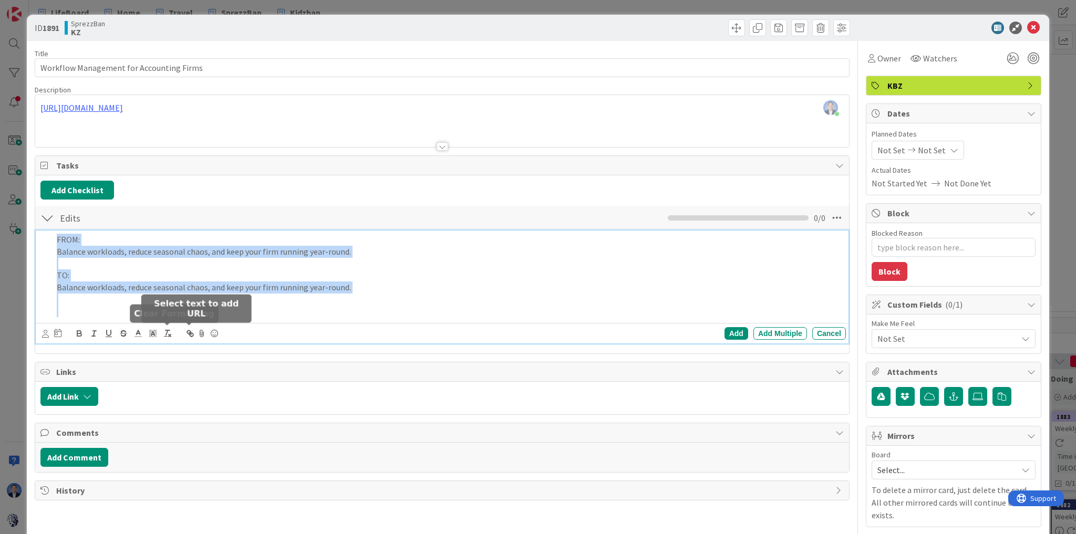
click at [421, 279] on p "TO:" at bounding box center [449, 276] width 785 height 12
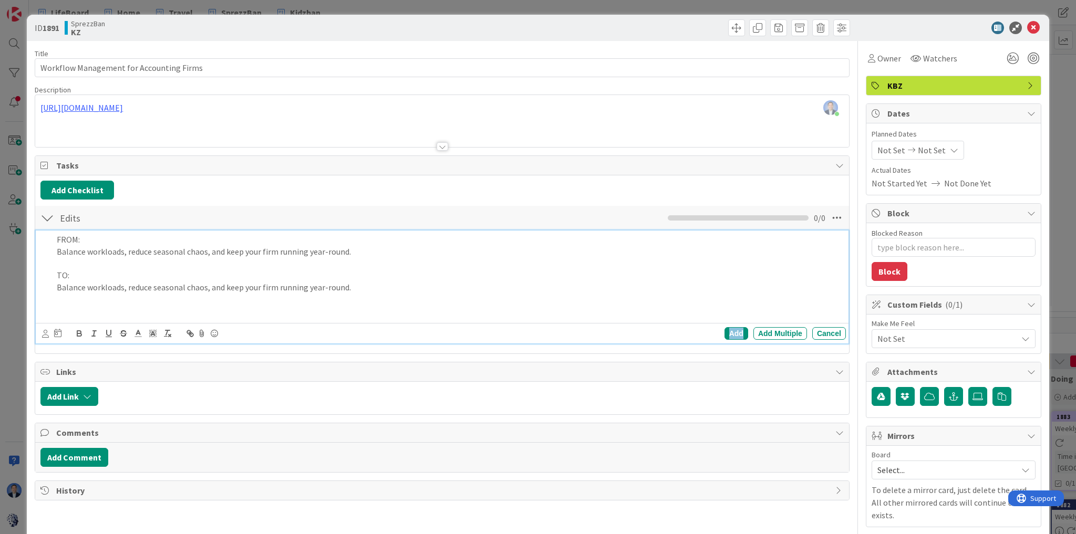
click at [732, 338] on div "Add" at bounding box center [737, 333] width 24 height 13
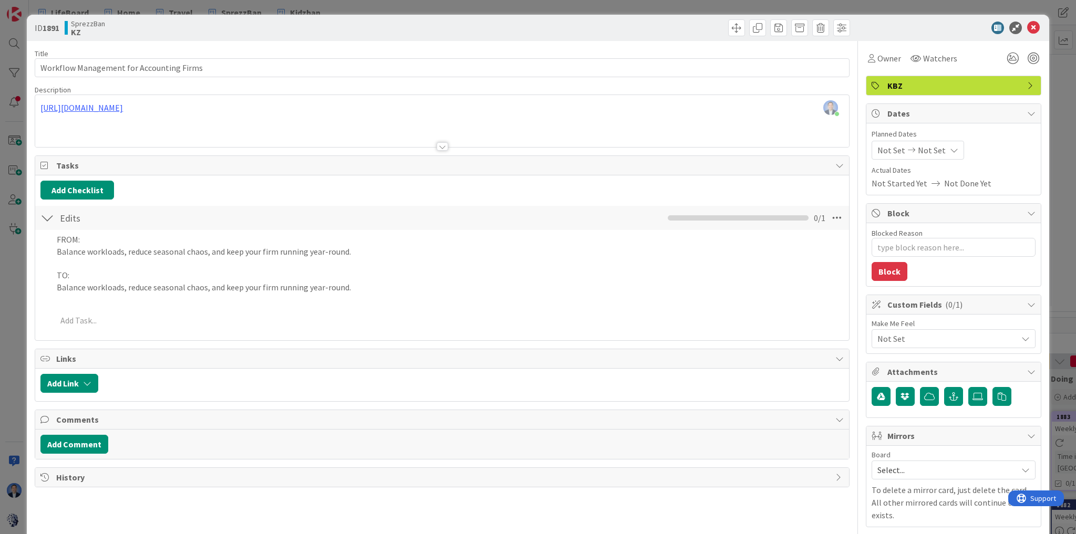
type textarea "x"
type input "Workflow Management for Accounting Firms"
click at [878, 53] on span "Owner" at bounding box center [890, 58] width 24 height 13
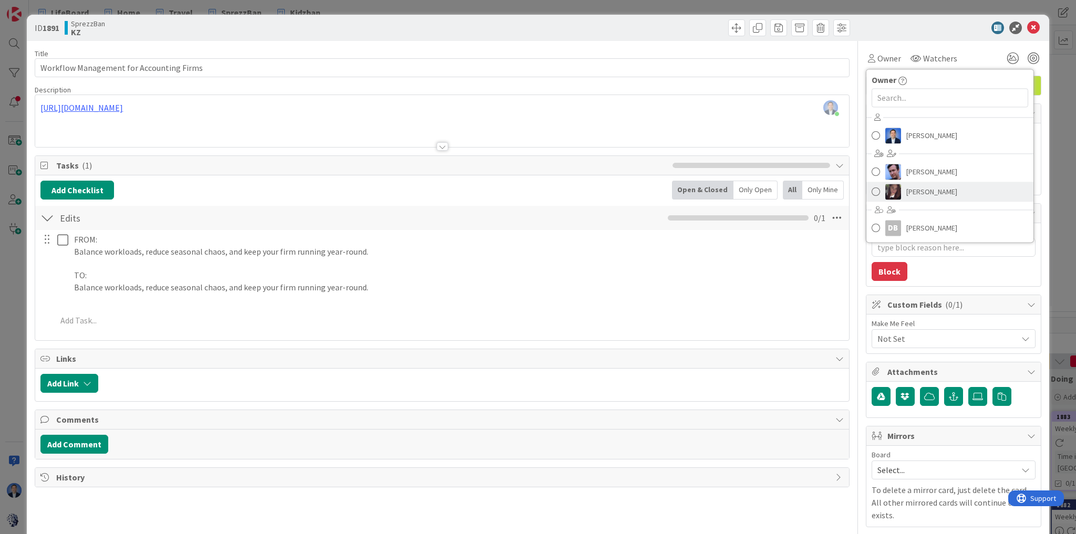
click at [910, 187] on span "[PERSON_NAME]" at bounding box center [931, 192] width 51 height 16
type textarea "x"
type input "Workflow Management for Accounting Firms"
type textarea "x"
type input "Workflow Management for Accounting Firms"
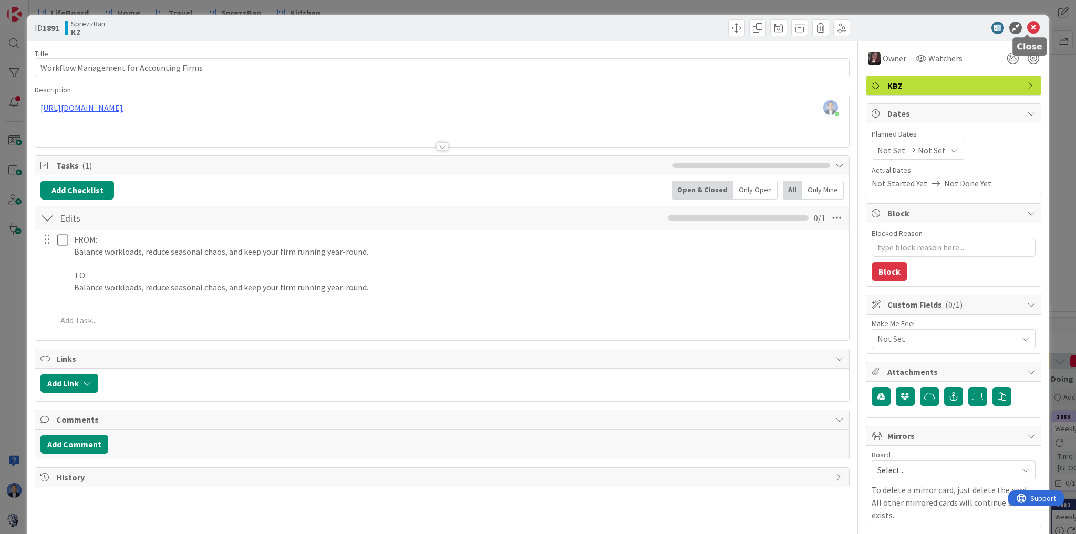
click at [1027, 26] on icon at bounding box center [1033, 28] width 13 height 13
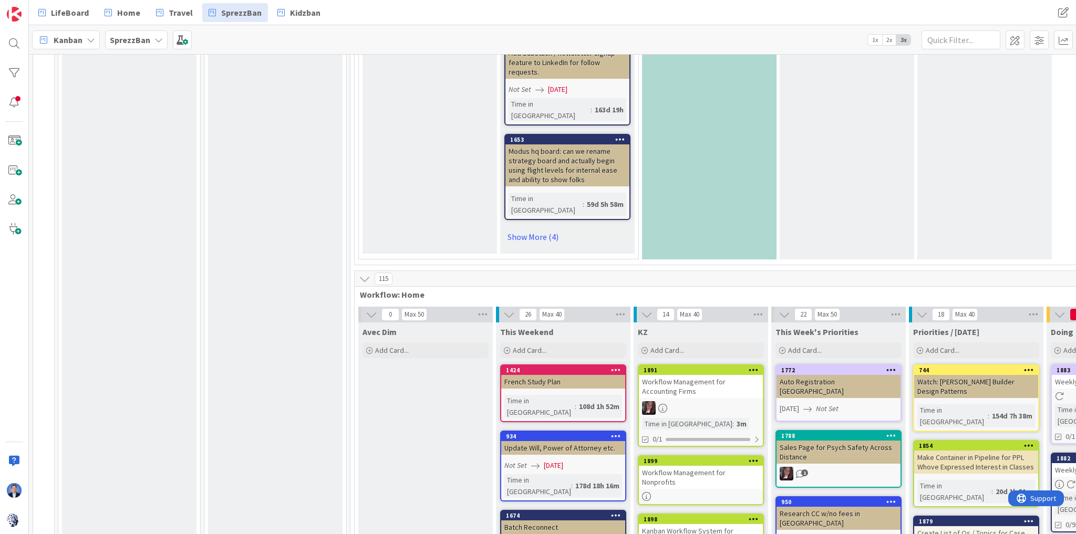
scroll to position [882, 0]
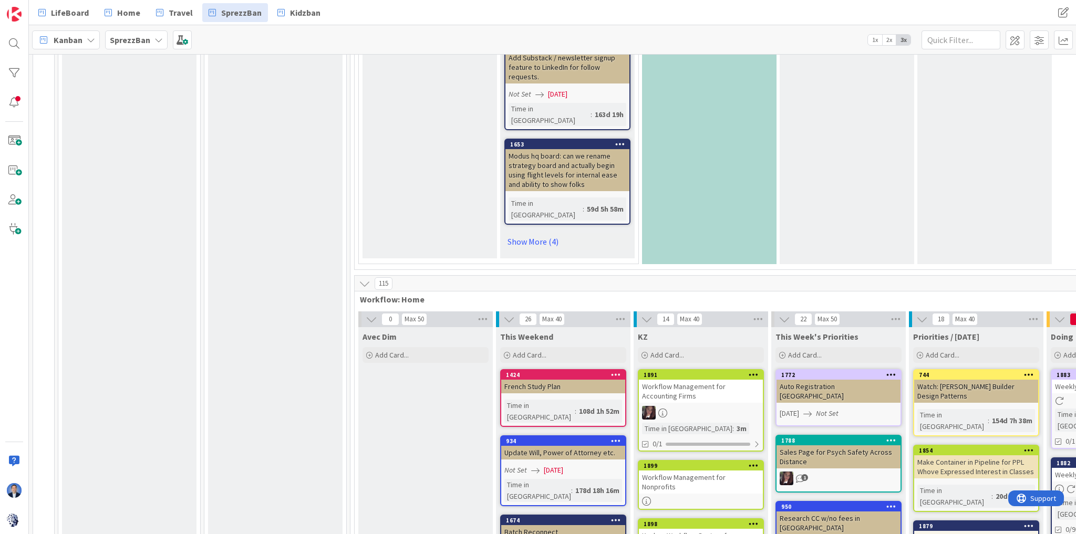
click at [750, 462] on icon at bounding box center [754, 465] width 10 height 7
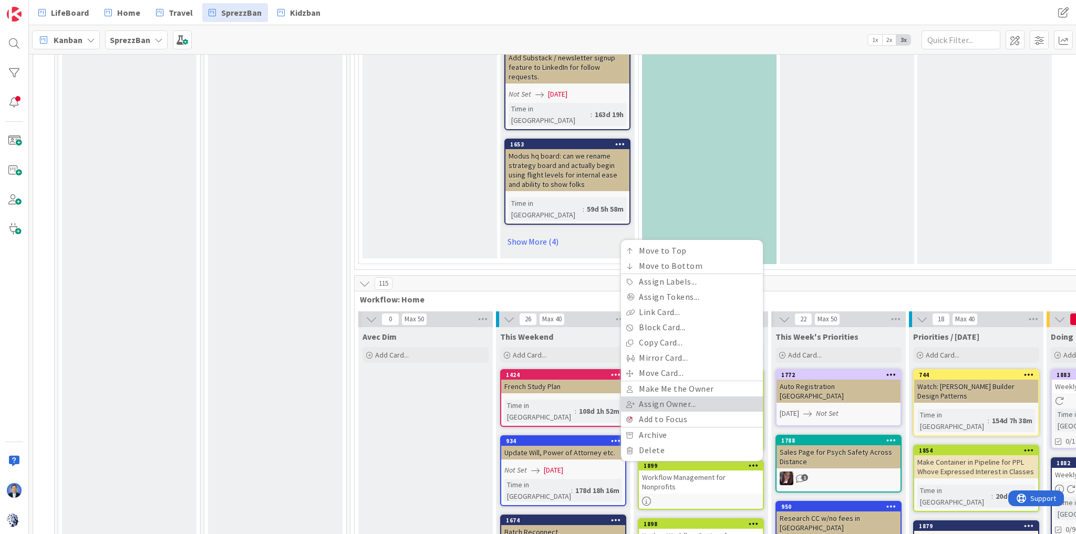
click at [719, 397] on link "Assign Owner..." at bounding box center [692, 404] width 142 height 15
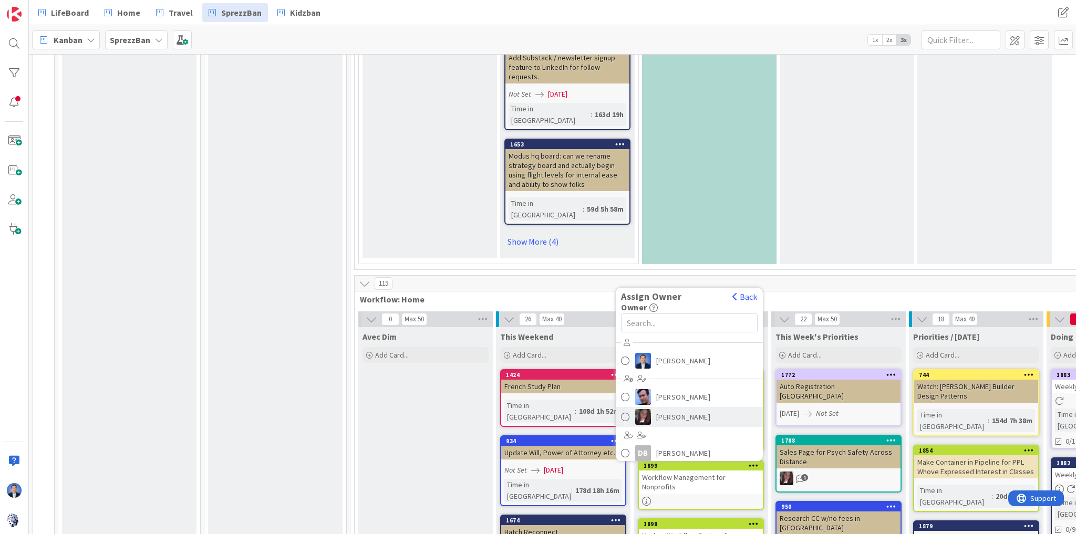
click at [710, 409] on span "[PERSON_NAME]" at bounding box center [683, 417] width 55 height 16
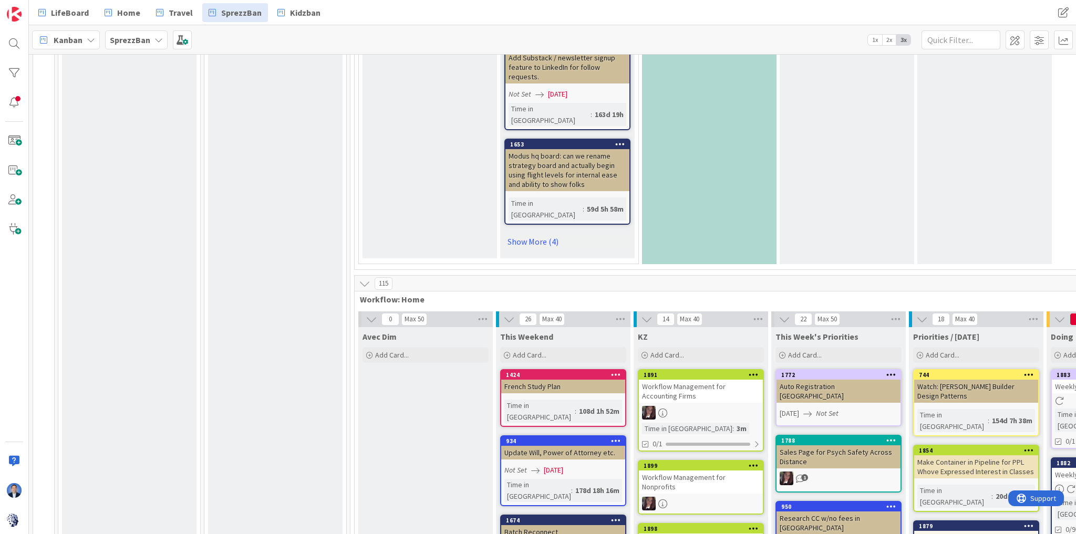
click at [753, 525] on icon at bounding box center [754, 528] width 10 height 7
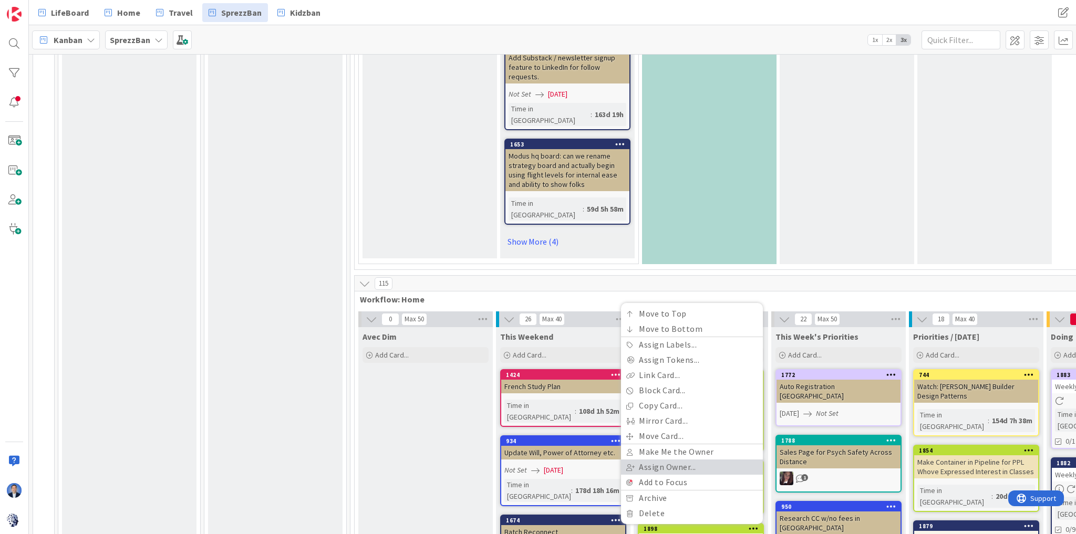
click at [738, 460] on link "Assign Owner..." at bounding box center [692, 467] width 142 height 15
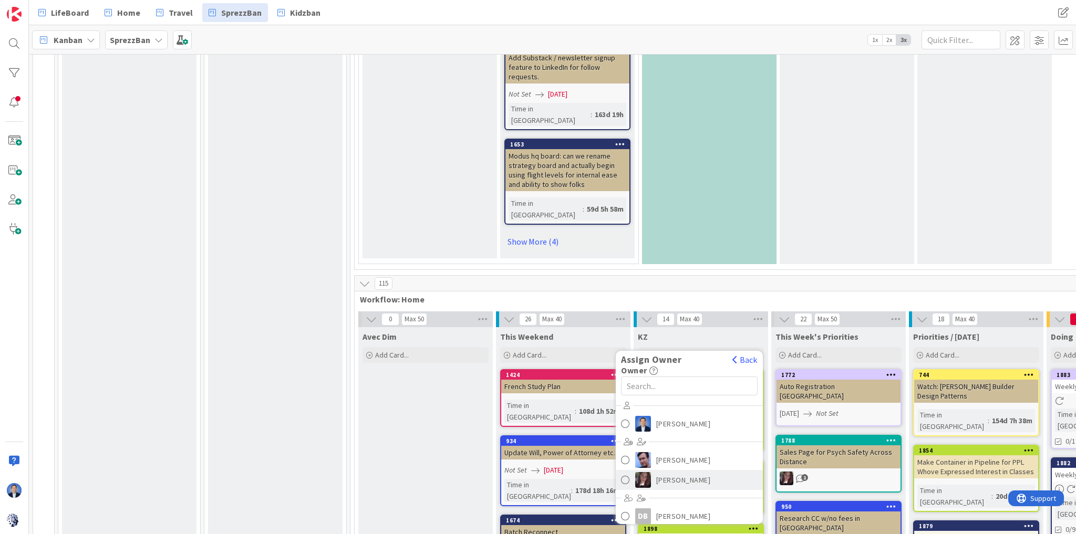
click at [728, 470] on link "[PERSON_NAME]" at bounding box center [689, 480] width 147 height 20
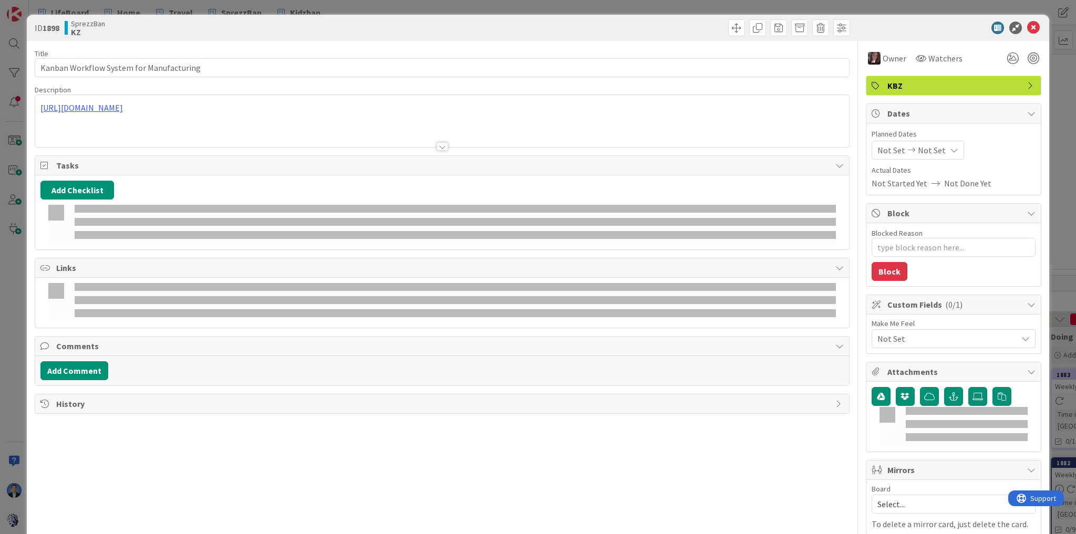
type textarea "x"
type input "Kanban Workflow System for Manufacturing"
type textarea "x"
type input "Kanban Workflow System for Manufacturing"
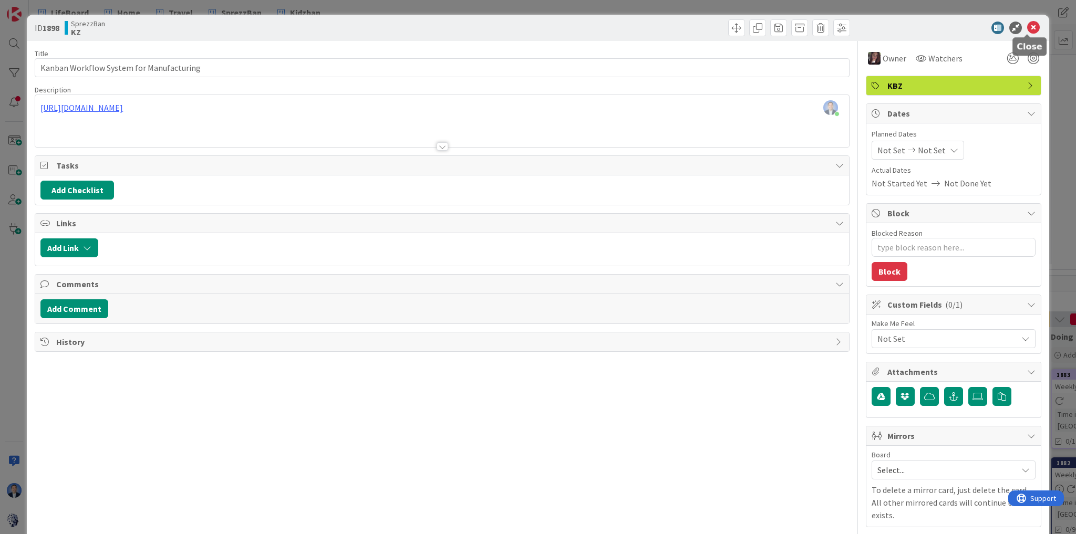
click at [1027, 29] on icon at bounding box center [1033, 28] width 13 height 13
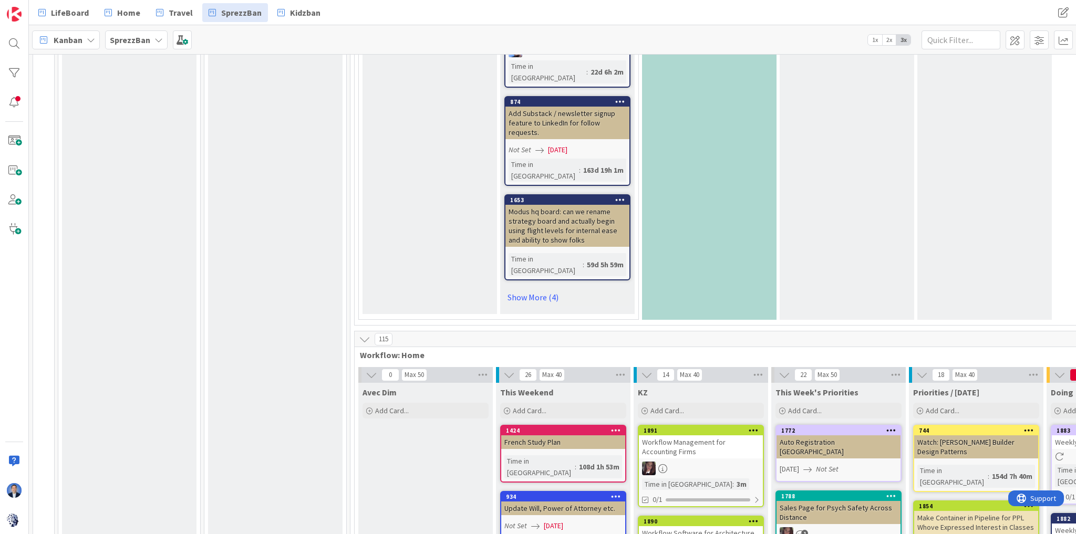
scroll to position [784, 0]
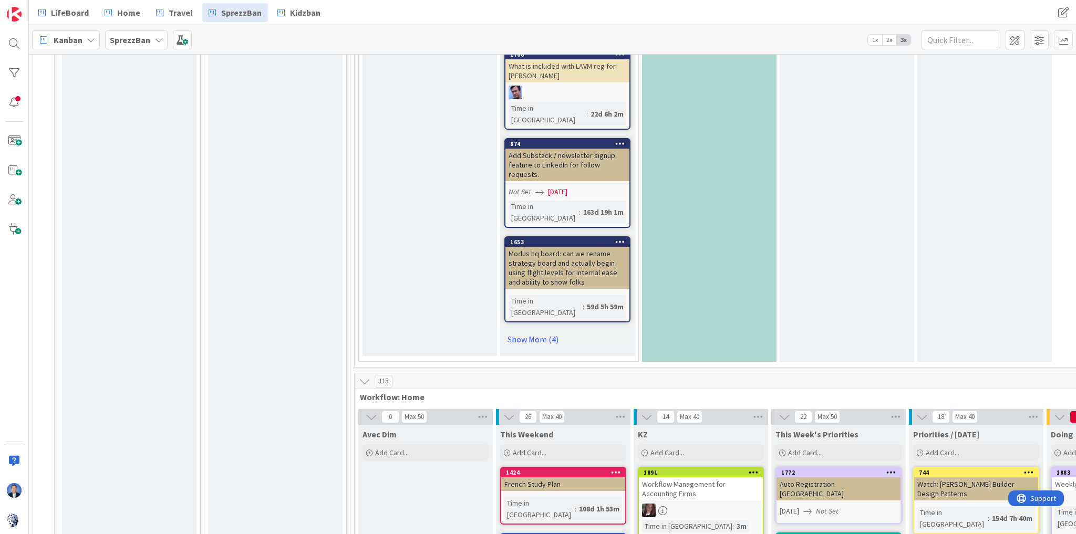
click at [81, 38] on span "Kanban" at bounding box center [68, 40] width 29 height 13
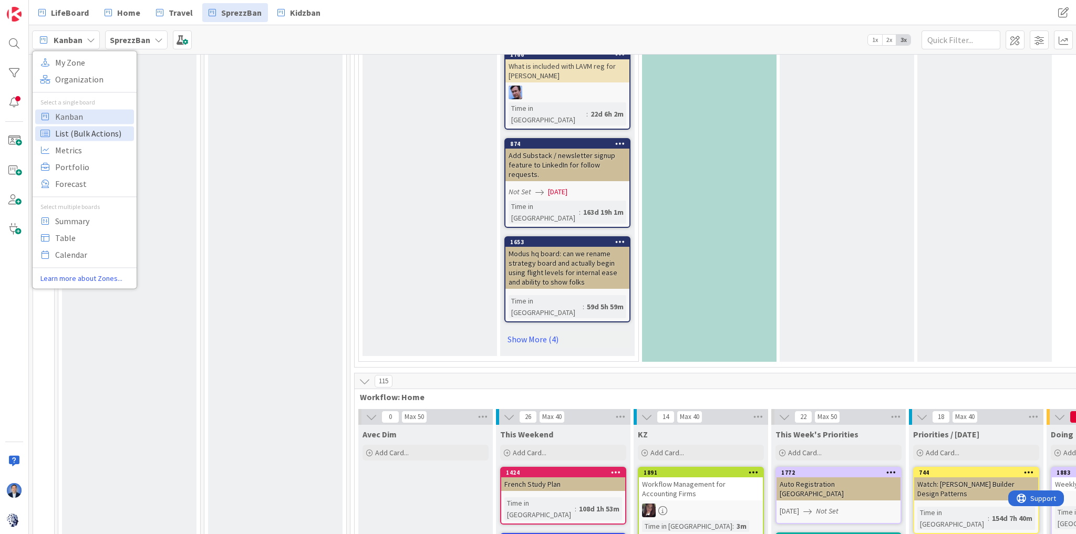
click at [78, 133] on span "List (Bulk Actions)" at bounding box center [93, 134] width 76 height 16
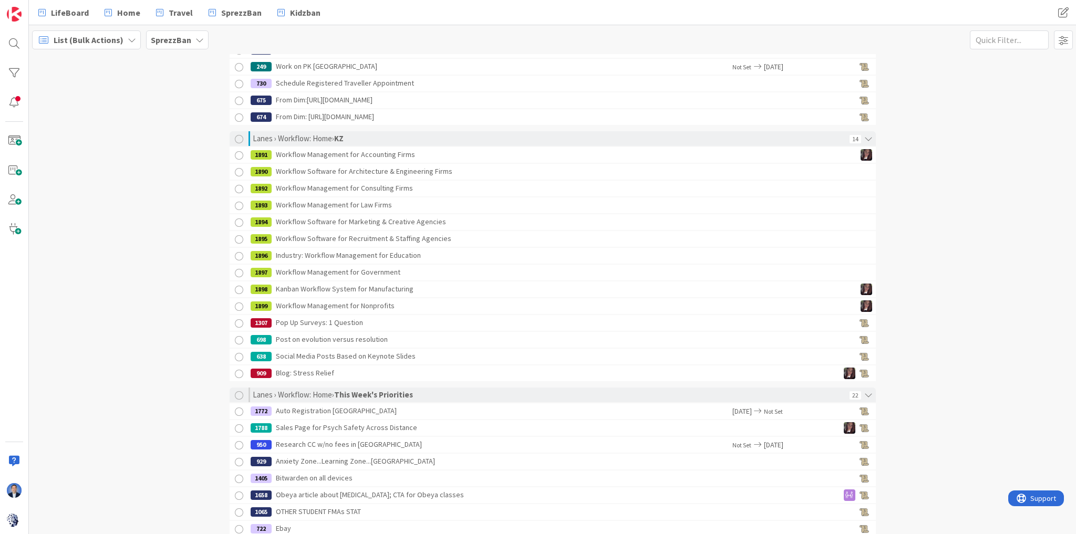
scroll to position [1639, 0]
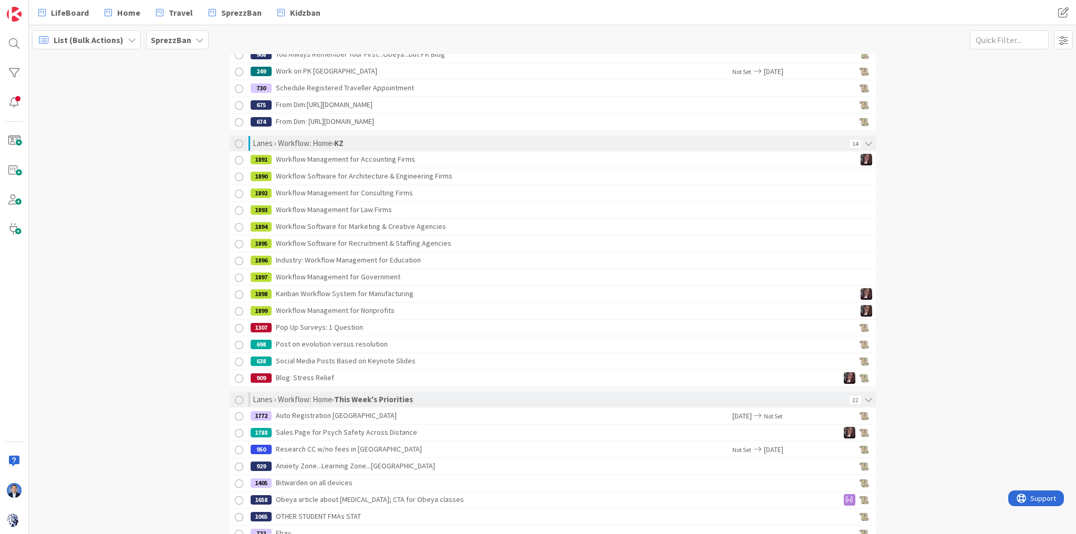
click at [235, 260] on div at bounding box center [239, 261] width 13 height 13
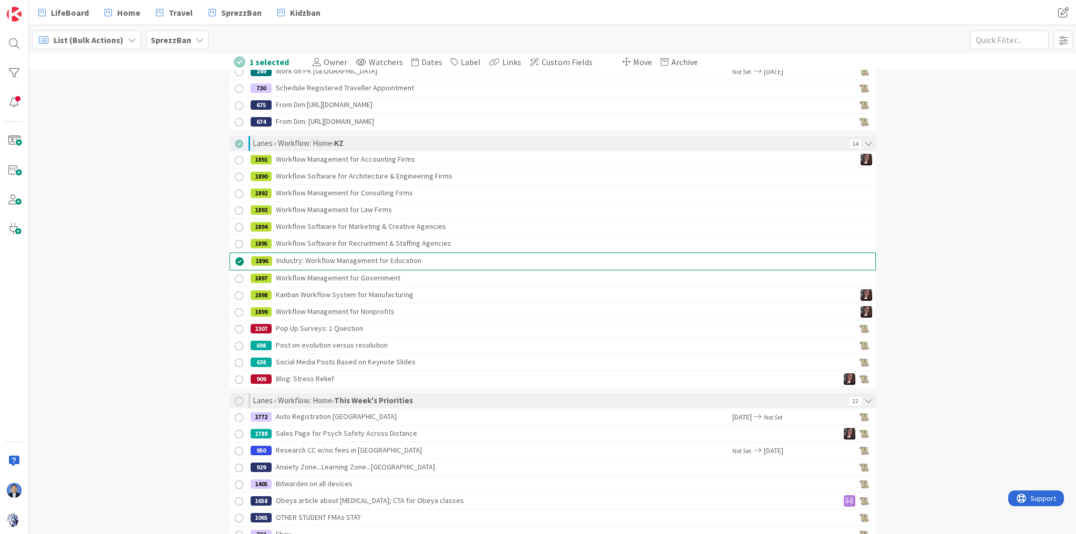
click at [235, 277] on div at bounding box center [239, 279] width 13 height 13
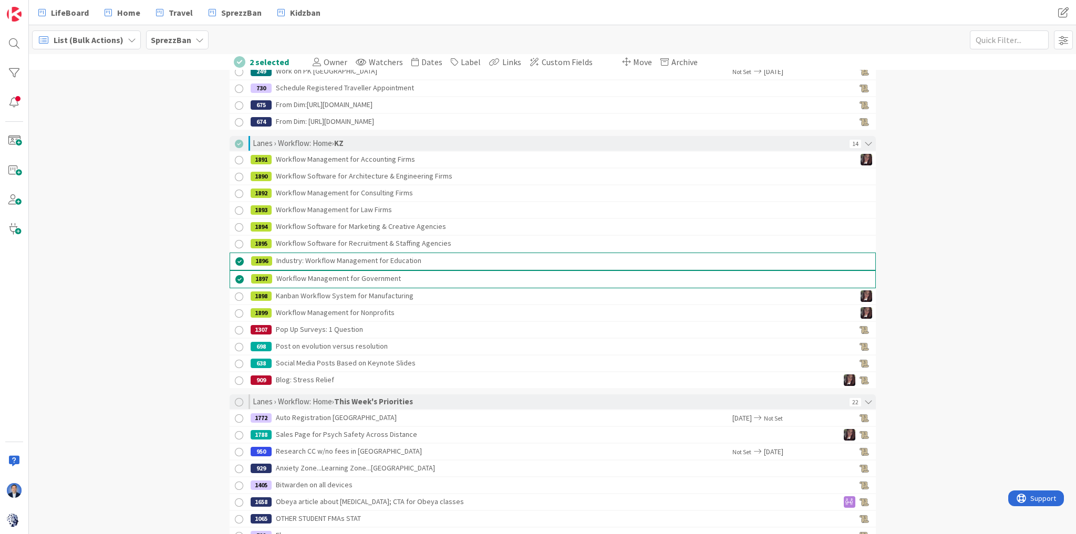
click at [234, 242] on div at bounding box center [239, 244] width 13 height 13
click at [237, 224] on div at bounding box center [239, 227] width 13 height 13
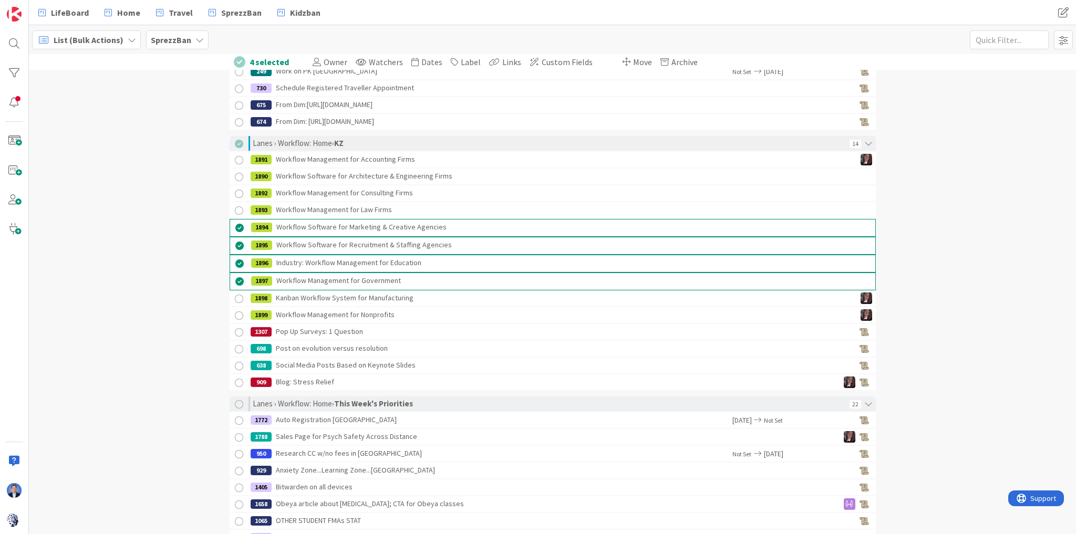
drag, startPoint x: 235, startPoint y: 208, endPoint x: 235, endPoint y: 199, distance: 9.5
click at [235, 208] on div at bounding box center [239, 210] width 13 height 13
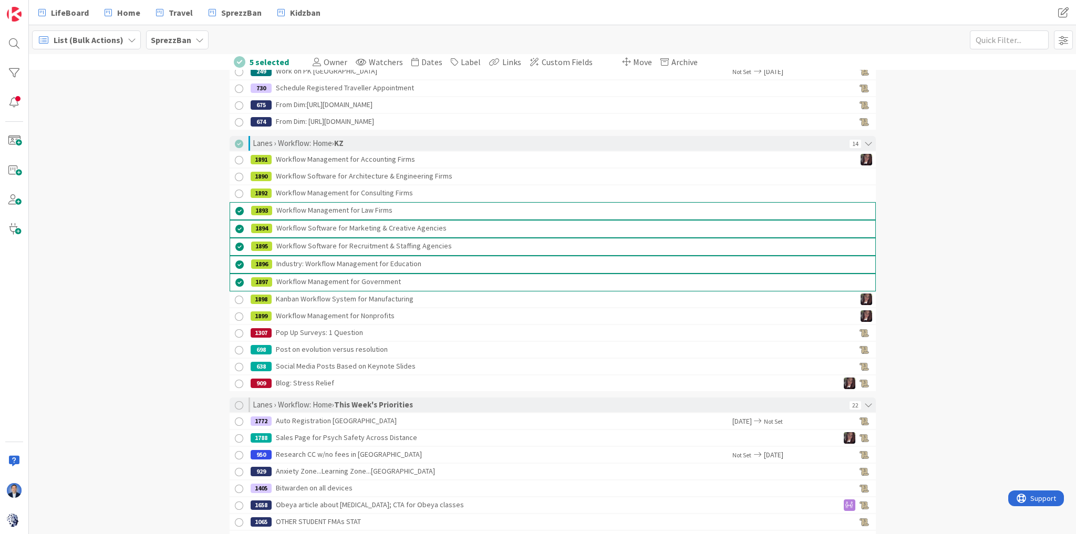
click at [238, 189] on div at bounding box center [239, 194] width 13 height 13
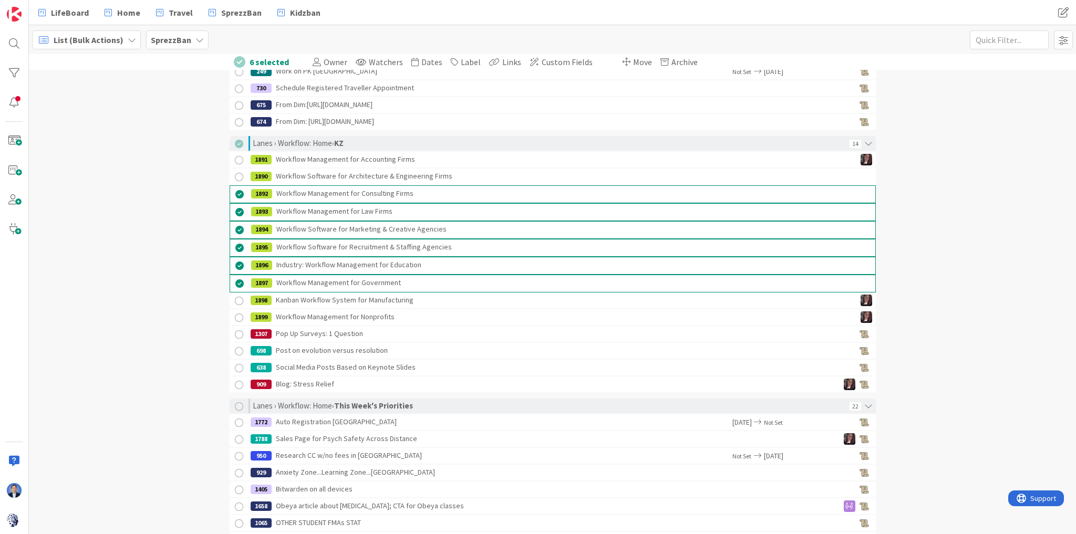
click at [234, 181] on div at bounding box center [239, 177] width 13 height 13
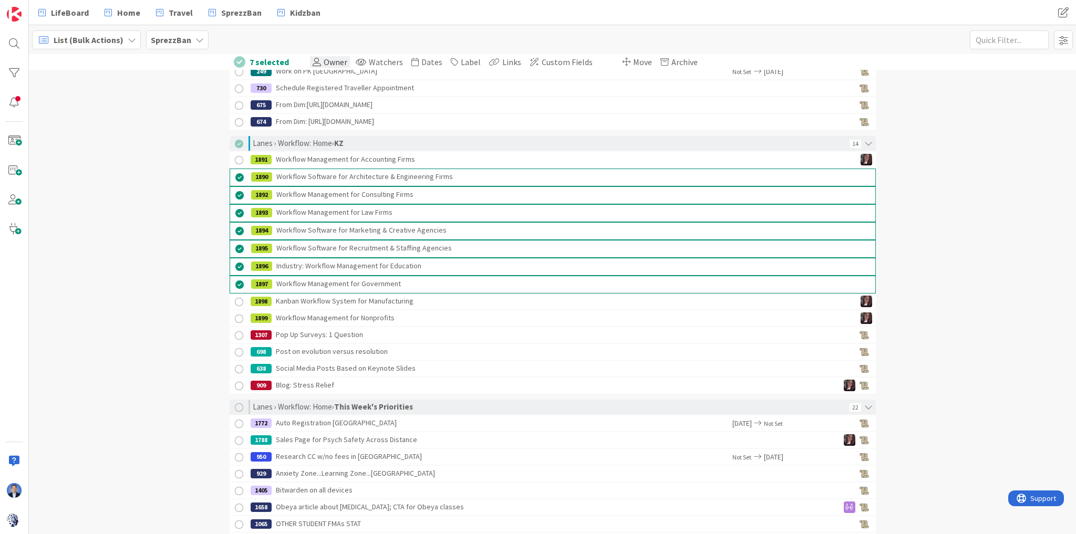
click at [329, 62] on span "Owner" at bounding box center [336, 62] width 24 height 11
click at [344, 131] on span "Select owner..." at bounding box center [346, 133] width 51 height 13
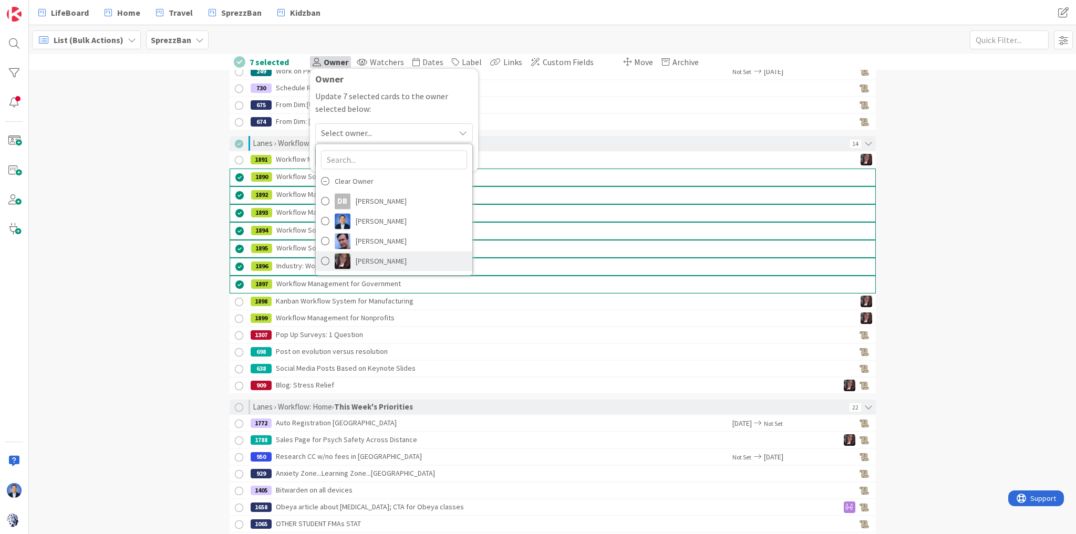
click at [357, 255] on span "[PERSON_NAME]" at bounding box center [381, 261] width 51 height 16
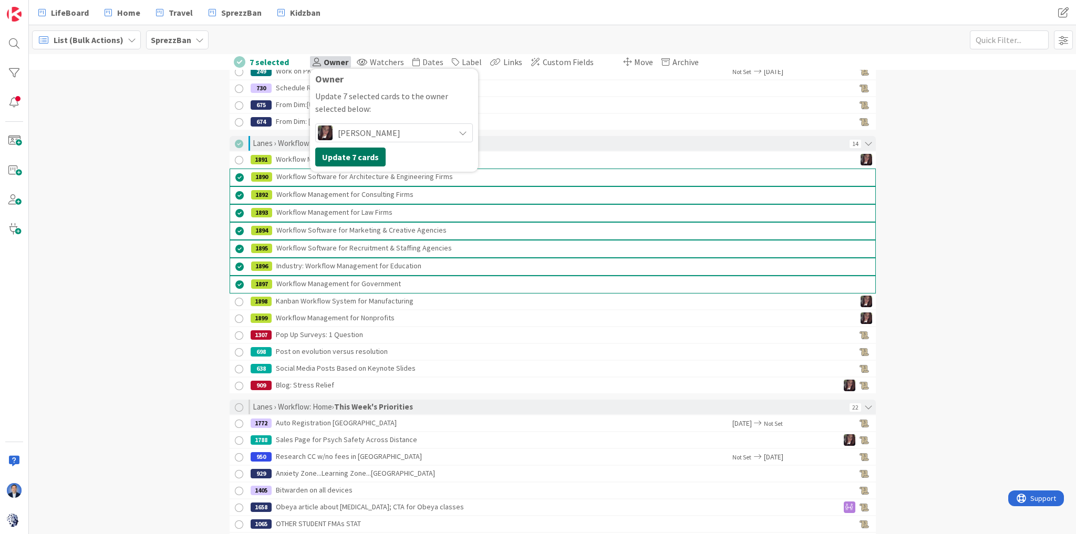
click at [351, 158] on button "Update 7 cards" at bounding box center [350, 157] width 70 height 19
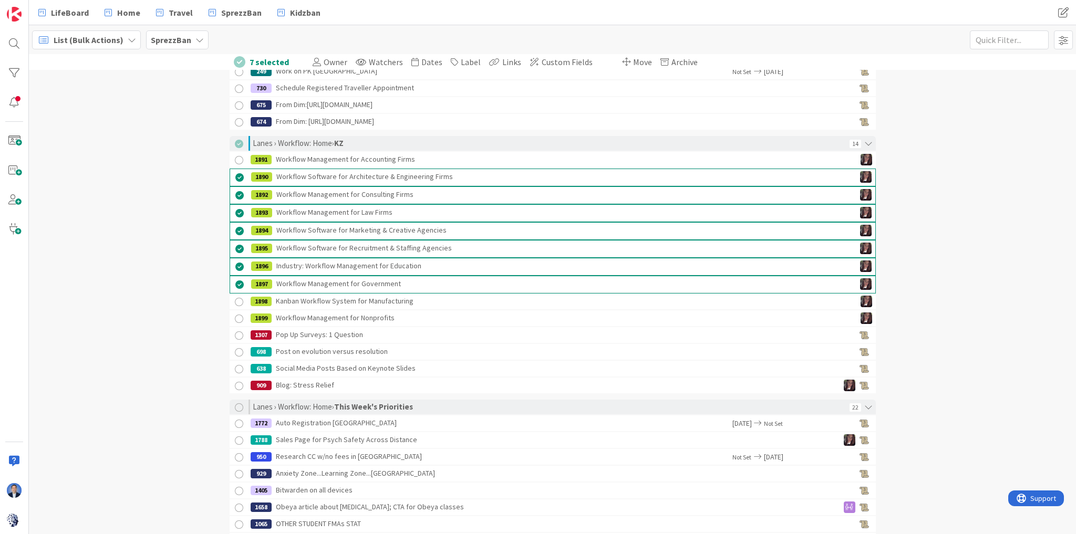
drag, startPoint x: 94, startPoint y: 109, endPoint x: 94, endPoint y: 93, distance: 15.8
click at [94, 108] on div "7 selected Owner Owner Update 7 selected cards to the owner selected below: Sel…" at bounding box center [552, 294] width 1047 height 480
click at [99, 40] on span "List (Bulk Actions)" at bounding box center [89, 40] width 70 height 13
click at [58, 115] on span "Kanban" at bounding box center [93, 117] width 76 height 16
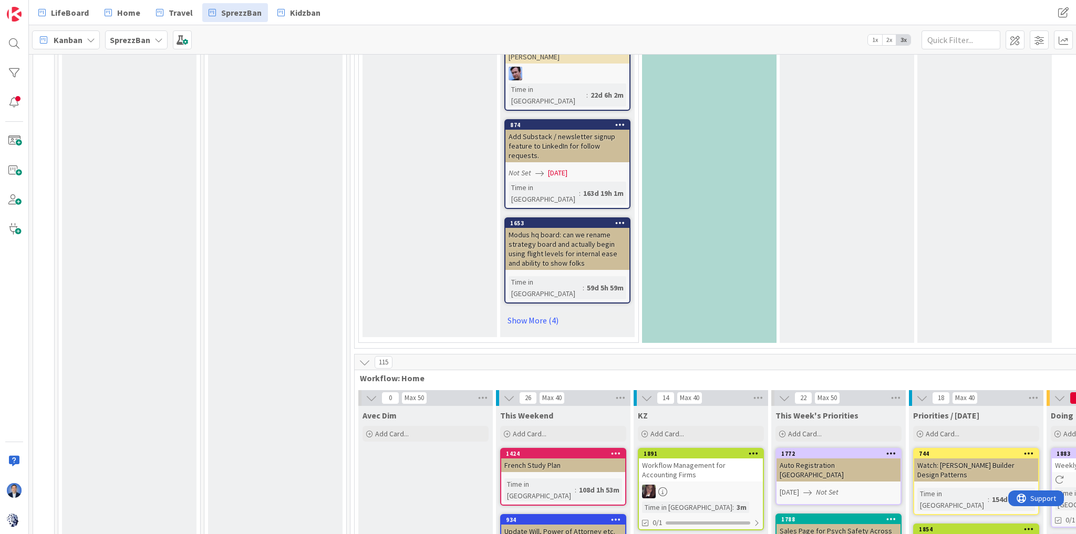
scroll to position [925, 0]
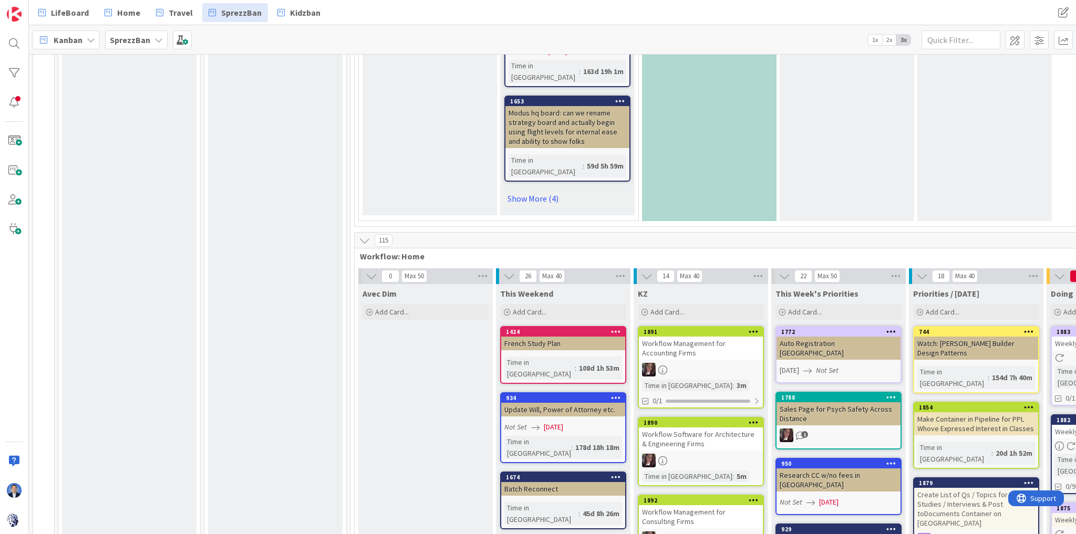
click at [702, 327] on div "1891" at bounding box center [701, 331] width 124 height 9
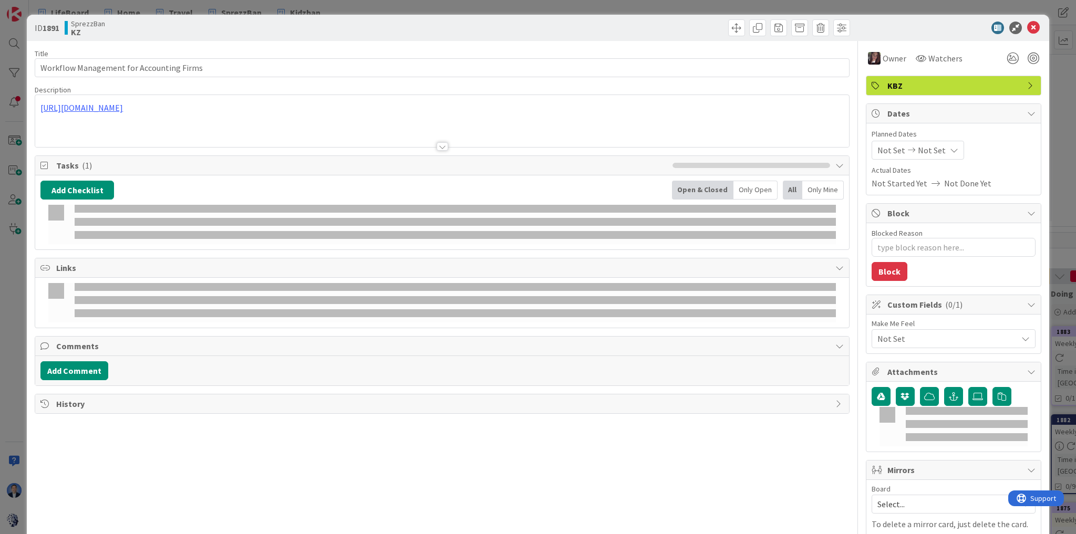
type textarea "x"
type input "Workflow Management for Accounting Firms"
type textarea "x"
type input "Workflow Management for Accounting Firms"
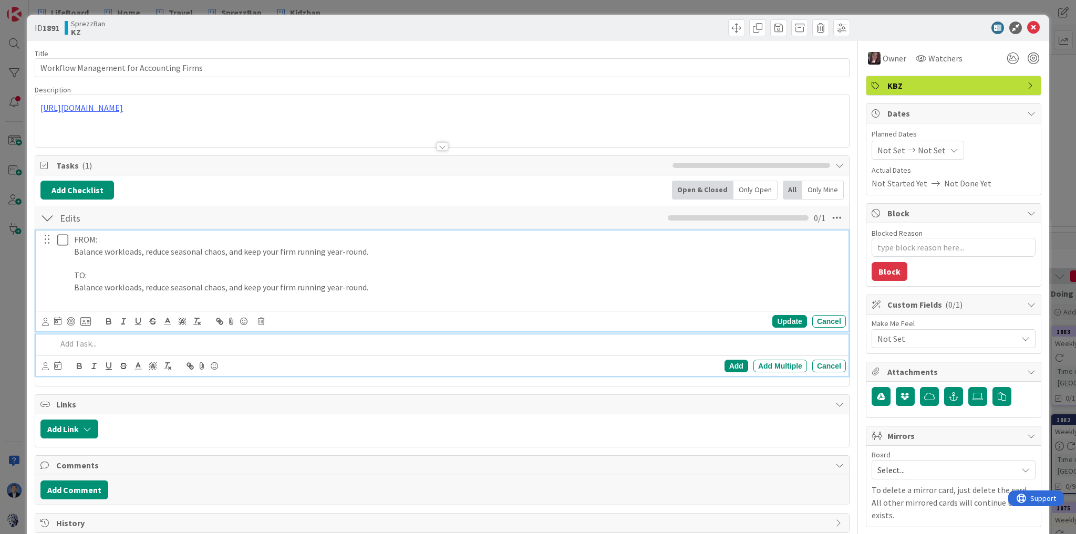
click at [103, 264] on p at bounding box center [458, 263] width 768 height 12
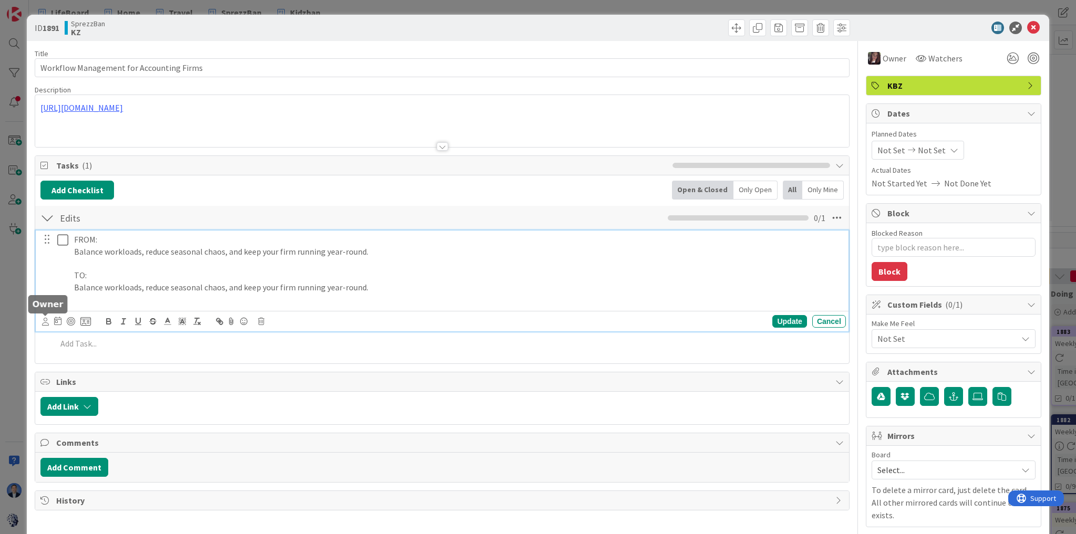
click at [45, 324] on icon at bounding box center [45, 322] width 7 height 8
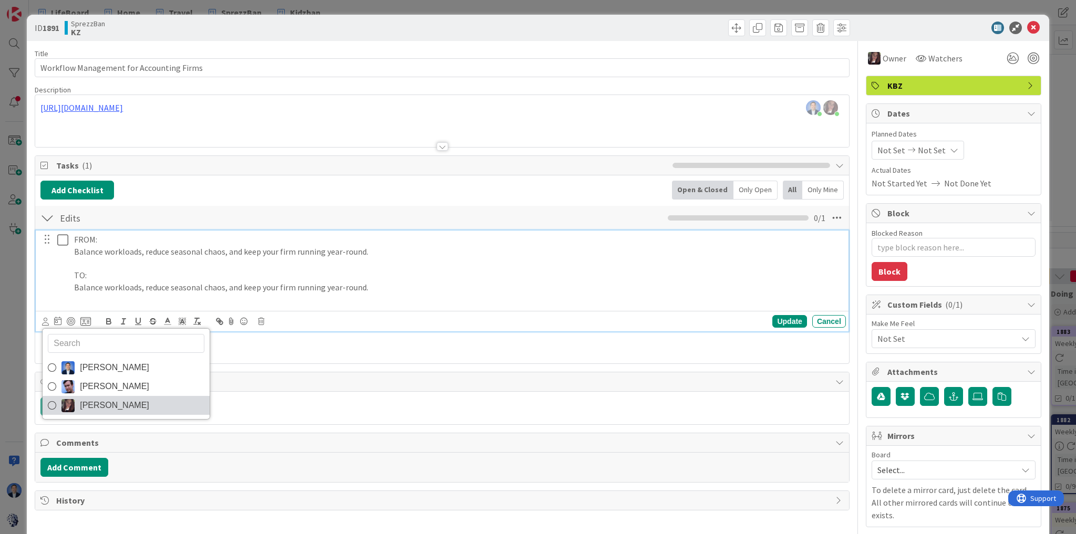
click at [116, 406] on span "[PERSON_NAME]" at bounding box center [114, 406] width 69 height 16
type textarea "x"
type input "Workflow Management for Accounting Firms"
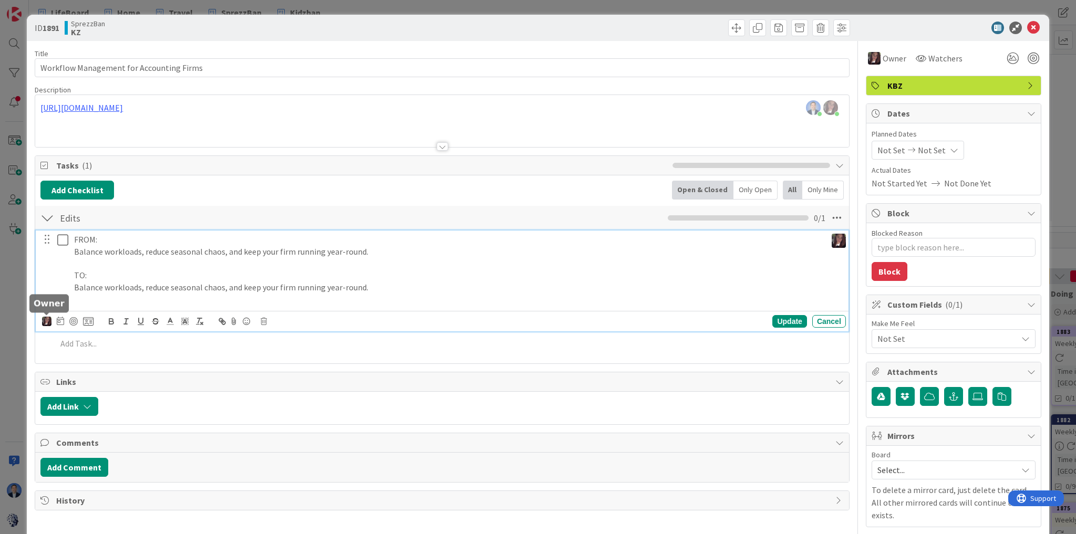
click at [46, 322] on img at bounding box center [46, 321] width 9 height 9
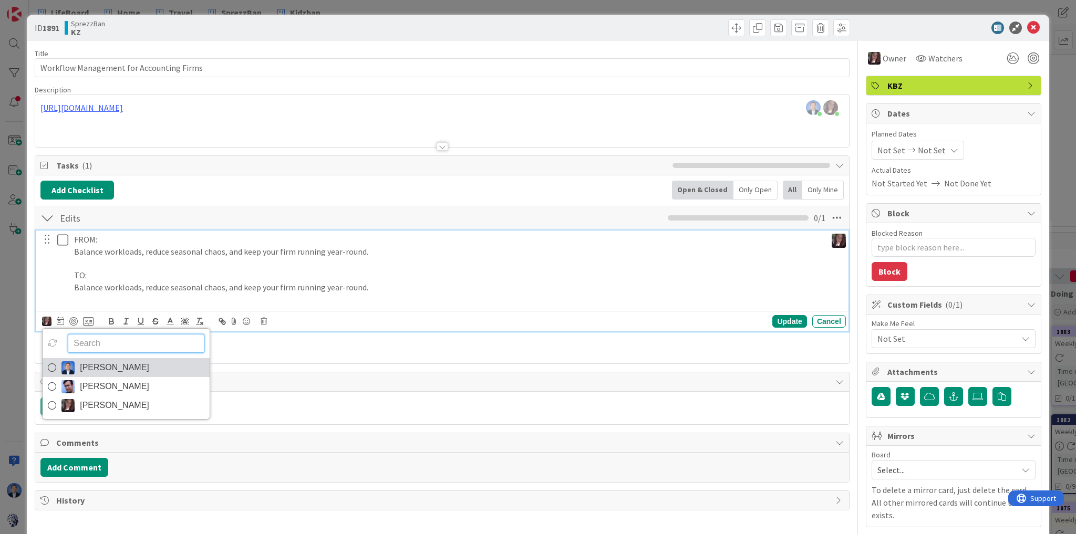
click at [94, 369] on span "[PERSON_NAME]" at bounding box center [114, 368] width 69 height 16
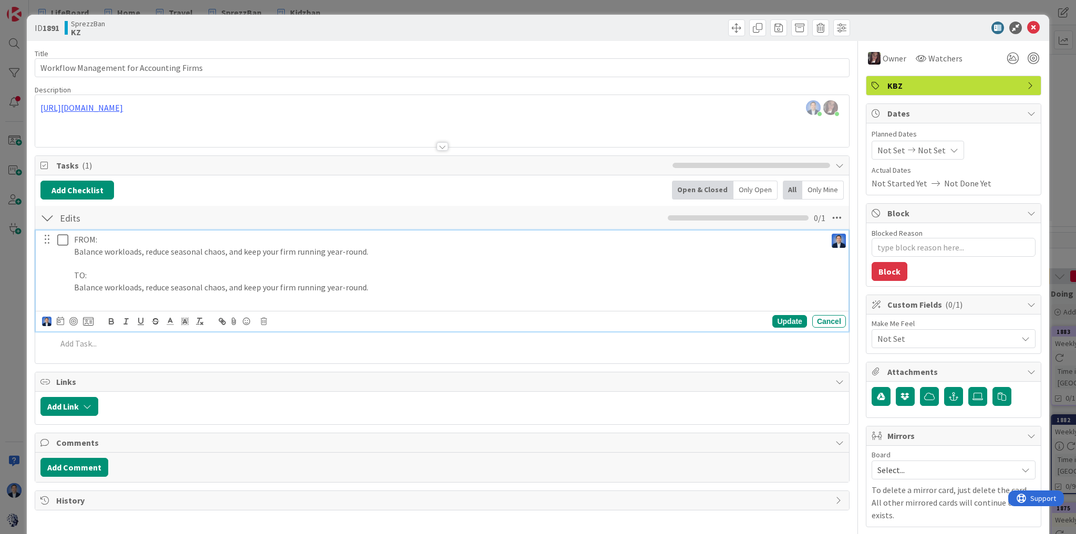
type textarea "x"
type input "Workflow Management for Accounting Firms"
click at [1027, 30] on icon at bounding box center [1033, 28] width 13 height 13
